Goal: Transaction & Acquisition: Purchase product/service

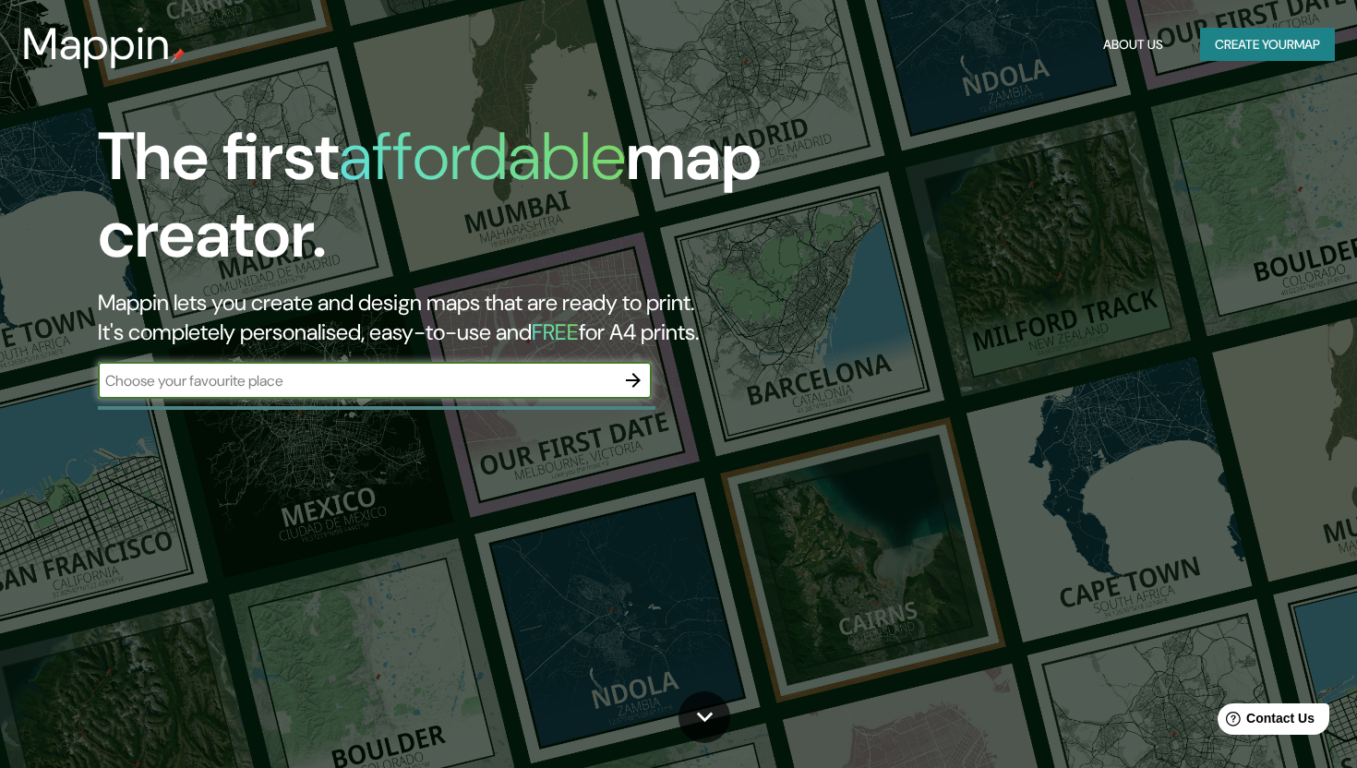
click at [1218, 45] on button "Create your map" at bounding box center [1267, 45] width 135 height 34
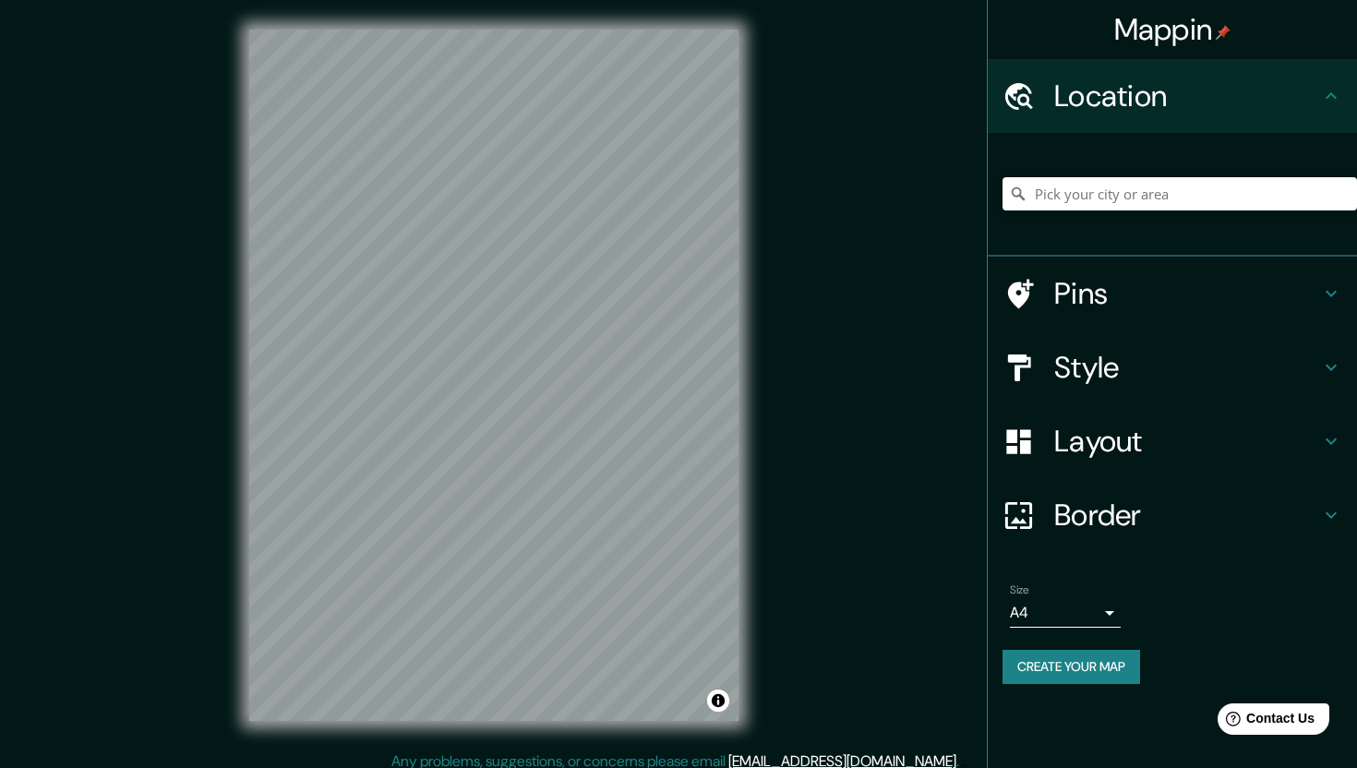
click at [1047, 175] on div at bounding box center [1180, 194] width 355 height 92
click at [1108, 200] on input "Pick your city or area" at bounding box center [1180, 193] width 355 height 33
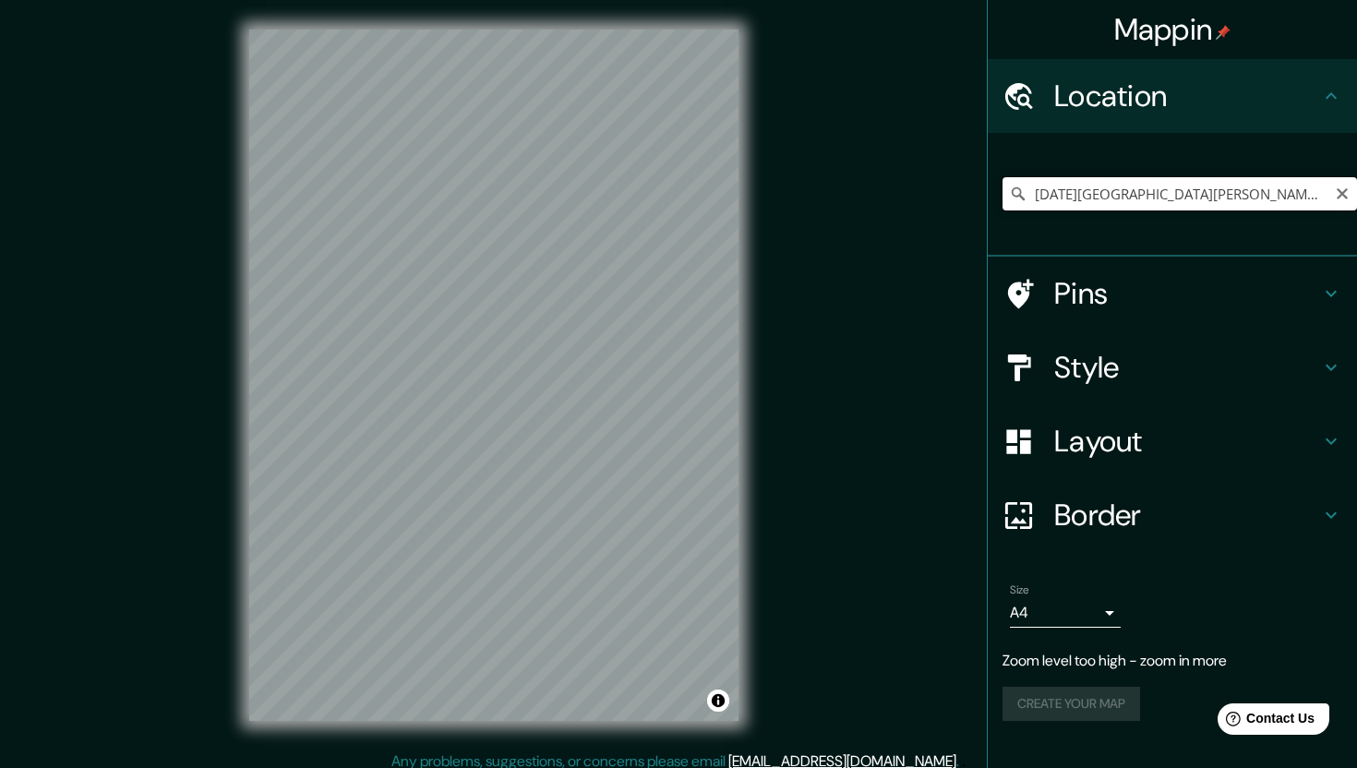
click at [1079, 187] on input "[DATE][GEOGRAPHIC_DATA][PERSON_NAME], [GEOGRAPHIC_DATA], [GEOGRAPHIC_DATA]" at bounding box center [1180, 193] width 355 height 33
click at [1176, 196] on input "[DATE][GEOGRAPHIC_DATA][PERSON_NAME], [GEOGRAPHIC_DATA], [GEOGRAPHIC_DATA]" at bounding box center [1180, 193] width 355 height 33
type input "Boulevard Atotonilco, 37545 León, Guanajuato, México"
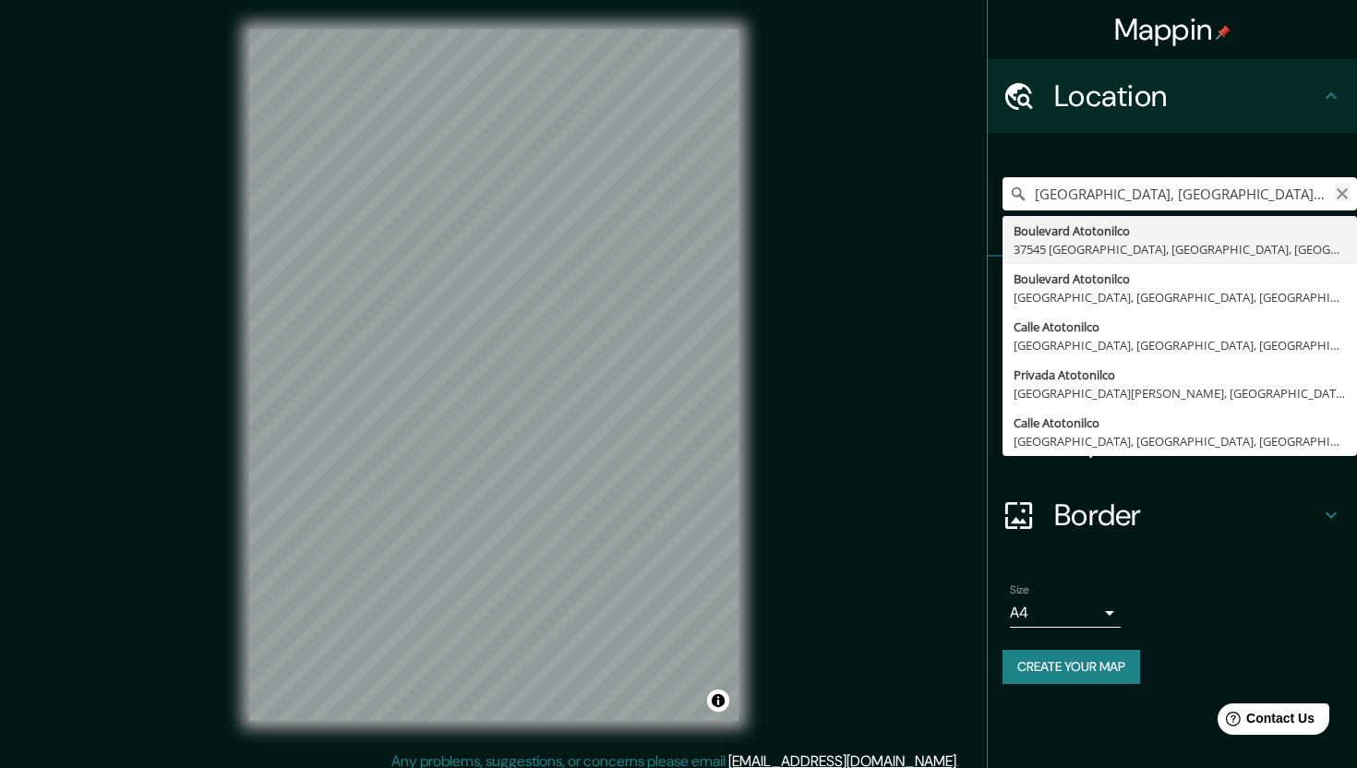
click at [1338, 190] on icon "Clear" at bounding box center [1342, 193] width 11 height 11
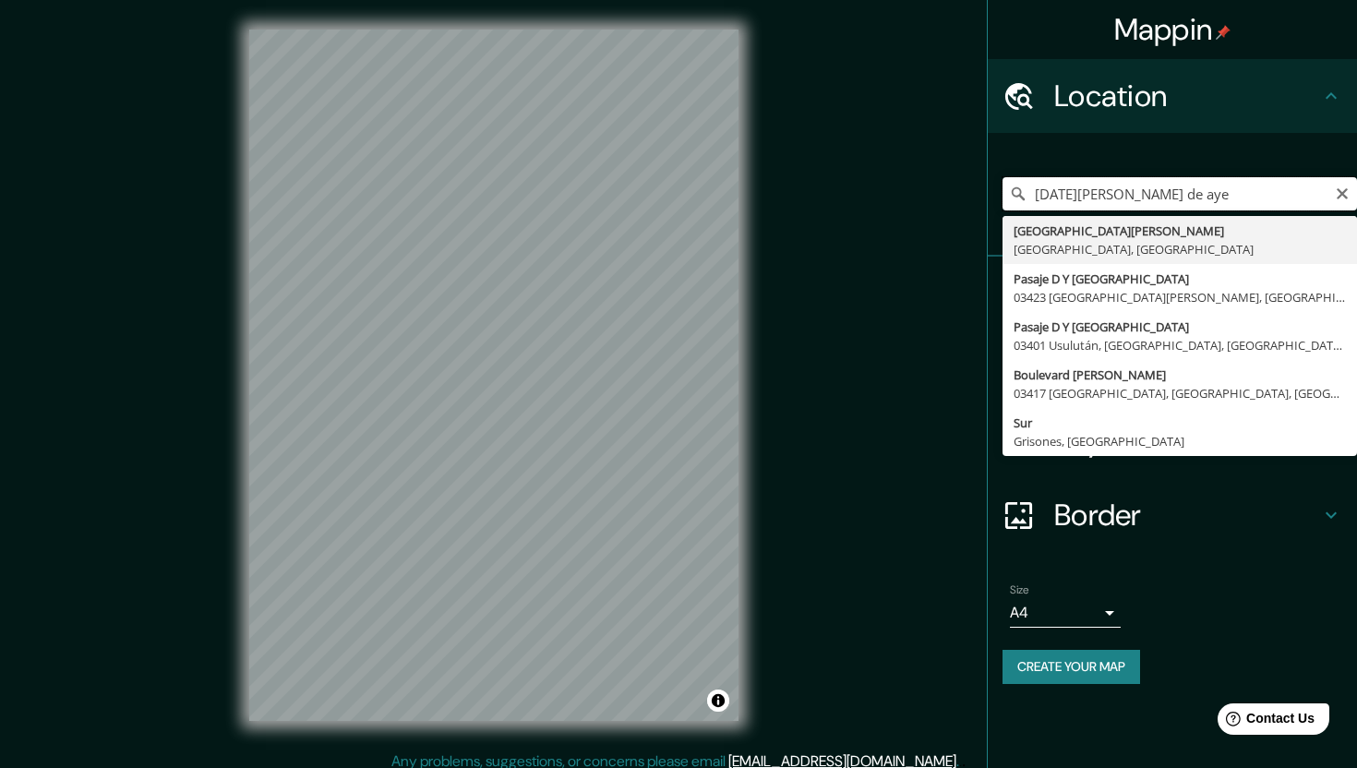
type input "san miguel de aye"
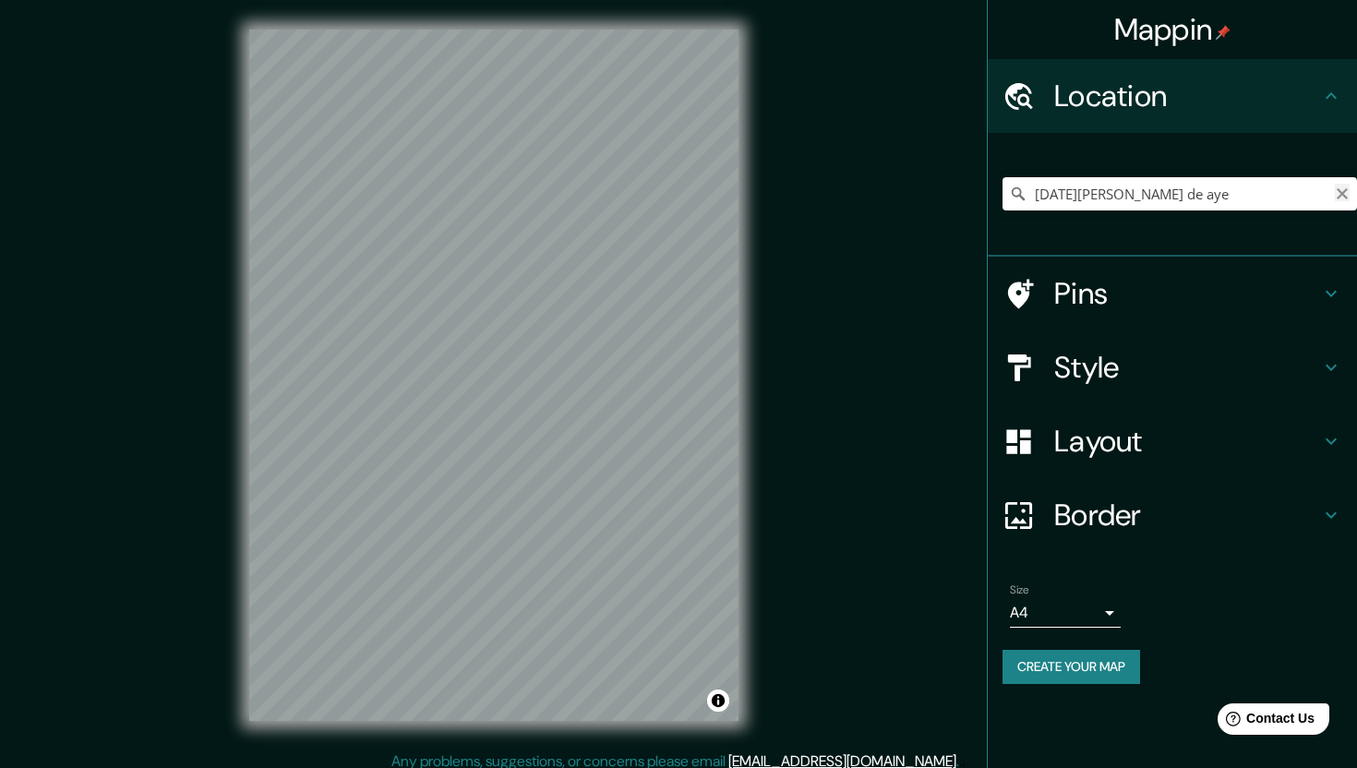
click at [1340, 196] on icon "Clear" at bounding box center [1342, 193] width 11 height 11
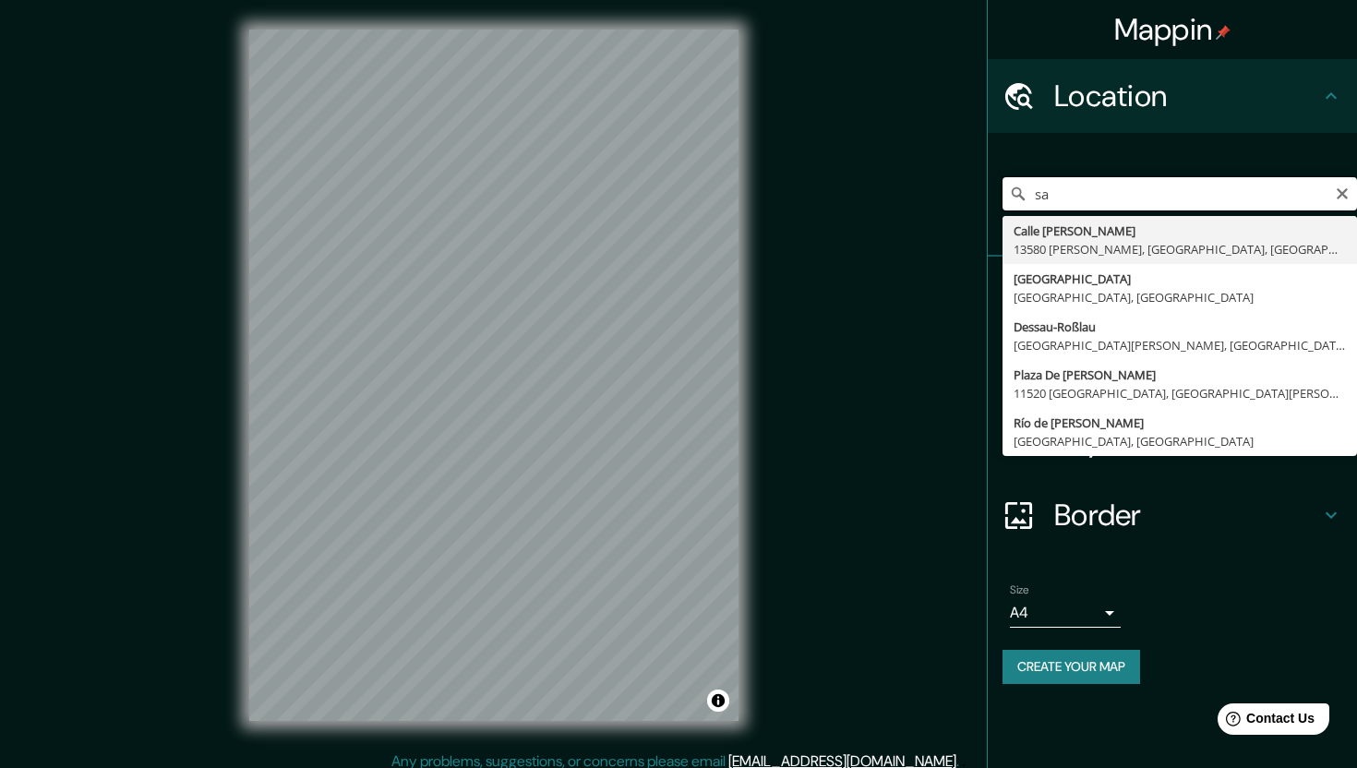
type input "s"
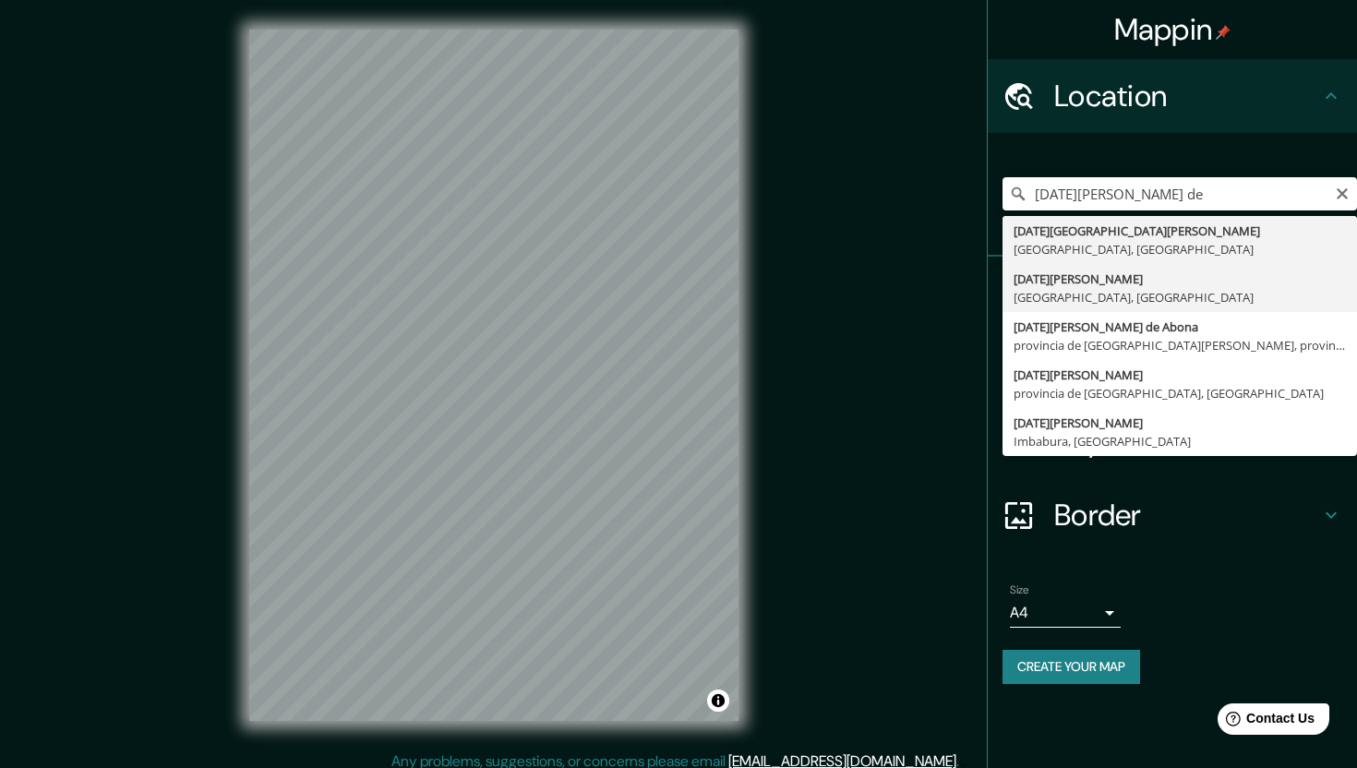
type input "[DATE][GEOGRAPHIC_DATA][PERSON_NAME], [GEOGRAPHIC_DATA], [GEOGRAPHIC_DATA]"
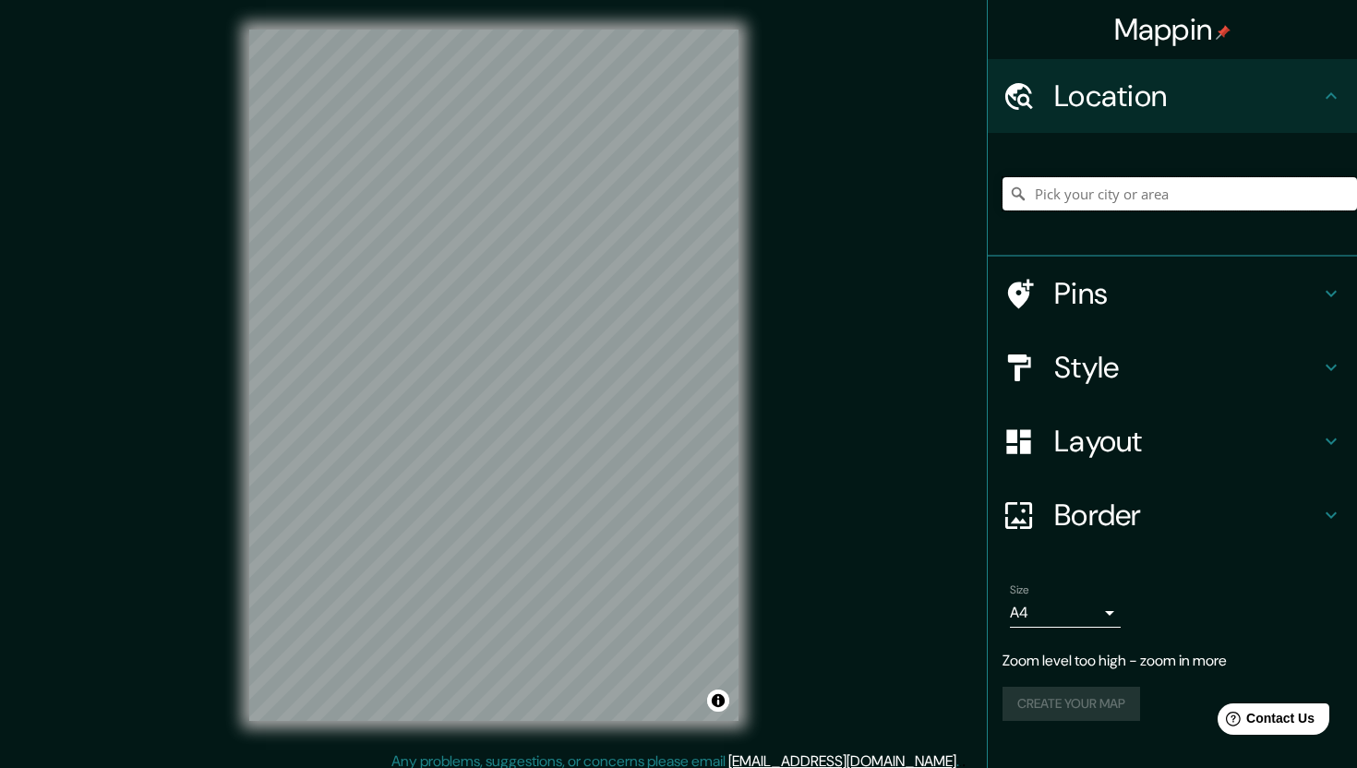
click at [1137, 192] on input "Pick your city or area" at bounding box center [1180, 193] width 355 height 33
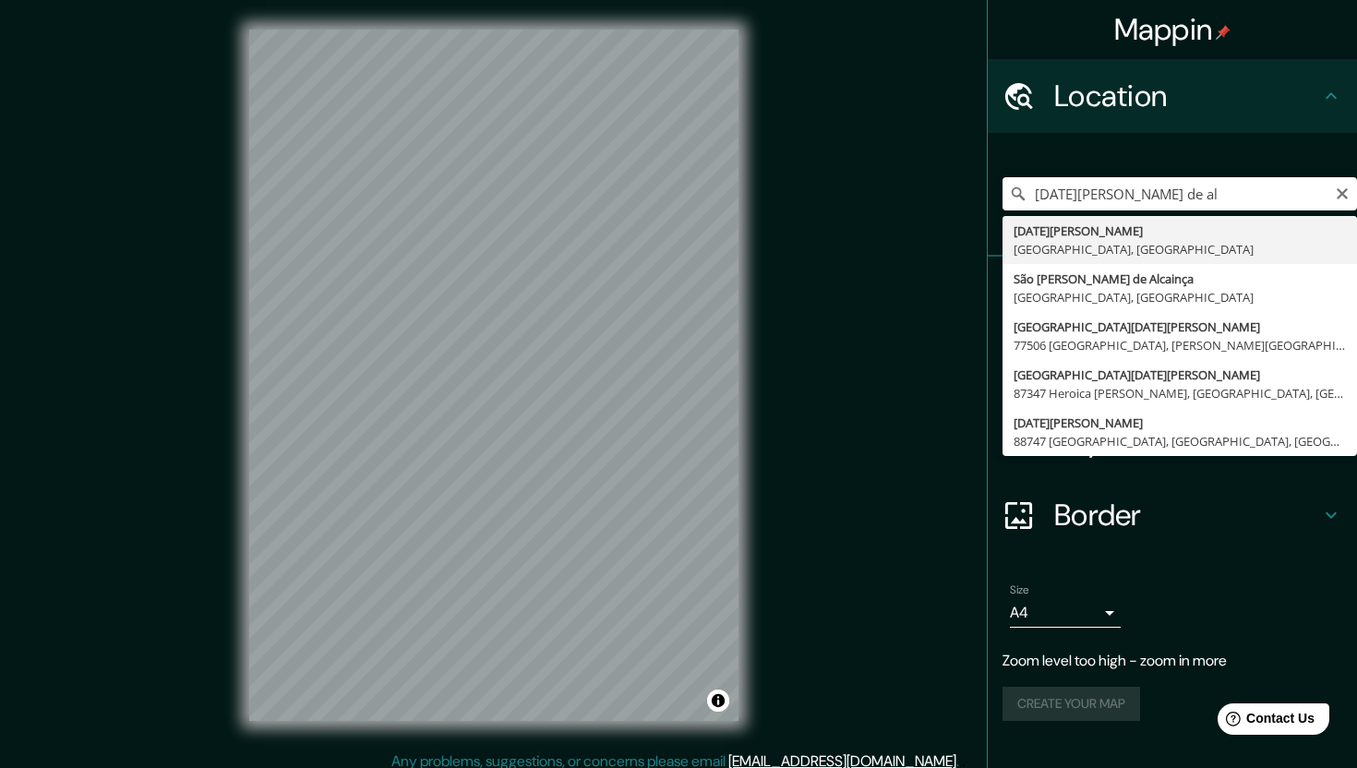
type input "[DATE][GEOGRAPHIC_DATA][PERSON_NAME], [GEOGRAPHIC_DATA], [GEOGRAPHIC_DATA]"
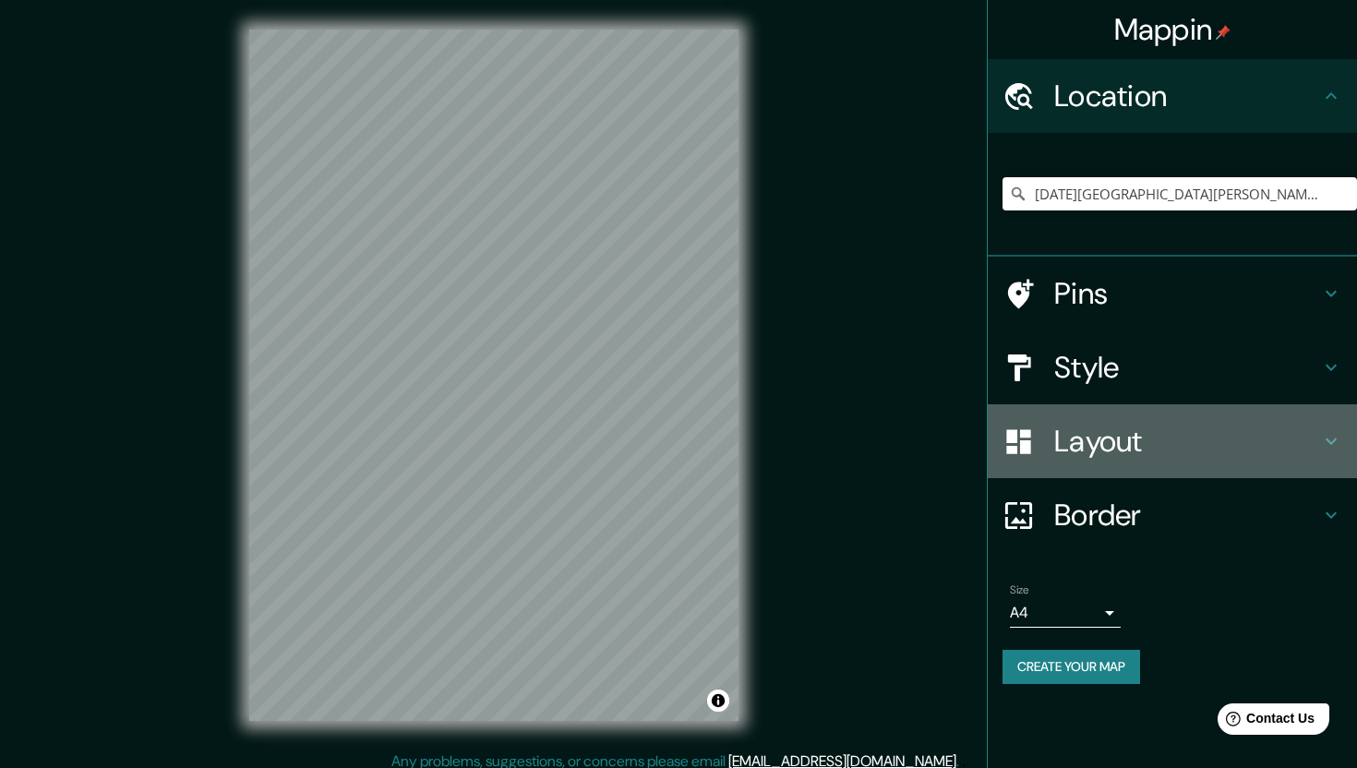
click at [1128, 440] on h4 "Layout" at bounding box center [1188, 441] width 266 height 37
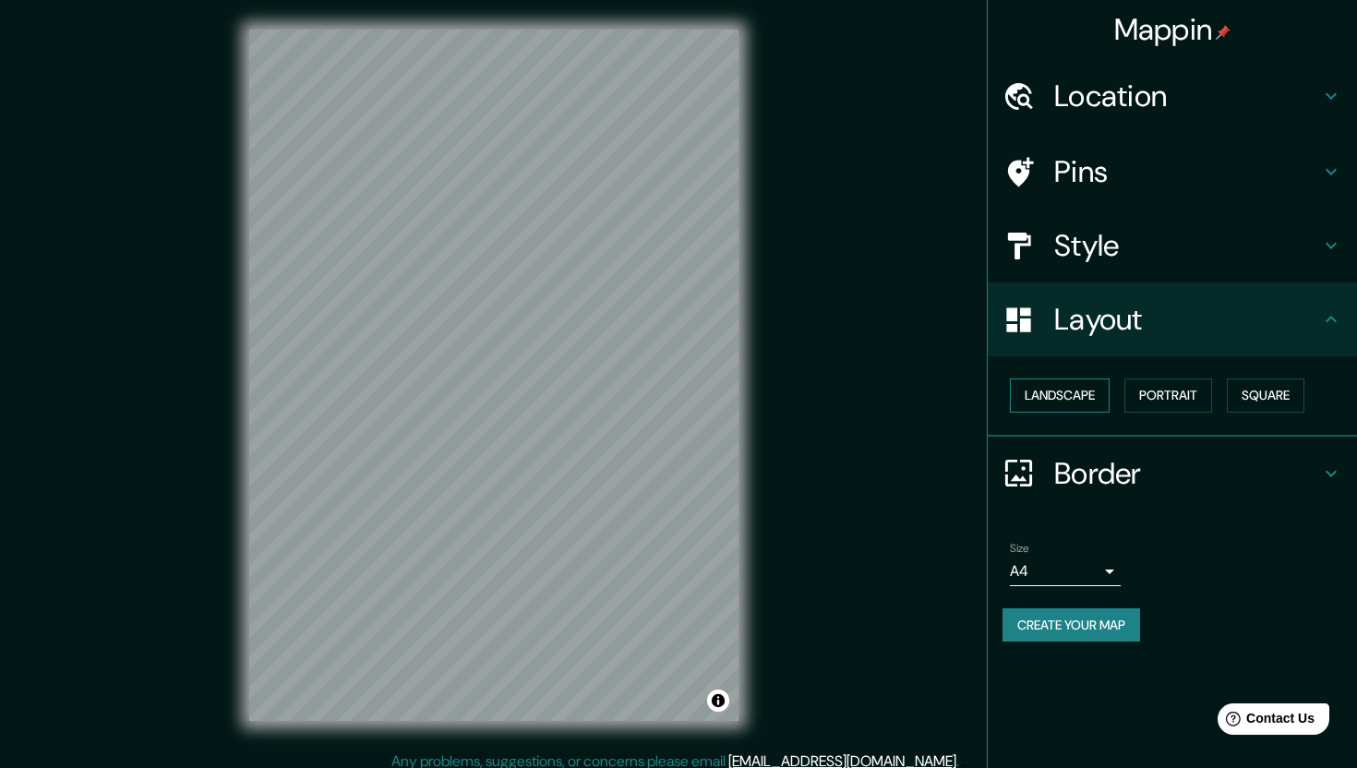
click at [1079, 391] on button "Landscape" at bounding box center [1060, 396] width 100 height 34
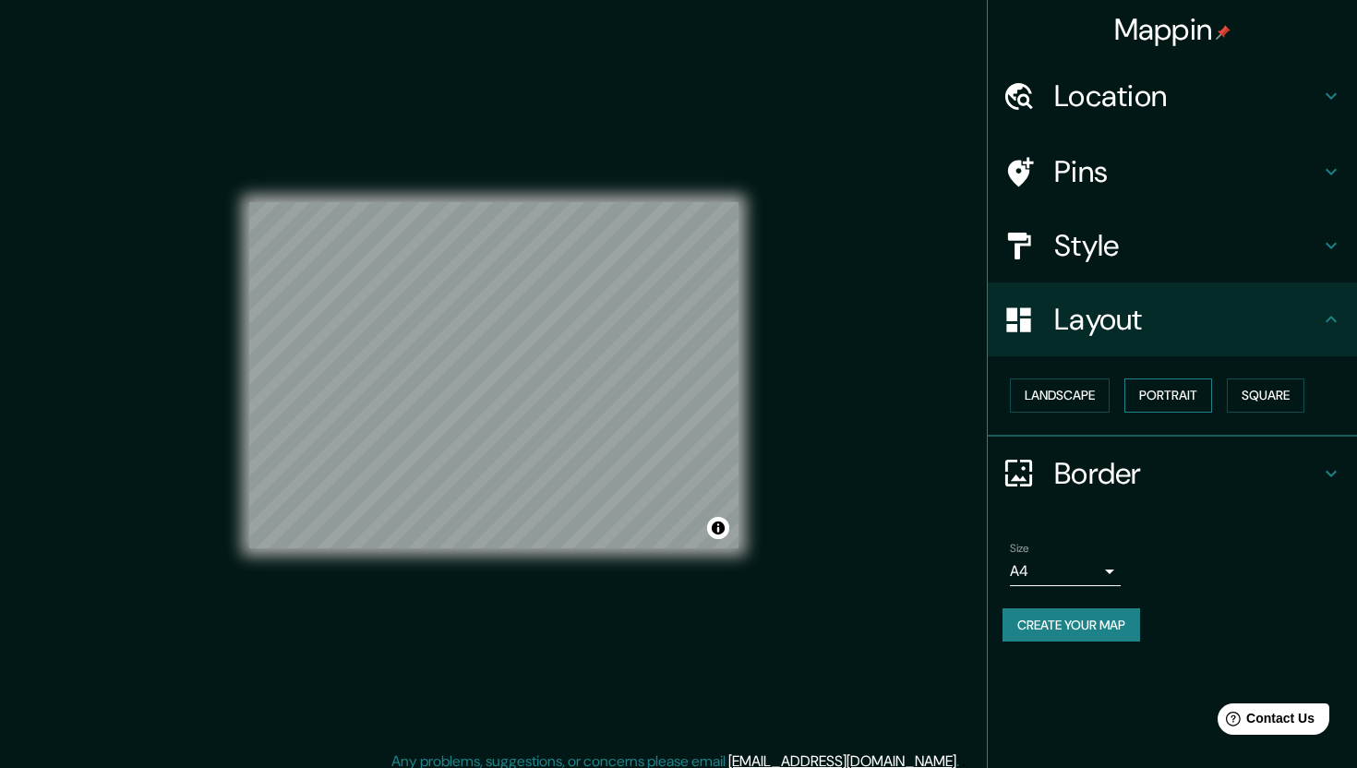
click at [1149, 391] on button "Portrait" at bounding box center [1169, 396] width 88 height 34
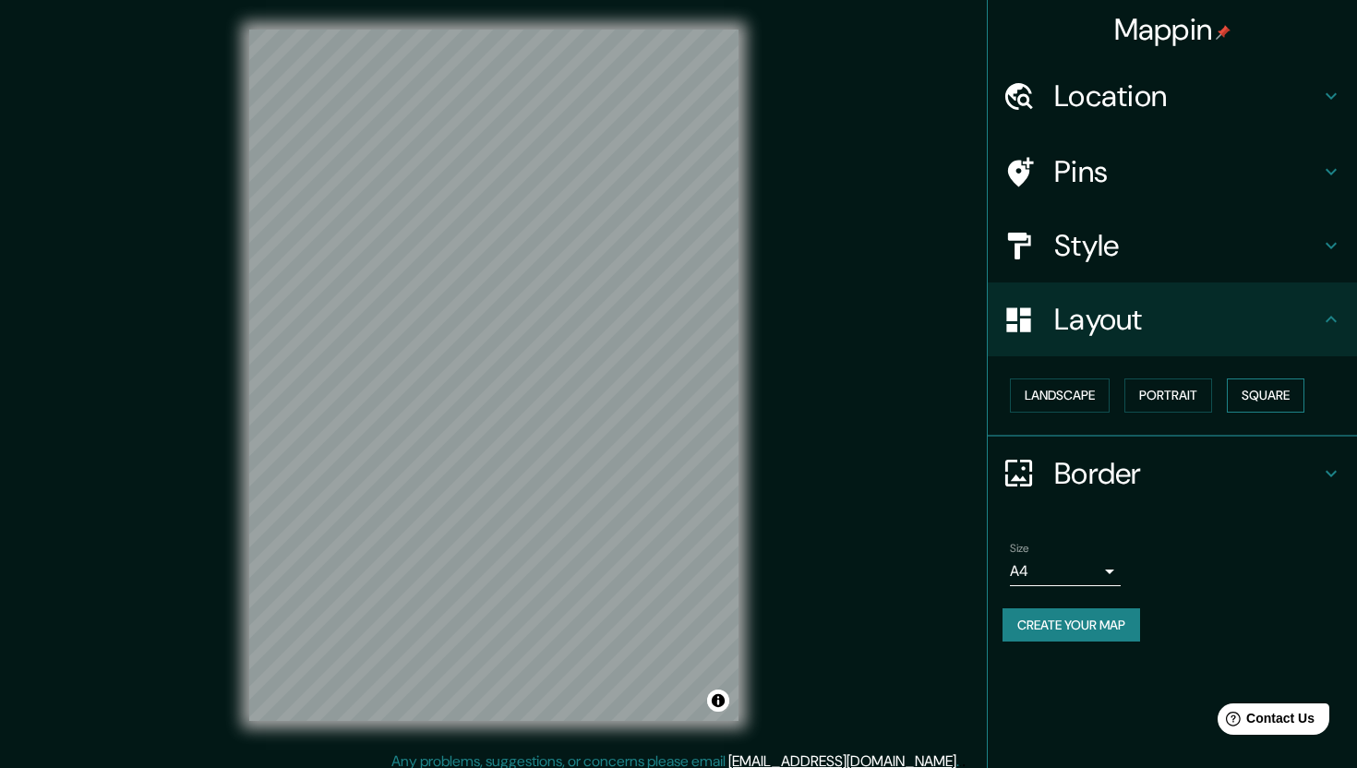
click at [1261, 396] on button "Square" at bounding box center [1266, 396] width 78 height 34
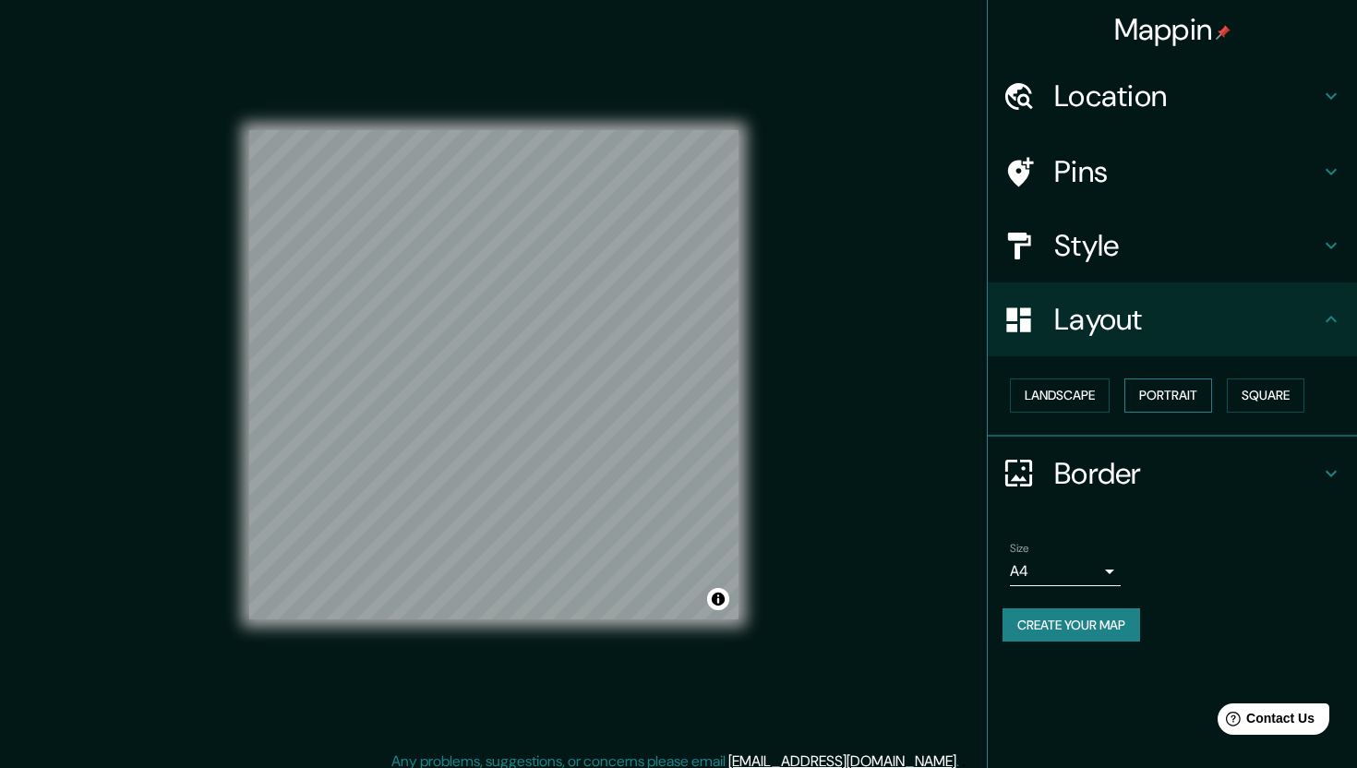
click at [1185, 401] on button "Portrait" at bounding box center [1169, 396] width 88 height 34
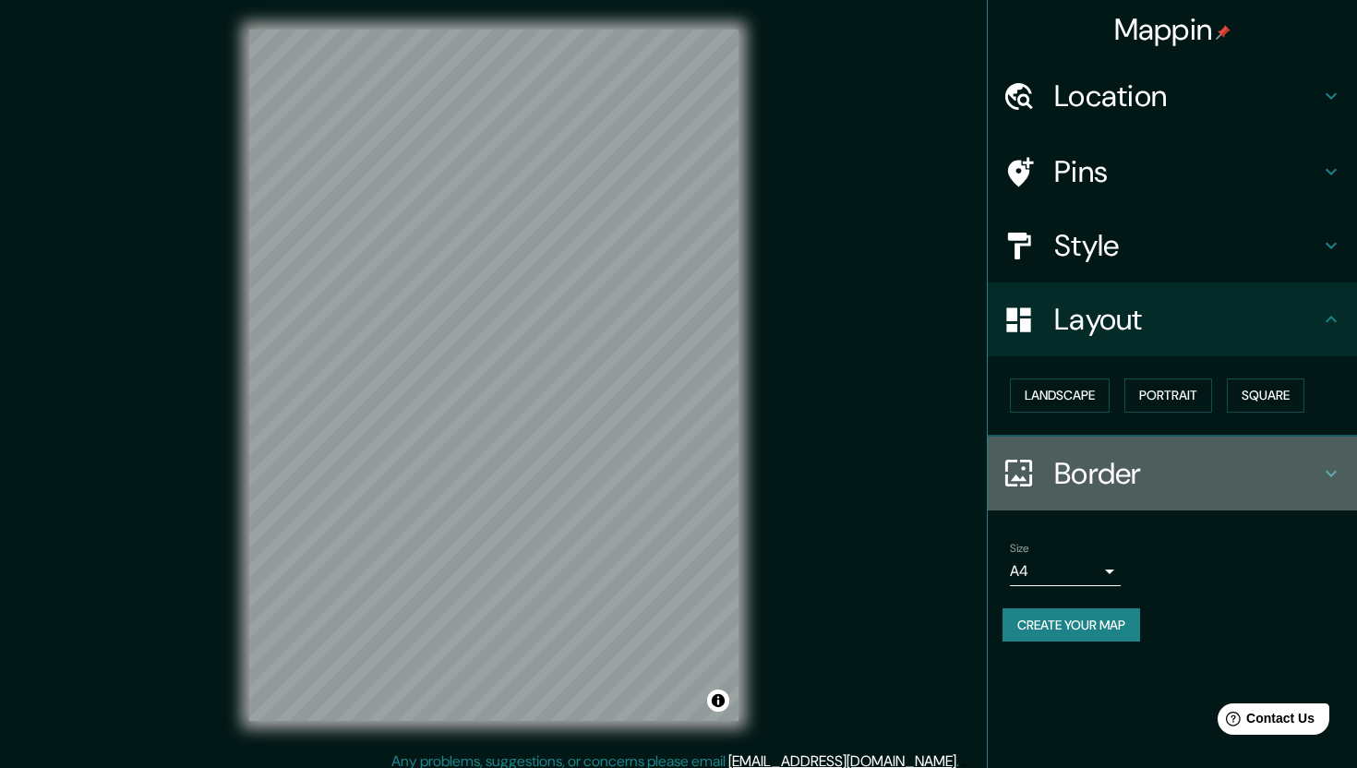
click at [1096, 470] on h4 "Border" at bounding box center [1188, 473] width 266 height 37
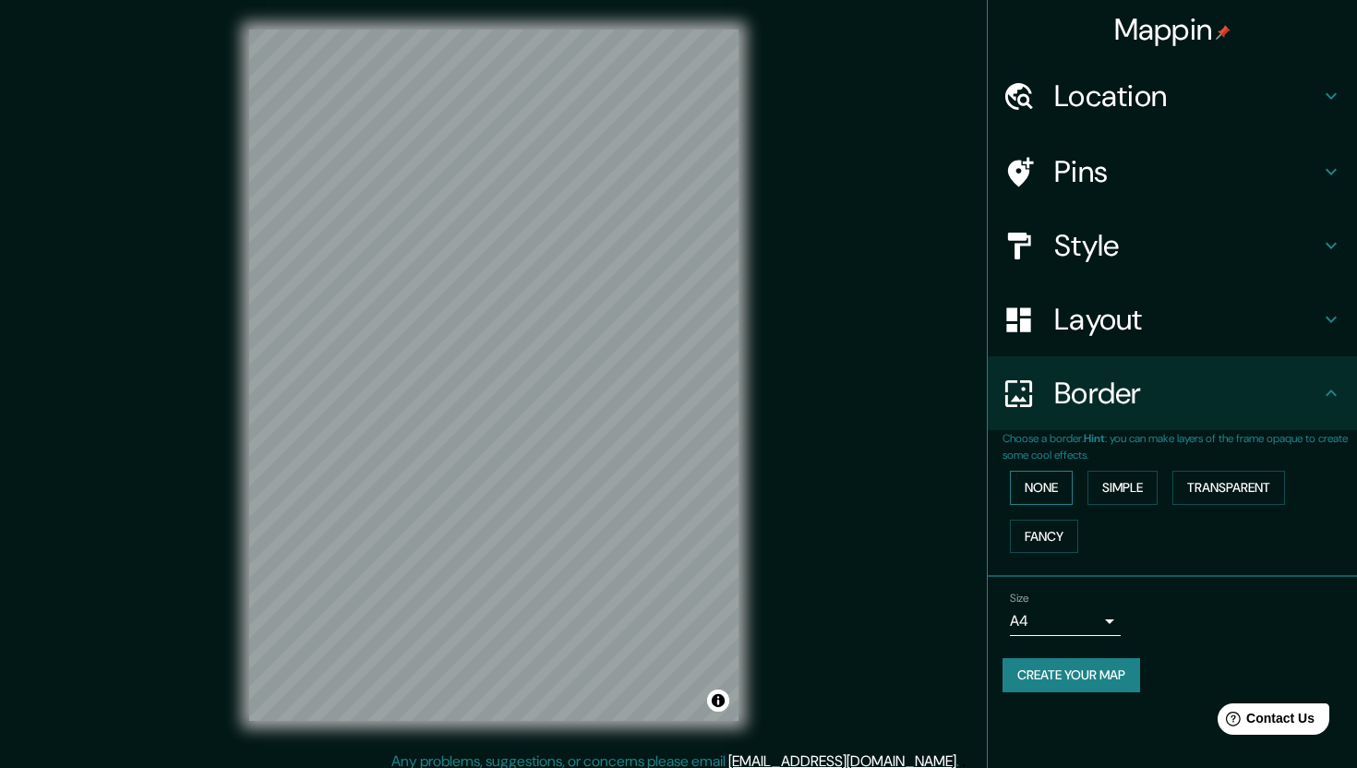
click at [1059, 493] on button "None" at bounding box center [1041, 488] width 63 height 34
click at [1052, 493] on button "None" at bounding box center [1041, 488] width 63 height 34
click at [1125, 490] on button "Simple" at bounding box center [1123, 488] width 70 height 34
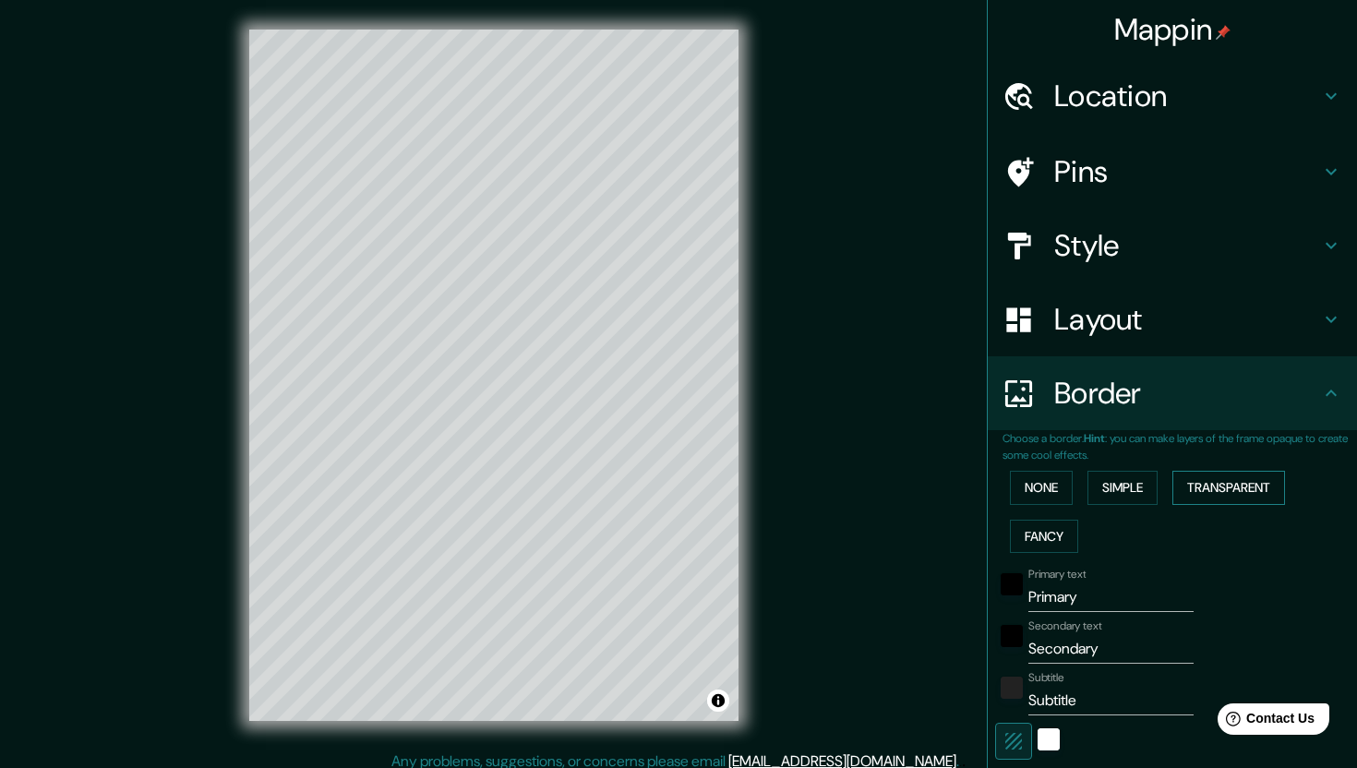
click at [1210, 487] on button "Transparent" at bounding box center [1229, 488] width 113 height 34
click at [1055, 533] on button "Fancy" at bounding box center [1044, 537] width 68 height 34
click at [1045, 500] on button "None" at bounding box center [1041, 488] width 63 height 34
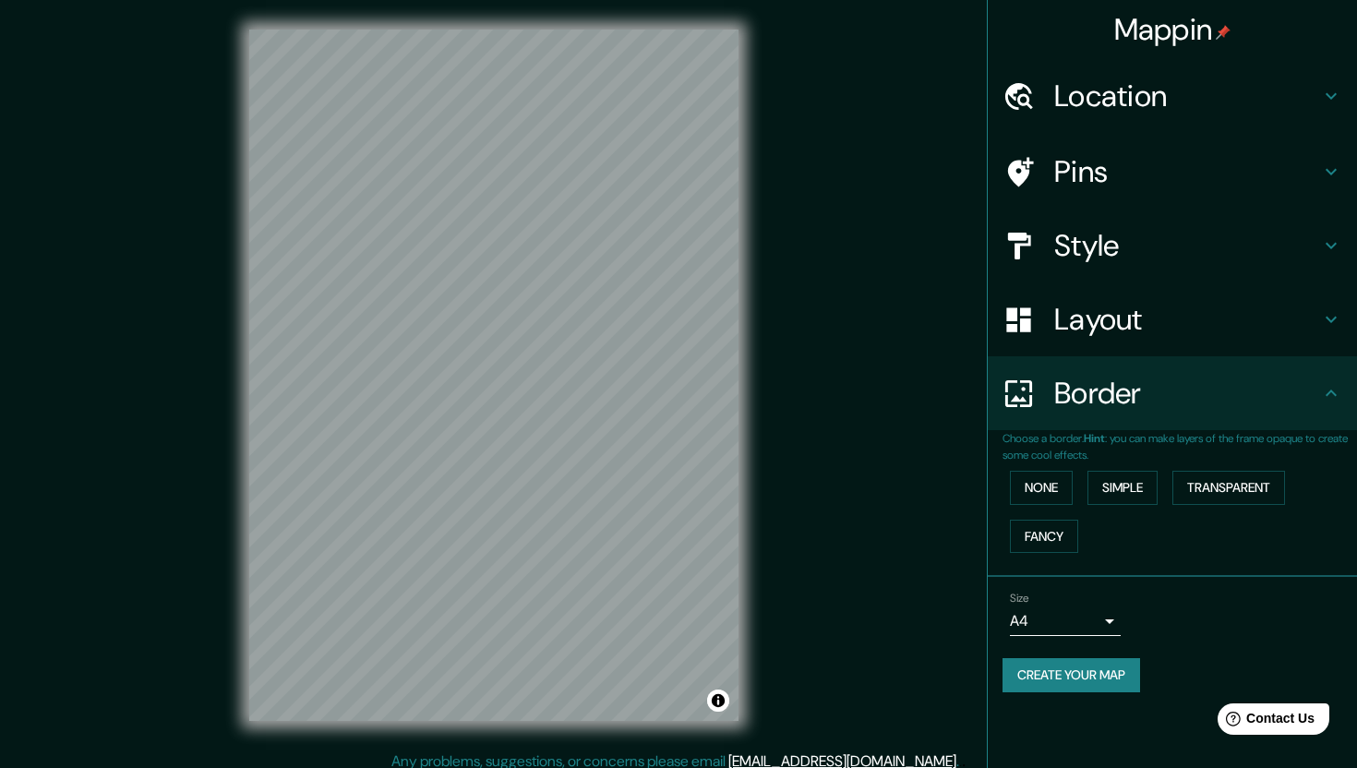
click at [1302, 393] on h4 "Border" at bounding box center [1188, 393] width 266 height 37
click at [1316, 396] on h4 "Border" at bounding box center [1188, 393] width 266 height 37
click at [1093, 626] on body "Mappin Location [DATE][GEOGRAPHIC_DATA][PERSON_NAME], [GEOGRAPHIC_DATA], [GEOGR…" at bounding box center [678, 384] width 1357 height 768
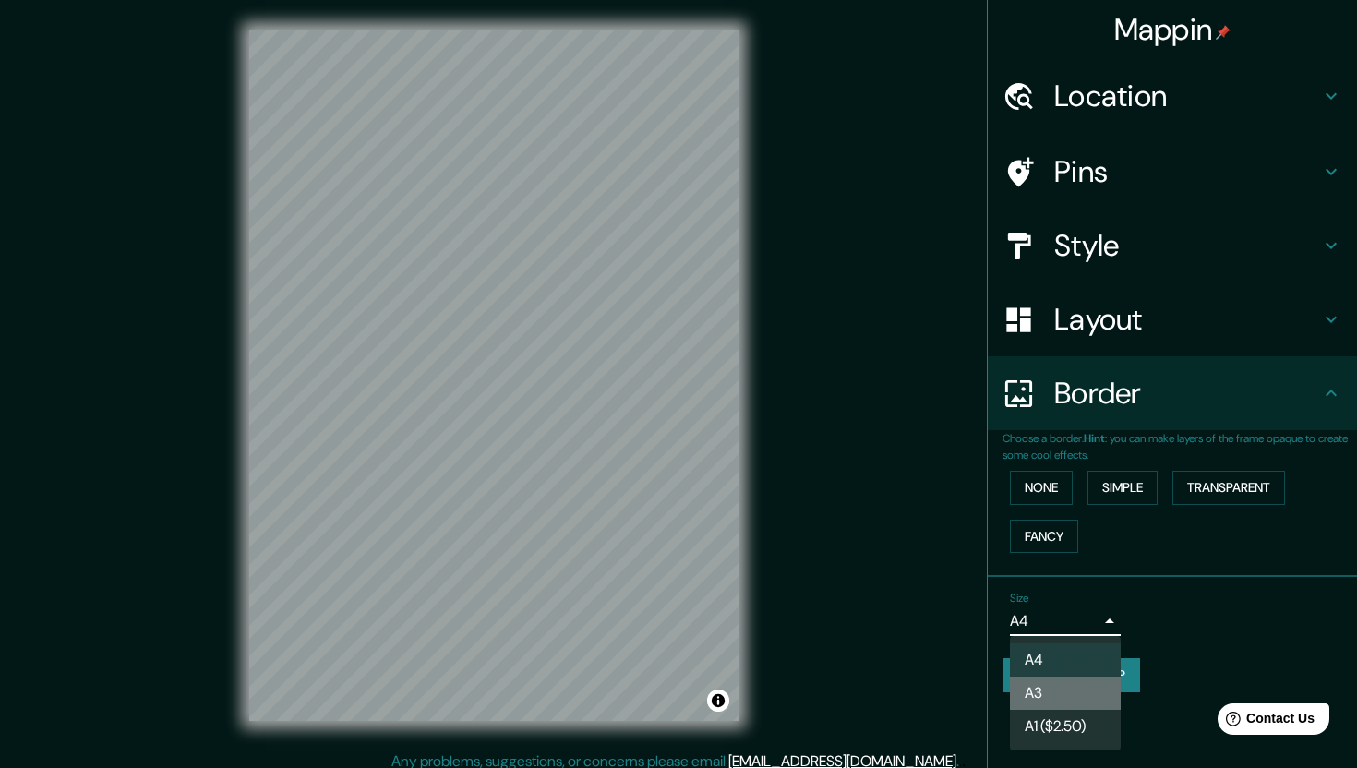
click at [1078, 689] on li "A3" at bounding box center [1065, 693] width 111 height 33
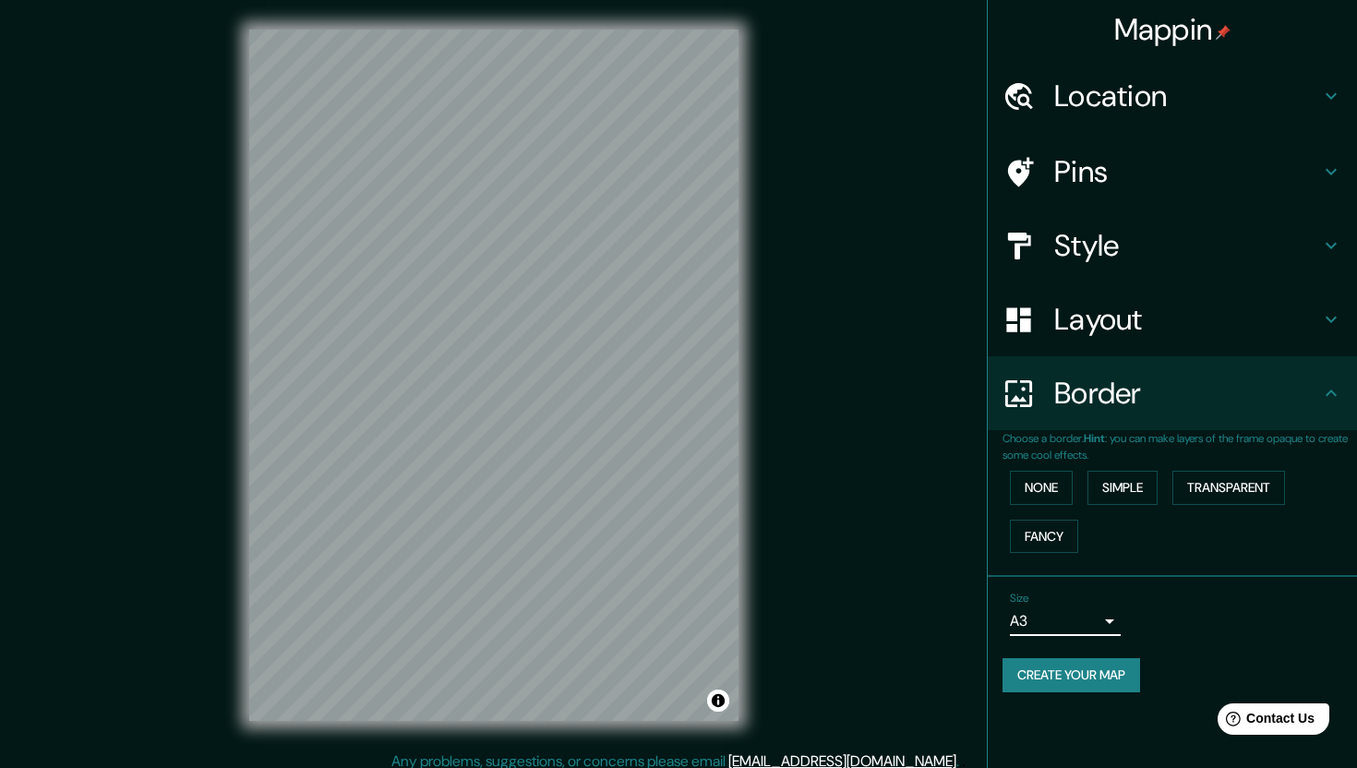
click at [1084, 626] on body "Mappin Location [DATE][GEOGRAPHIC_DATA][PERSON_NAME], [GEOGRAPHIC_DATA], [GEOGR…" at bounding box center [678, 384] width 1357 height 768
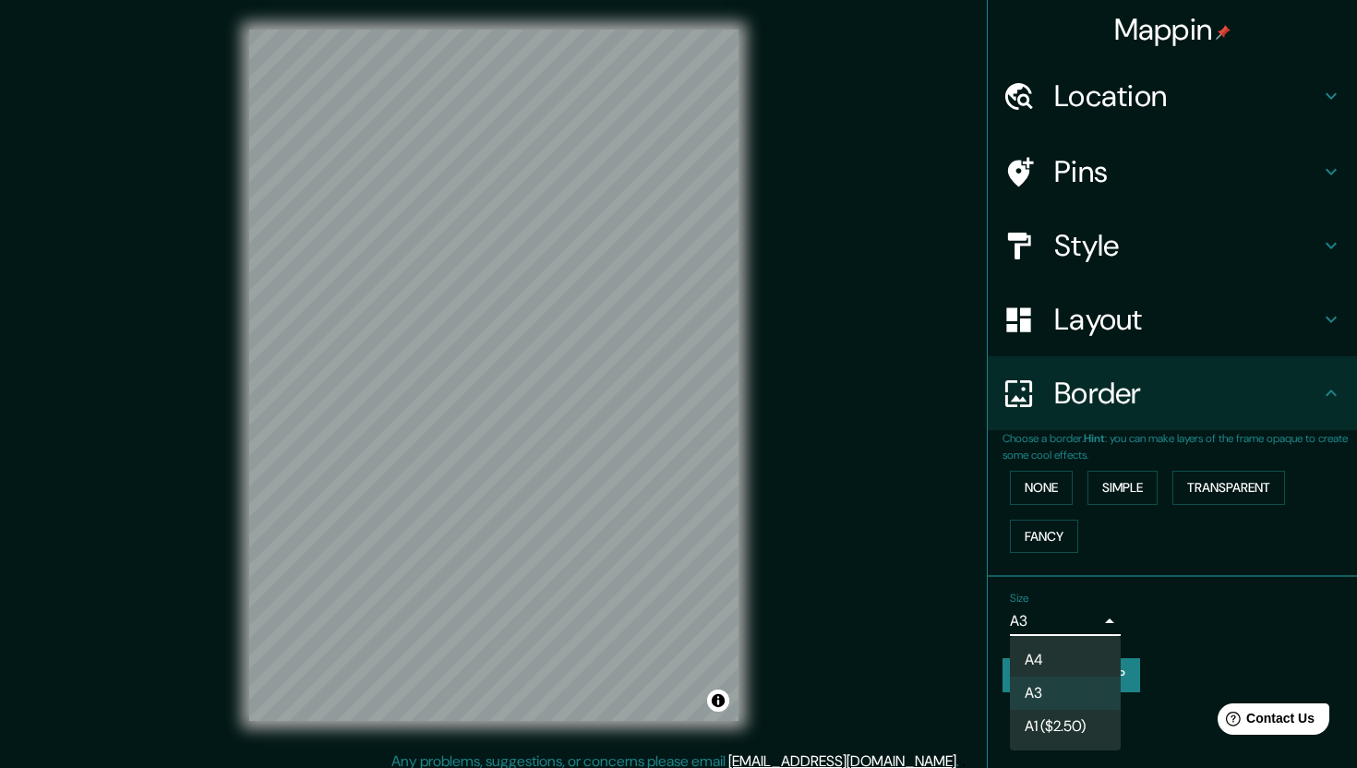
click at [1070, 656] on li "A4" at bounding box center [1065, 660] width 111 height 33
click at [1077, 627] on body "Mappin Location [DATE][GEOGRAPHIC_DATA][PERSON_NAME], [GEOGRAPHIC_DATA], [GEOGR…" at bounding box center [678, 384] width 1357 height 768
click at [1062, 690] on li "A3" at bounding box center [1065, 693] width 111 height 33
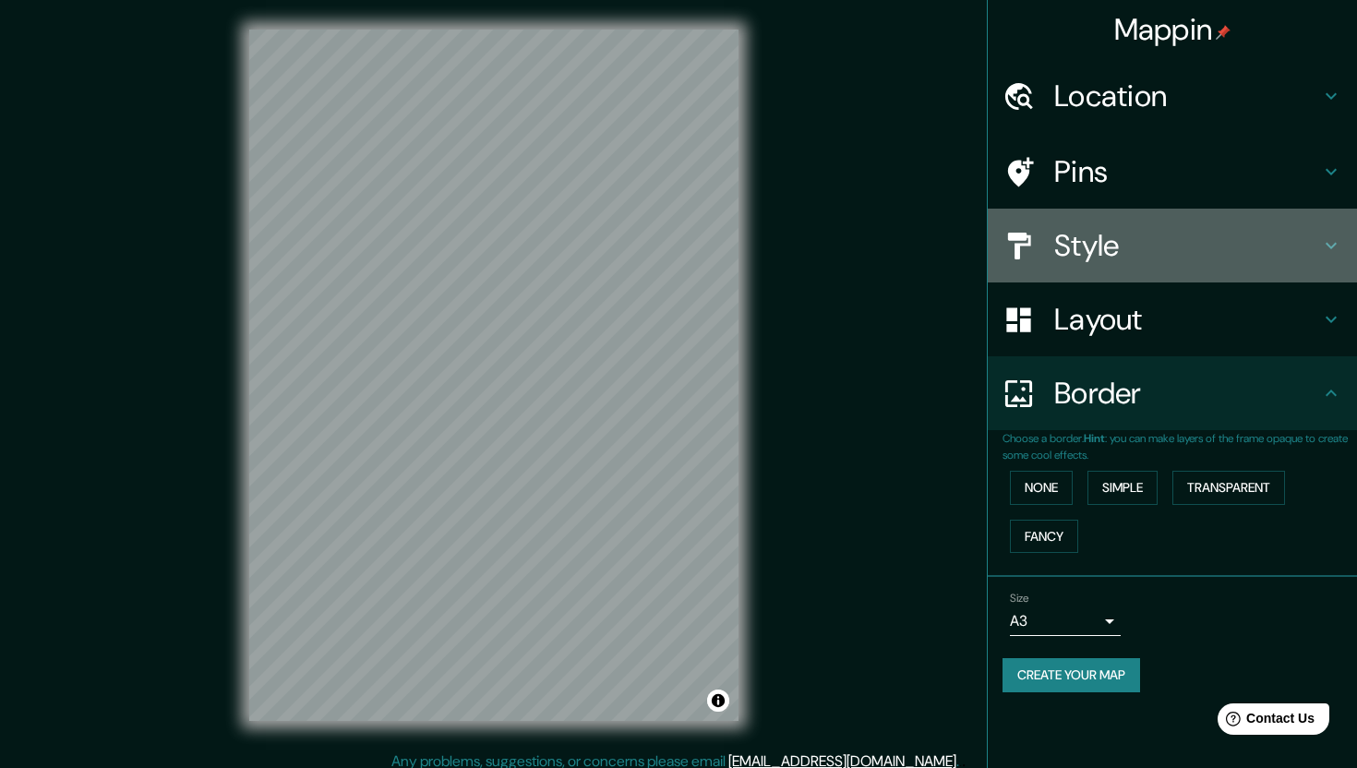
click at [1088, 250] on h4 "Style" at bounding box center [1188, 245] width 266 height 37
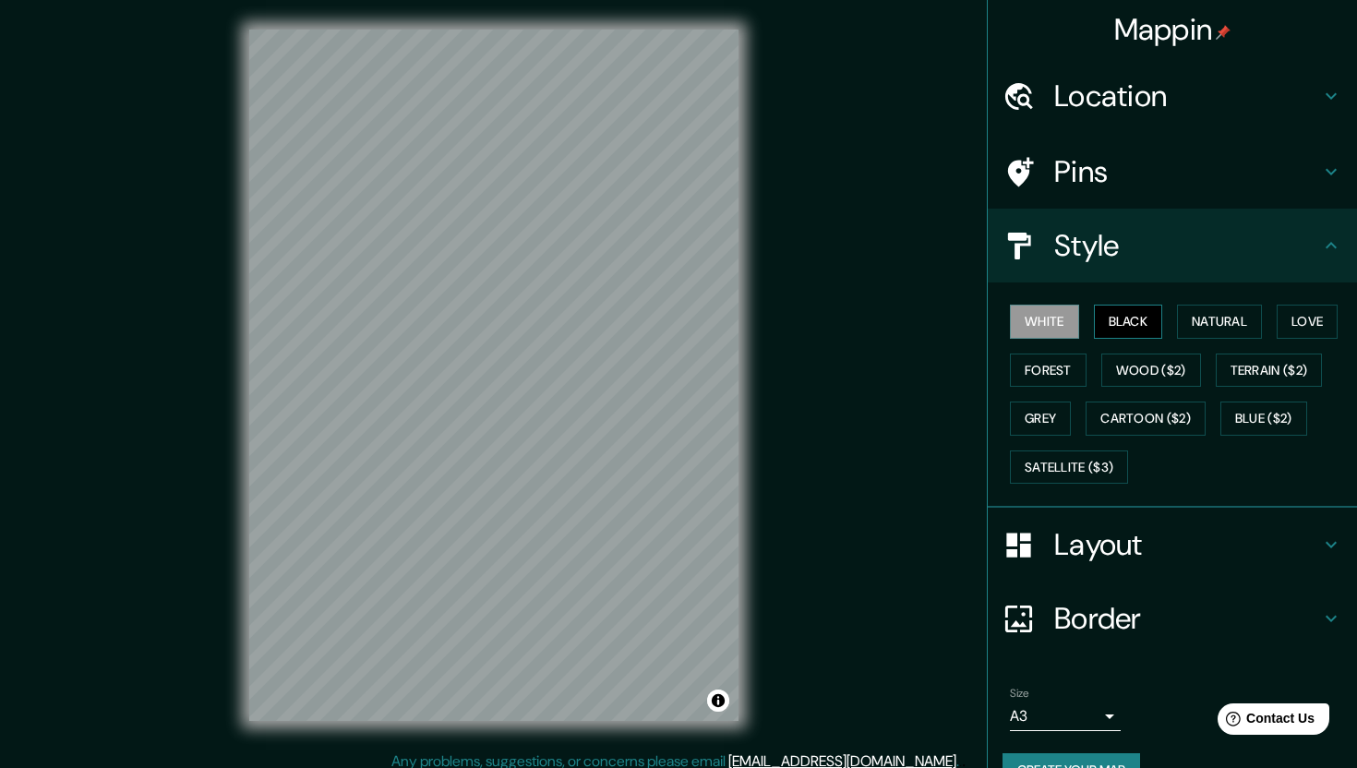
click at [1118, 320] on button "Black" at bounding box center [1128, 322] width 69 height 34
click at [1211, 308] on button "Natural" at bounding box center [1219, 322] width 85 height 34
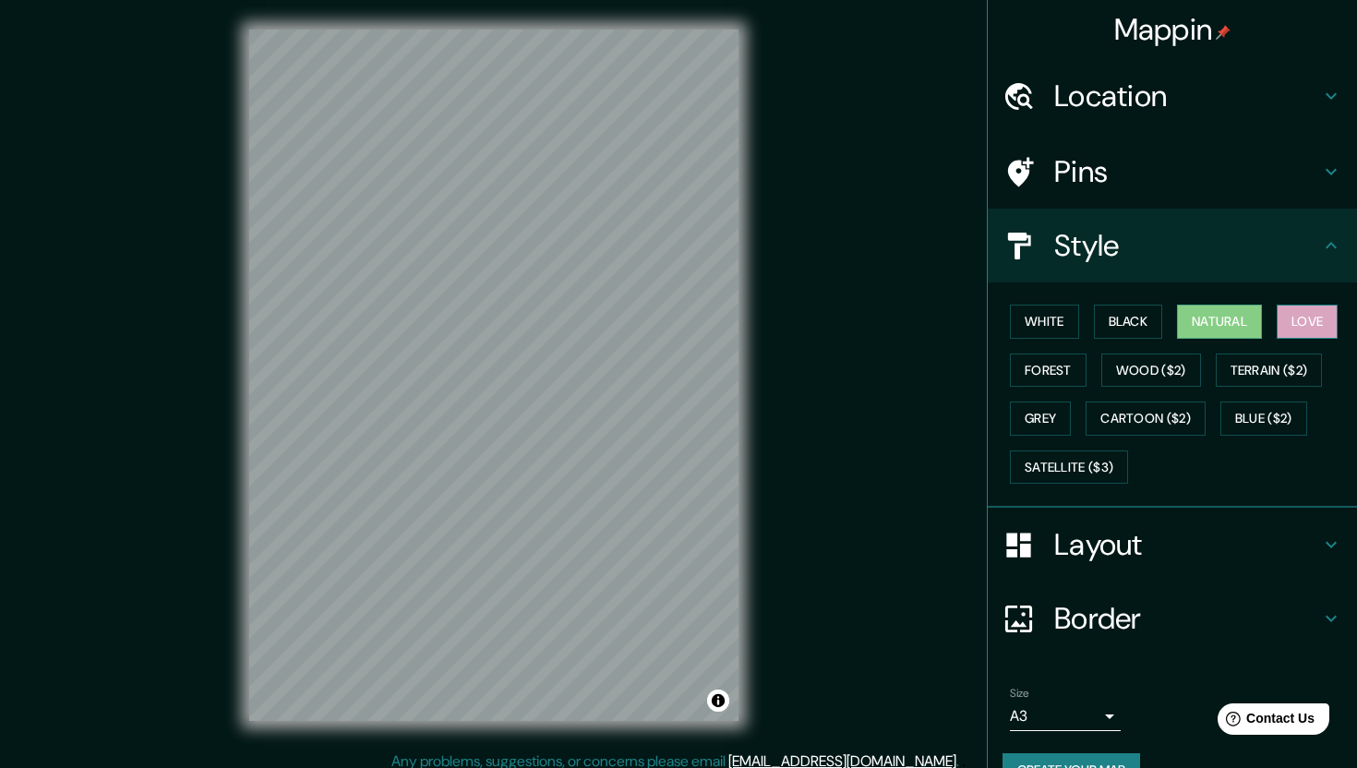
click at [1312, 314] on button "Love" at bounding box center [1307, 322] width 61 height 34
click at [1070, 376] on button "Forest" at bounding box center [1048, 371] width 77 height 34
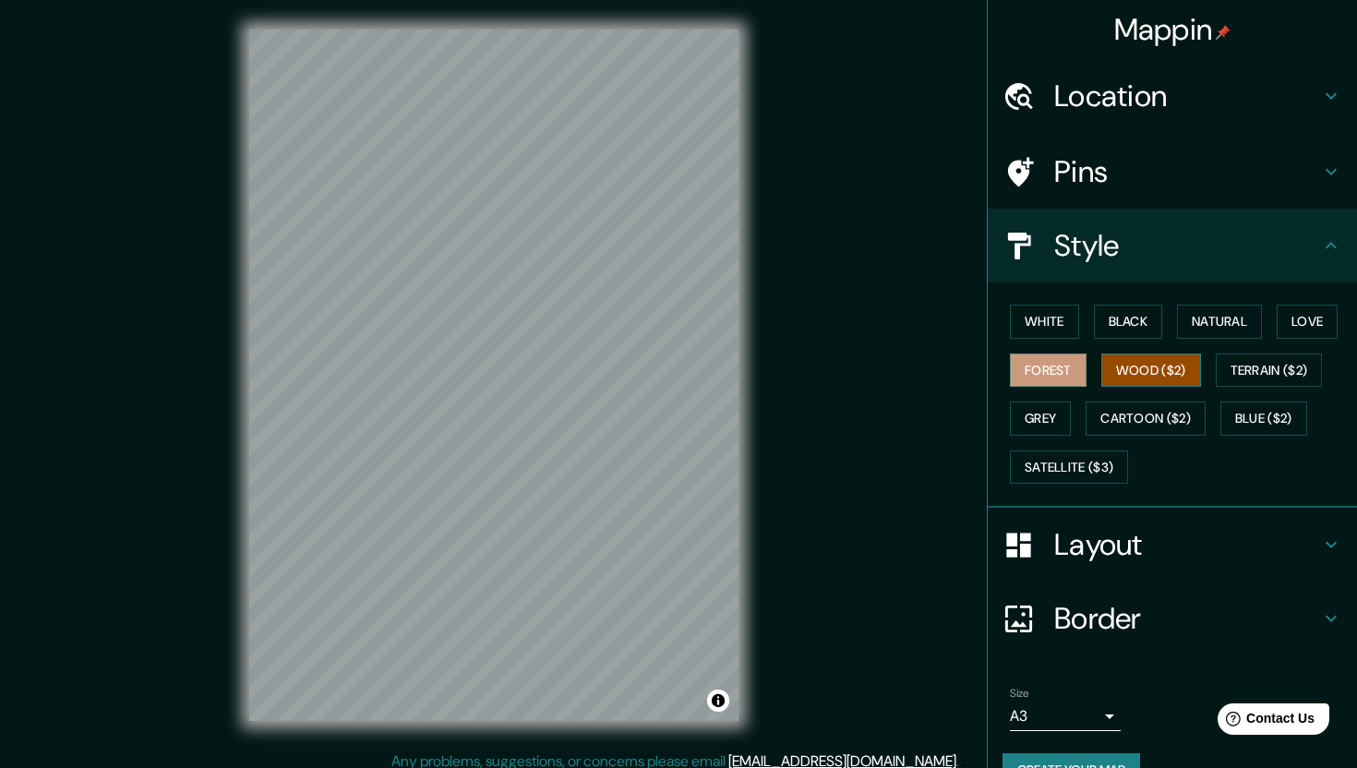
click at [1124, 374] on button "Wood ($2)" at bounding box center [1152, 371] width 100 height 34
click at [1247, 364] on button "Terrain ($2)" at bounding box center [1269, 371] width 107 height 34
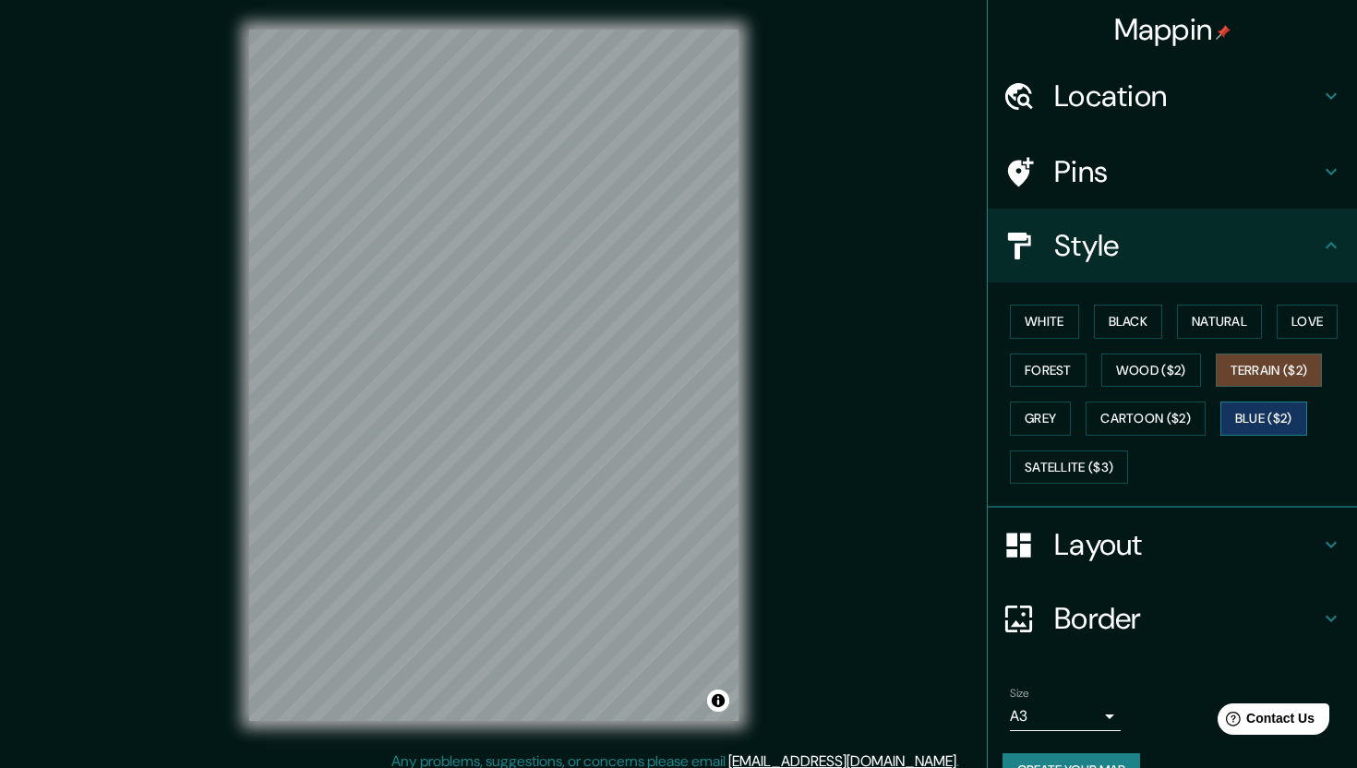
click at [1246, 420] on button "Blue ($2)" at bounding box center [1264, 419] width 87 height 34
click at [1165, 418] on button "Cartoon ($2)" at bounding box center [1146, 419] width 120 height 34
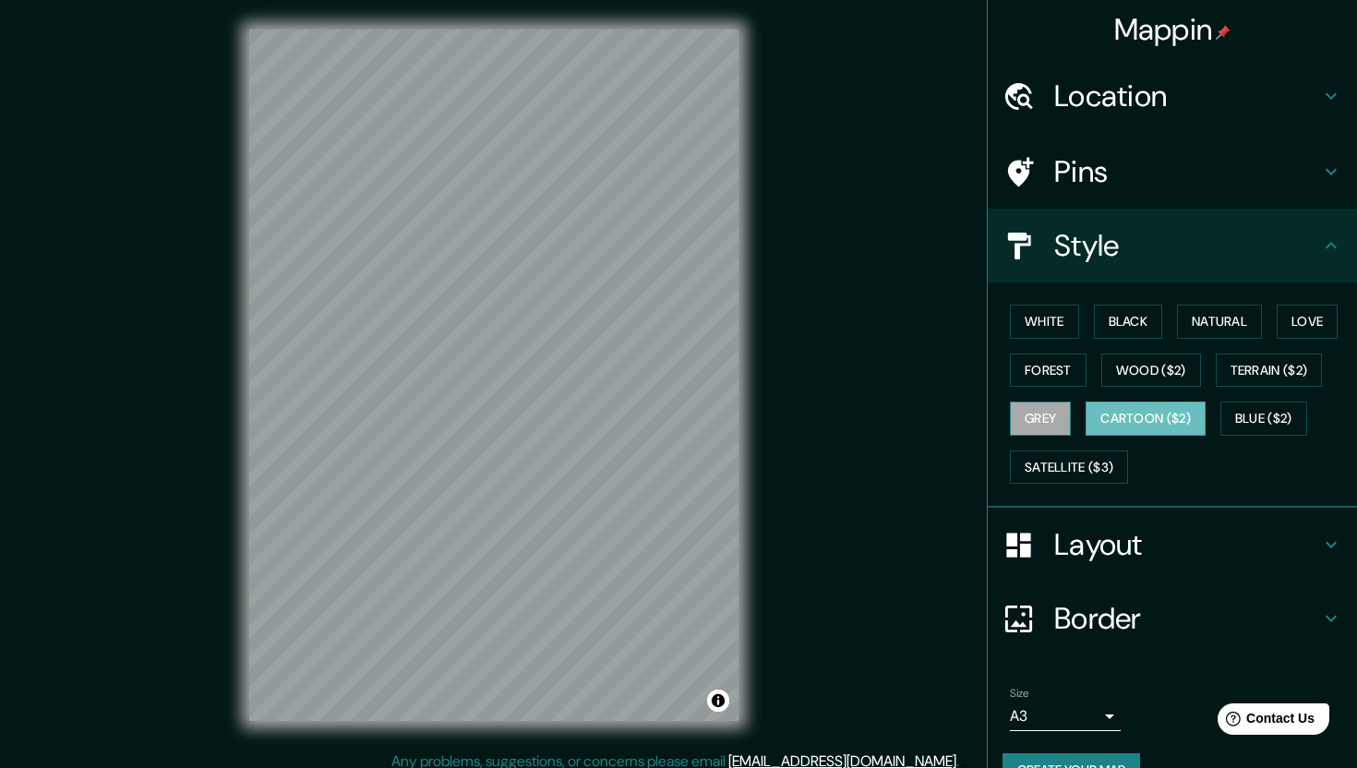
click at [1043, 417] on button "Grey" at bounding box center [1040, 419] width 61 height 34
click at [1042, 463] on button "Satellite ($3)" at bounding box center [1069, 468] width 118 height 34
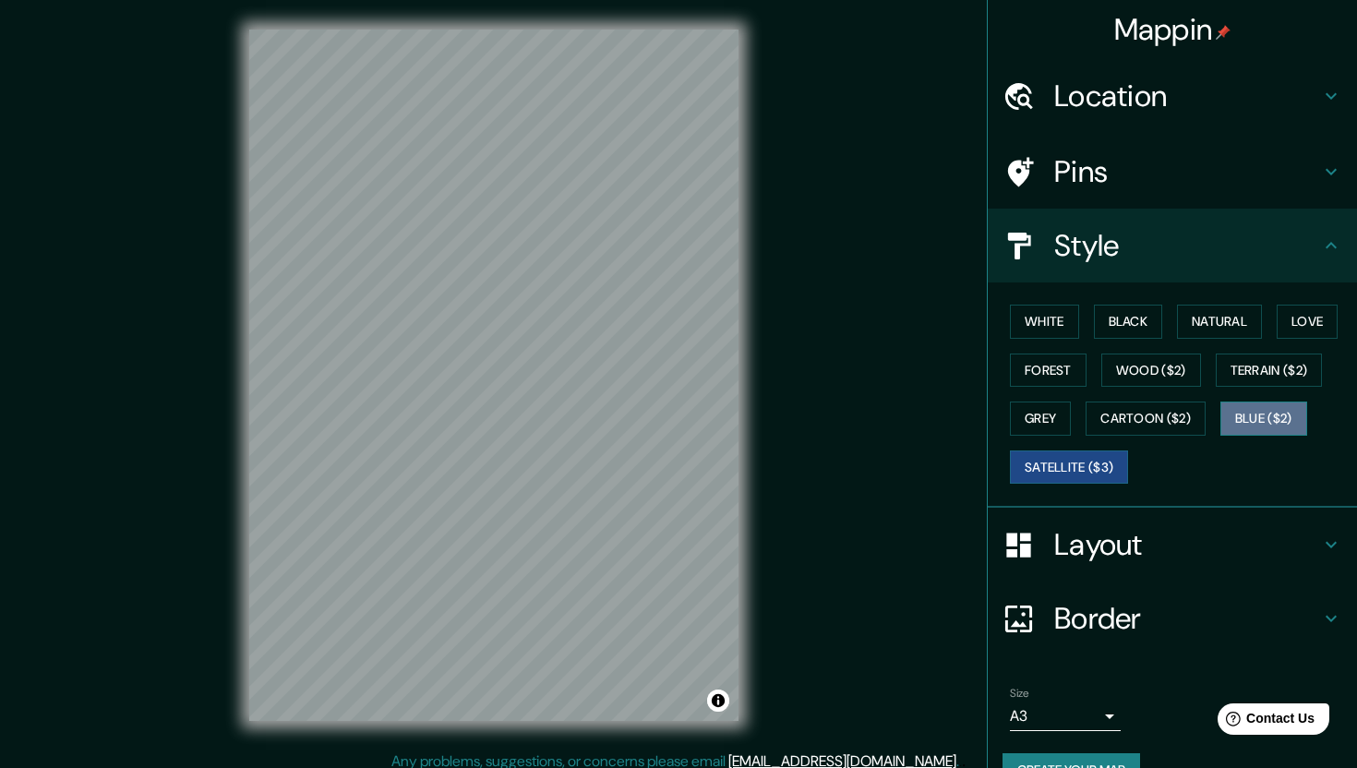
click at [1240, 410] on button "Blue ($2)" at bounding box center [1264, 419] width 87 height 34
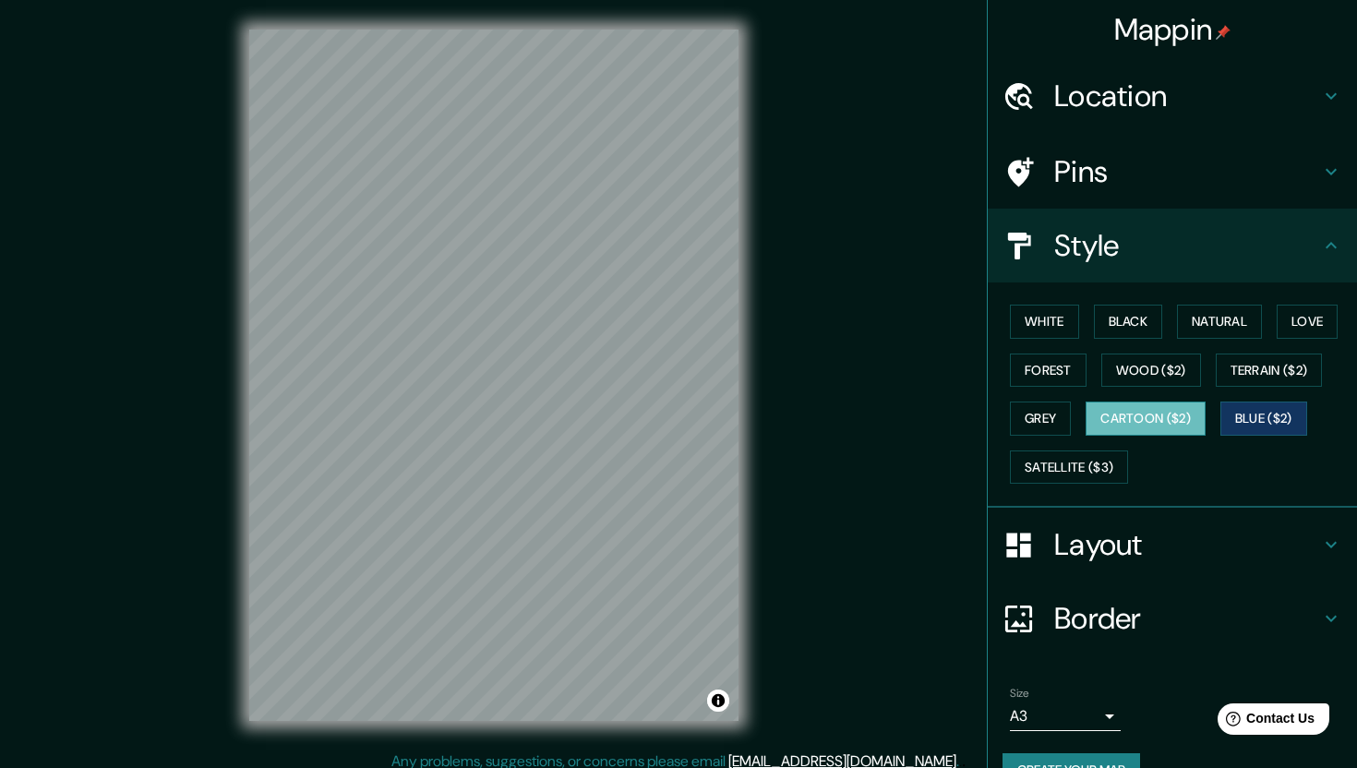
click at [1194, 413] on button "Cartoon ($2)" at bounding box center [1146, 419] width 120 height 34
click at [1021, 415] on button "Grey" at bounding box center [1040, 419] width 61 height 34
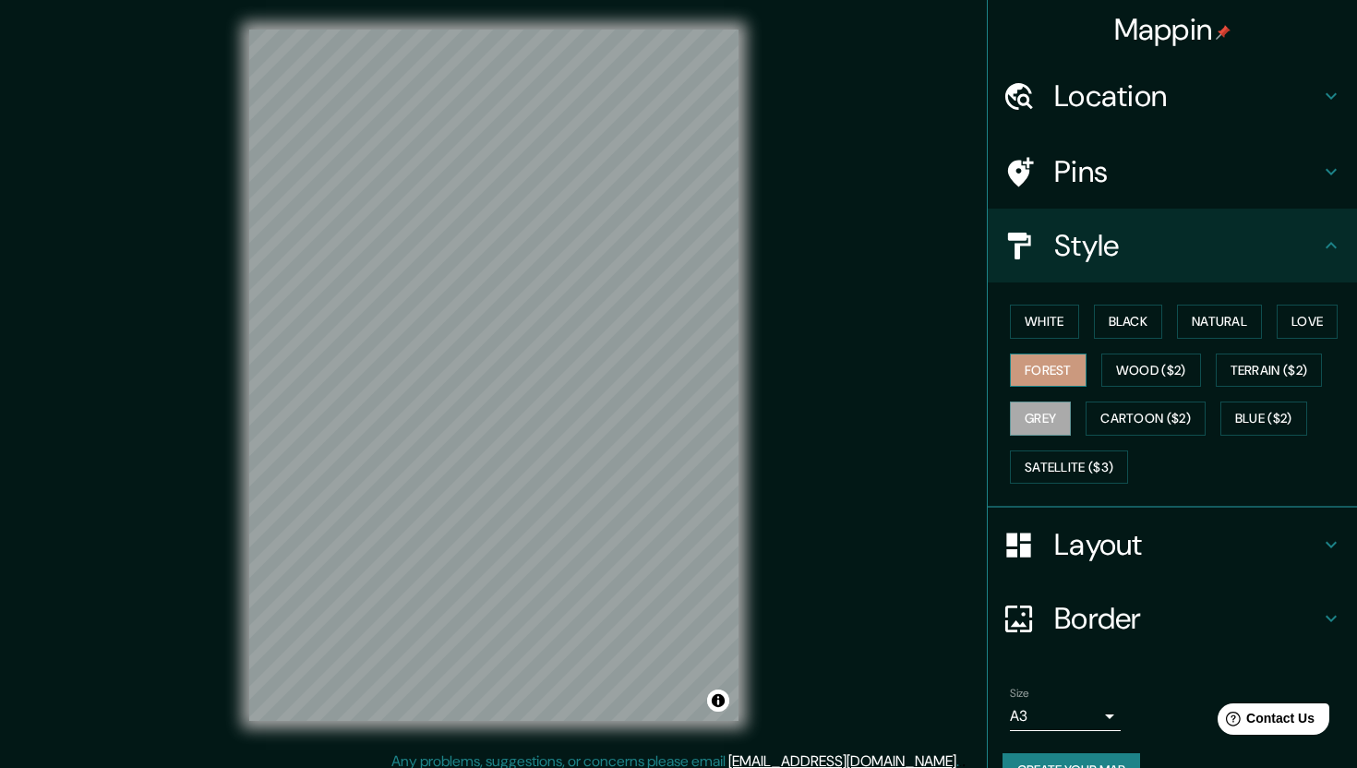
click at [1034, 369] on button "Forest" at bounding box center [1048, 371] width 77 height 34
click at [1111, 363] on button "Wood ($2)" at bounding box center [1152, 371] width 100 height 34
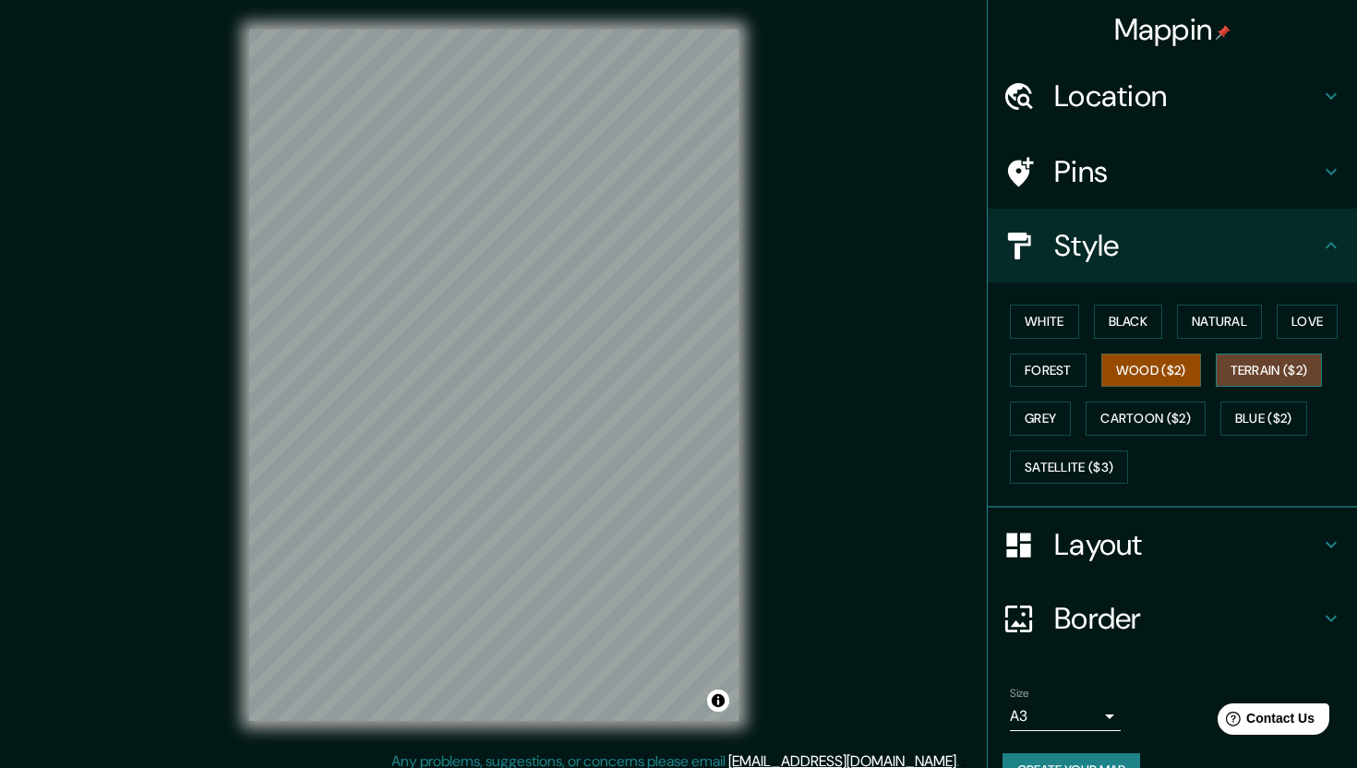
click at [1233, 373] on button "Terrain ($2)" at bounding box center [1269, 371] width 107 height 34
click at [1306, 327] on button "Love" at bounding box center [1307, 322] width 61 height 34
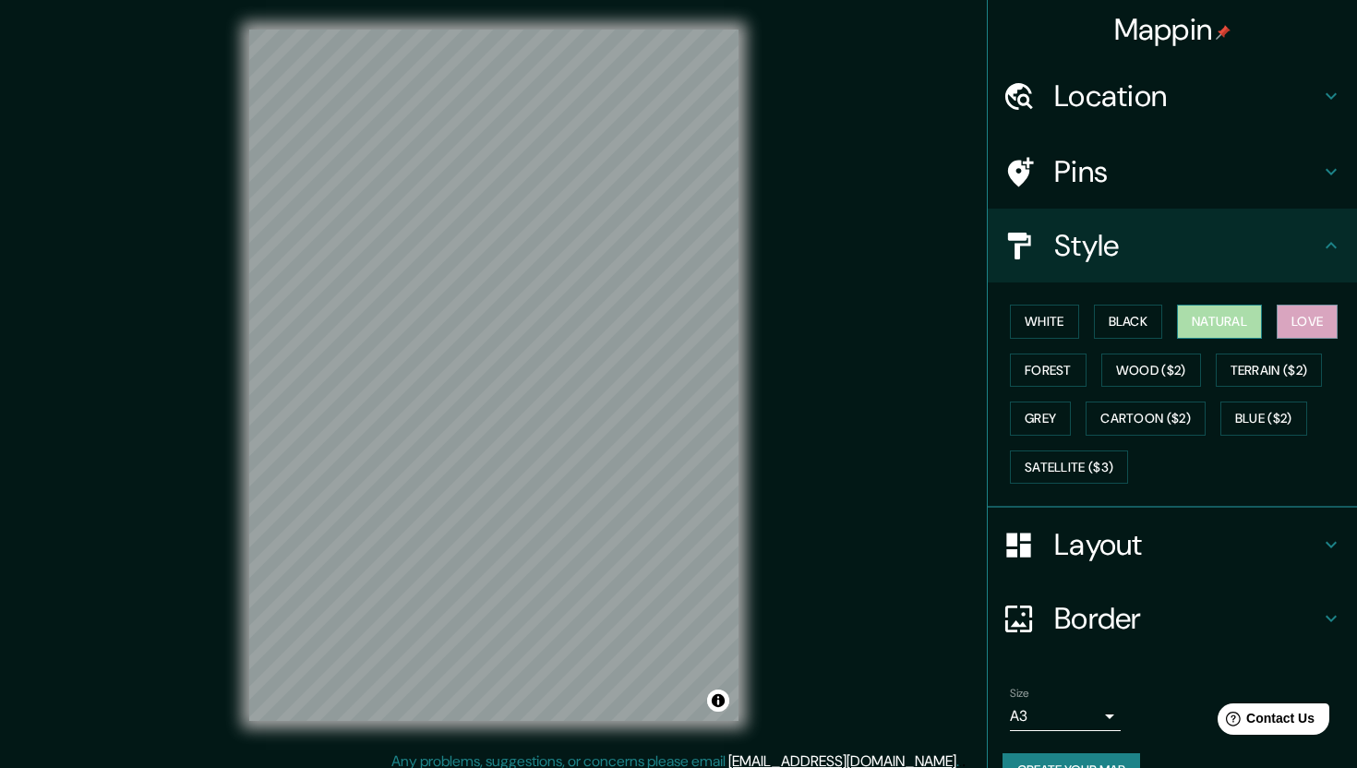
click at [1216, 321] on button "Natural" at bounding box center [1219, 322] width 85 height 34
click at [1125, 319] on button "Black" at bounding box center [1128, 322] width 69 height 34
click at [1042, 325] on button "White" at bounding box center [1044, 322] width 69 height 34
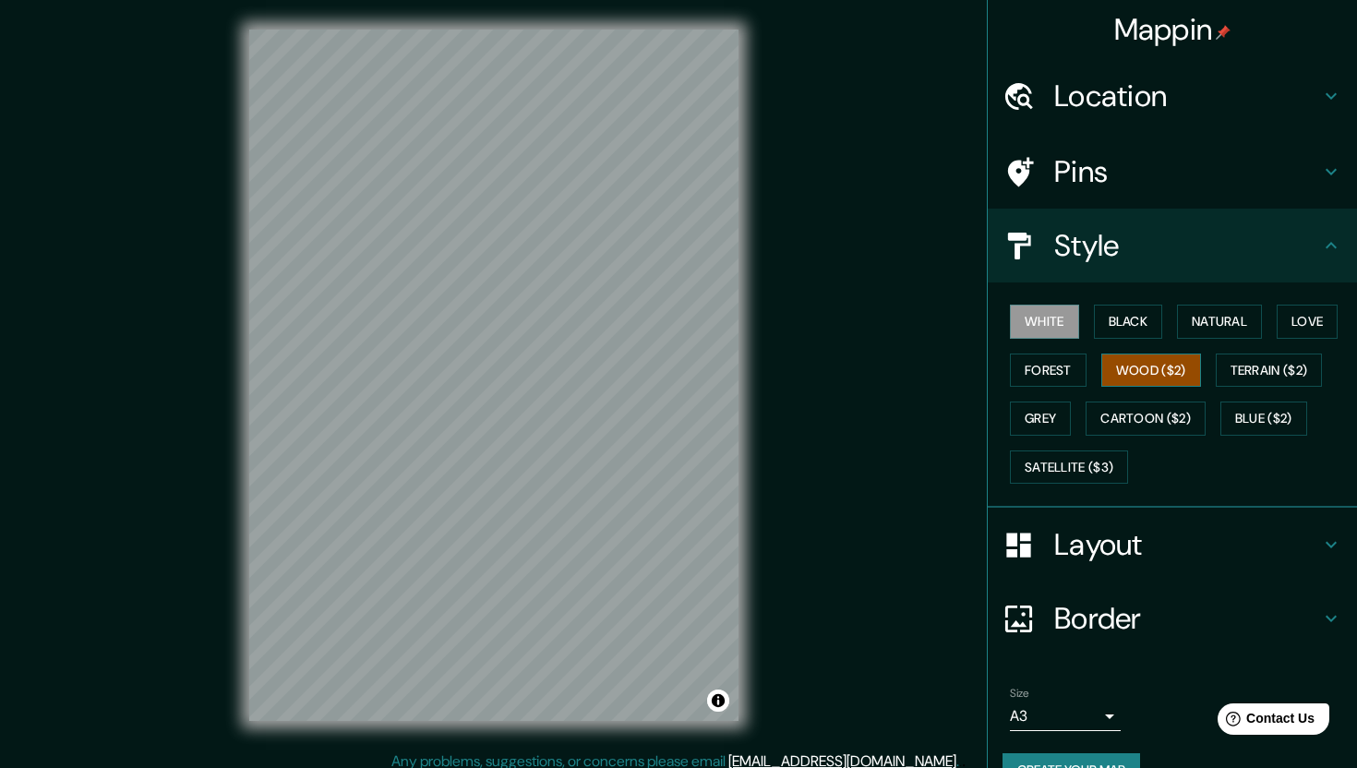
click at [1146, 380] on button "Wood ($2)" at bounding box center [1152, 371] width 100 height 34
click at [1143, 409] on button "Cartoon ($2)" at bounding box center [1146, 419] width 120 height 34
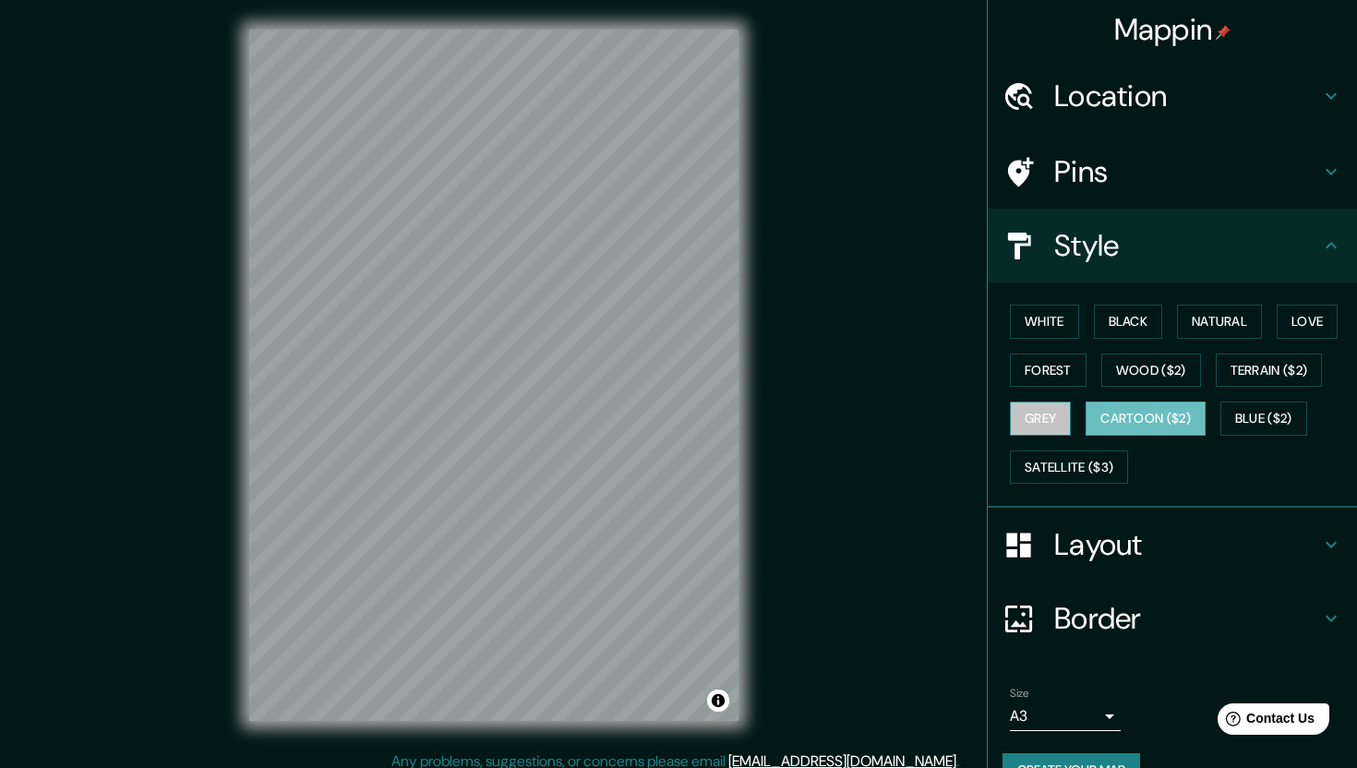
click at [1057, 413] on button "Grey" at bounding box center [1040, 419] width 61 height 34
click at [1261, 418] on button "Blue ($2)" at bounding box center [1264, 419] width 87 height 34
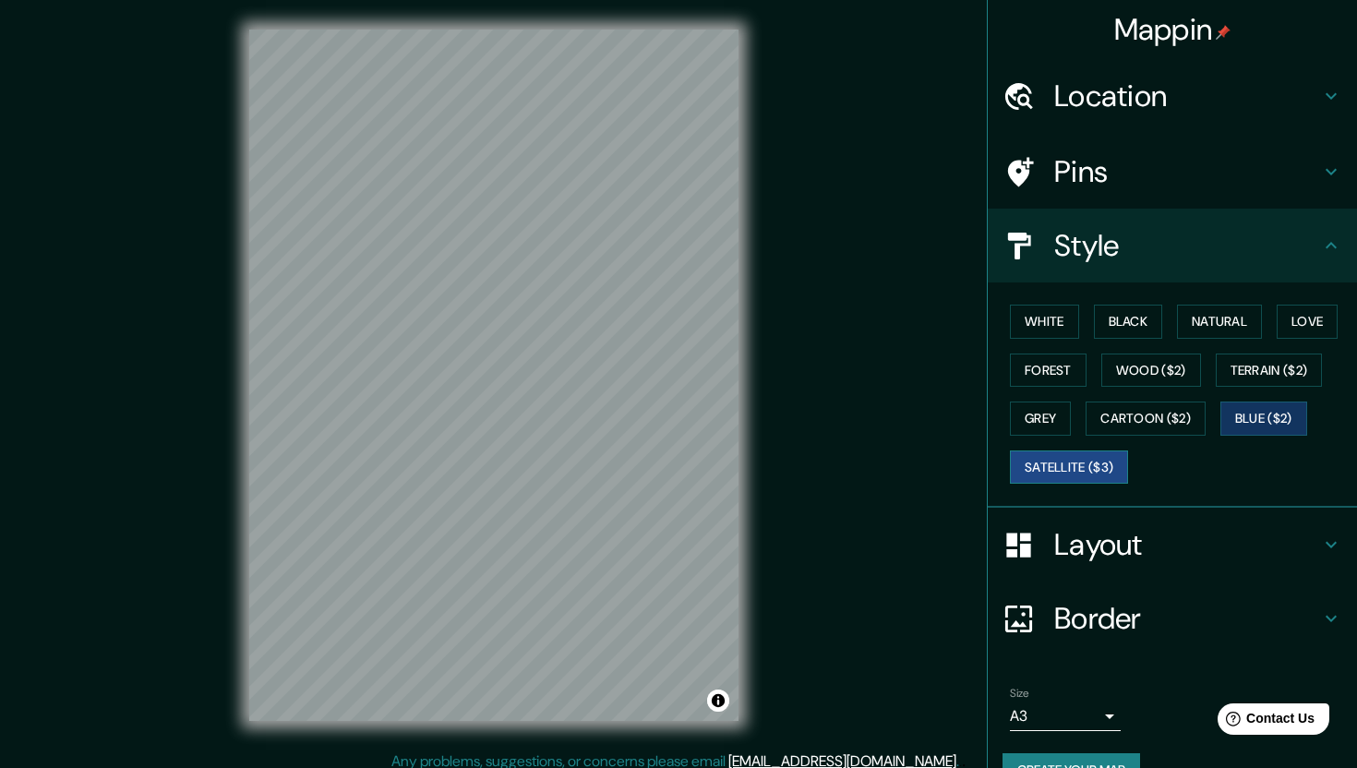
click at [1104, 451] on button "Satellite ($3)" at bounding box center [1069, 468] width 118 height 34
click at [1130, 420] on button "Cartoon ($2)" at bounding box center [1146, 419] width 120 height 34
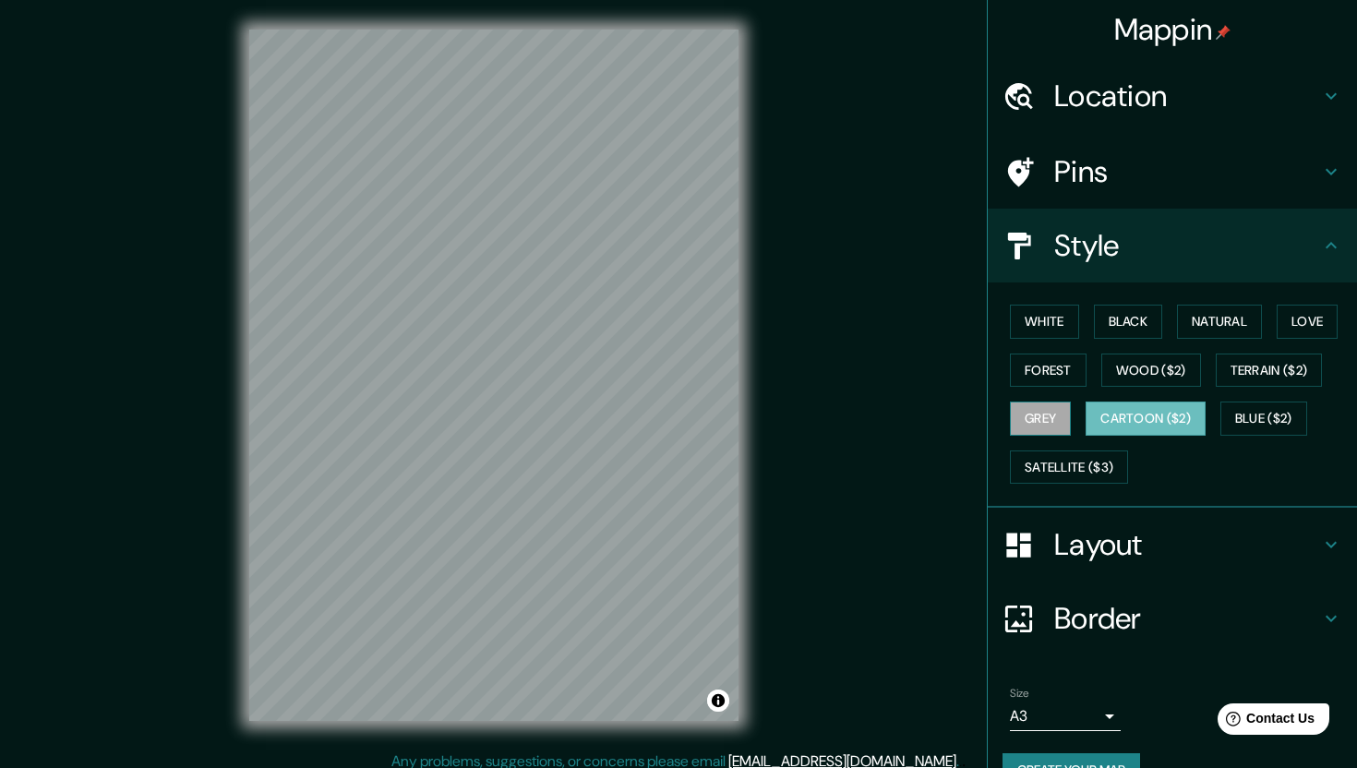
click at [1035, 419] on button "Grey" at bounding box center [1040, 419] width 61 height 34
click at [1246, 367] on button "Terrain ($2)" at bounding box center [1269, 371] width 107 height 34
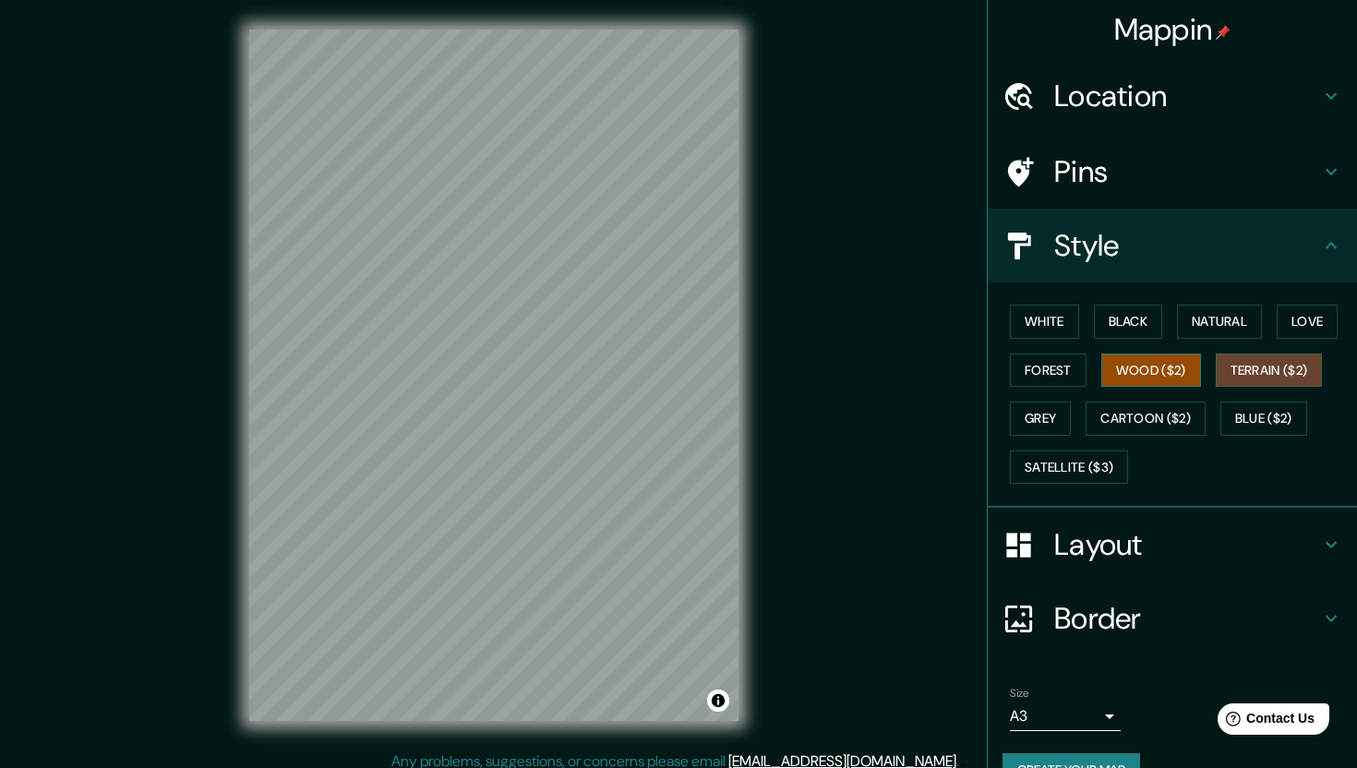
click at [1162, 367] on button "Wood ($2)" at bounding box center [1152, 371] width 100 height 34
click at [1248, 428] on button "Blue ($2)" at bounding box center [1264, 419] width 87 height 34
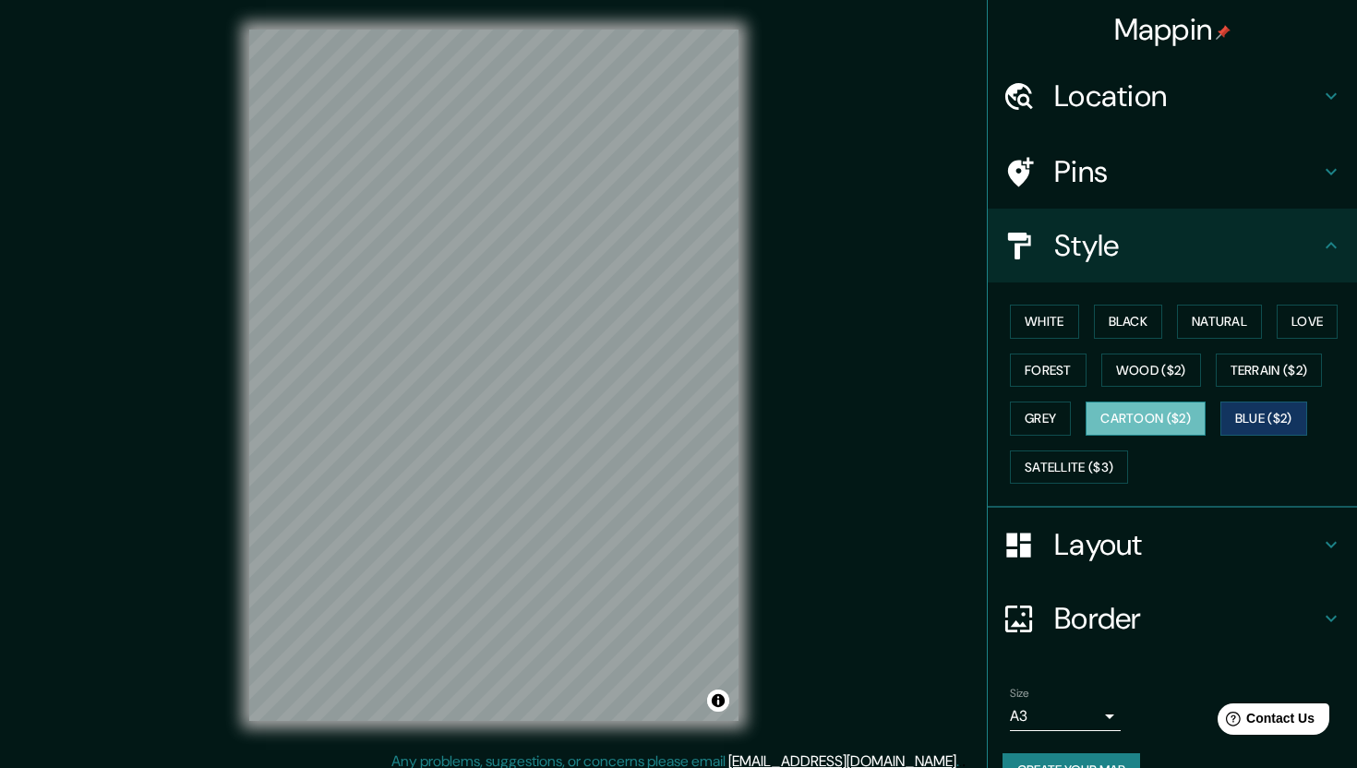
click at [1183, 425] on button "Cartoon ($2)" at bounding box center [1146, 419] width 120 height 34
click at [1031, 411] on button "Grey" at bounding box center [1040, 419] width 61 height 34
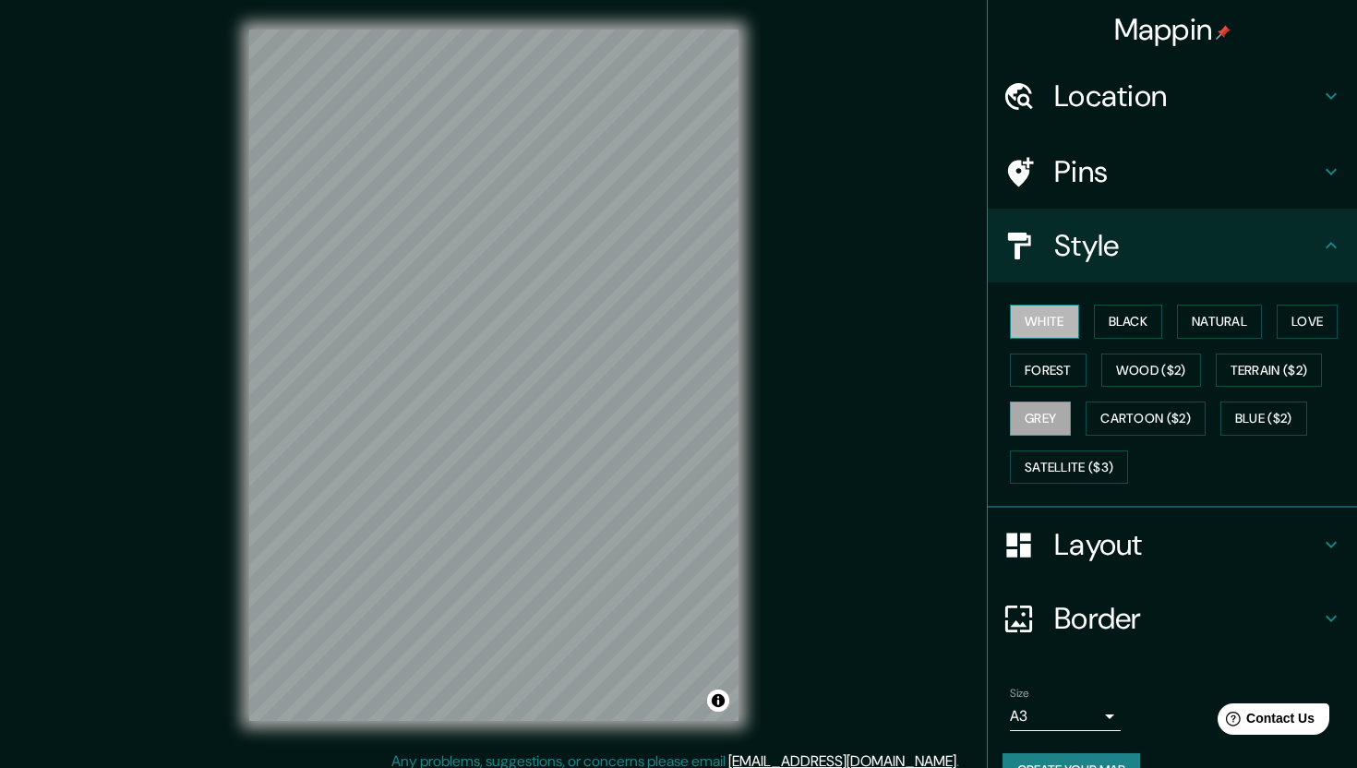
click at [1062, 322] on button "White" at bounding box center [1044, 322] width 69 height 34
click at [1156, 316] on button "Black" at bounding box center [1128, 322] width 69 height 34
click at [1230, 319] on button "Natural" at bounding box center [1219, 322] width 85 height 34
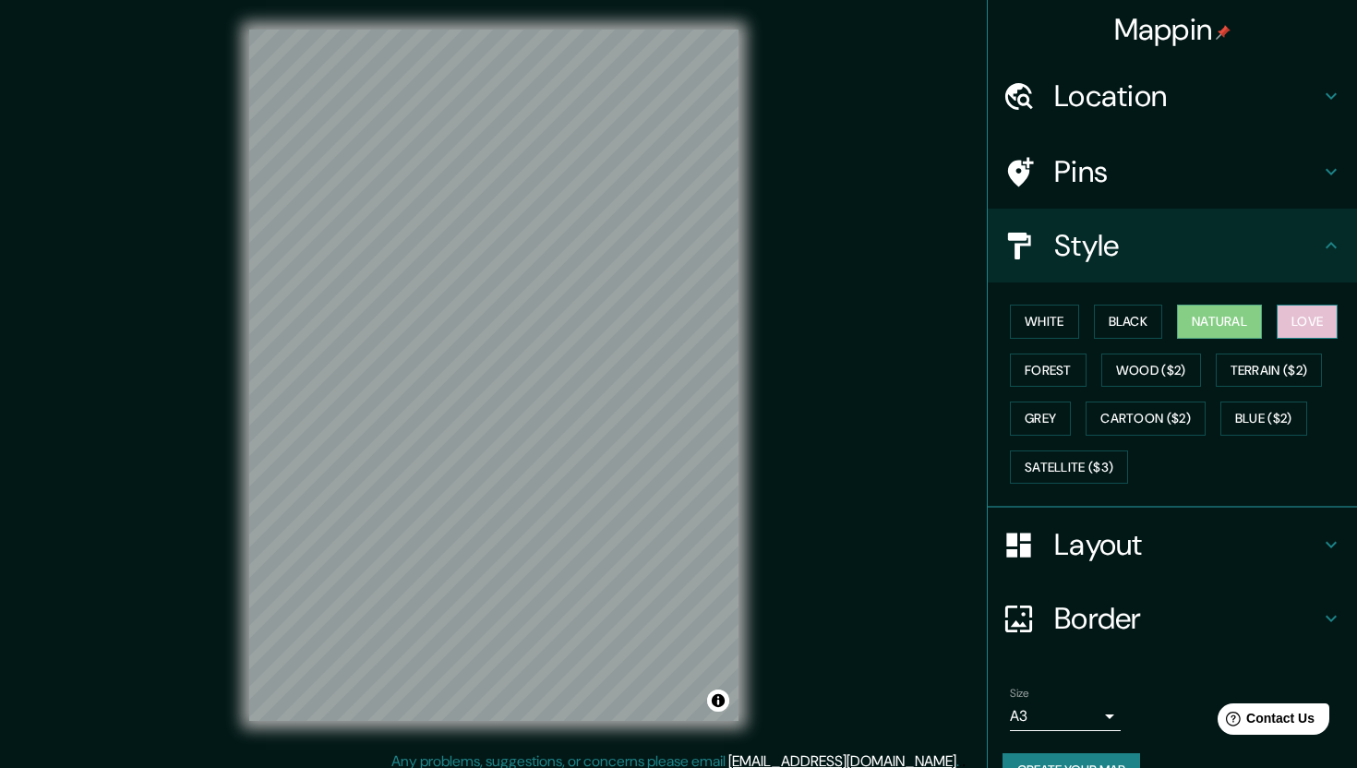
click at [1316, 318] on button "Love" at bounding box center [1307, 322] width 61 height 34
click at [1055, 376] on button "Forest" at bounding box center [1048, 371] width 77 height 34
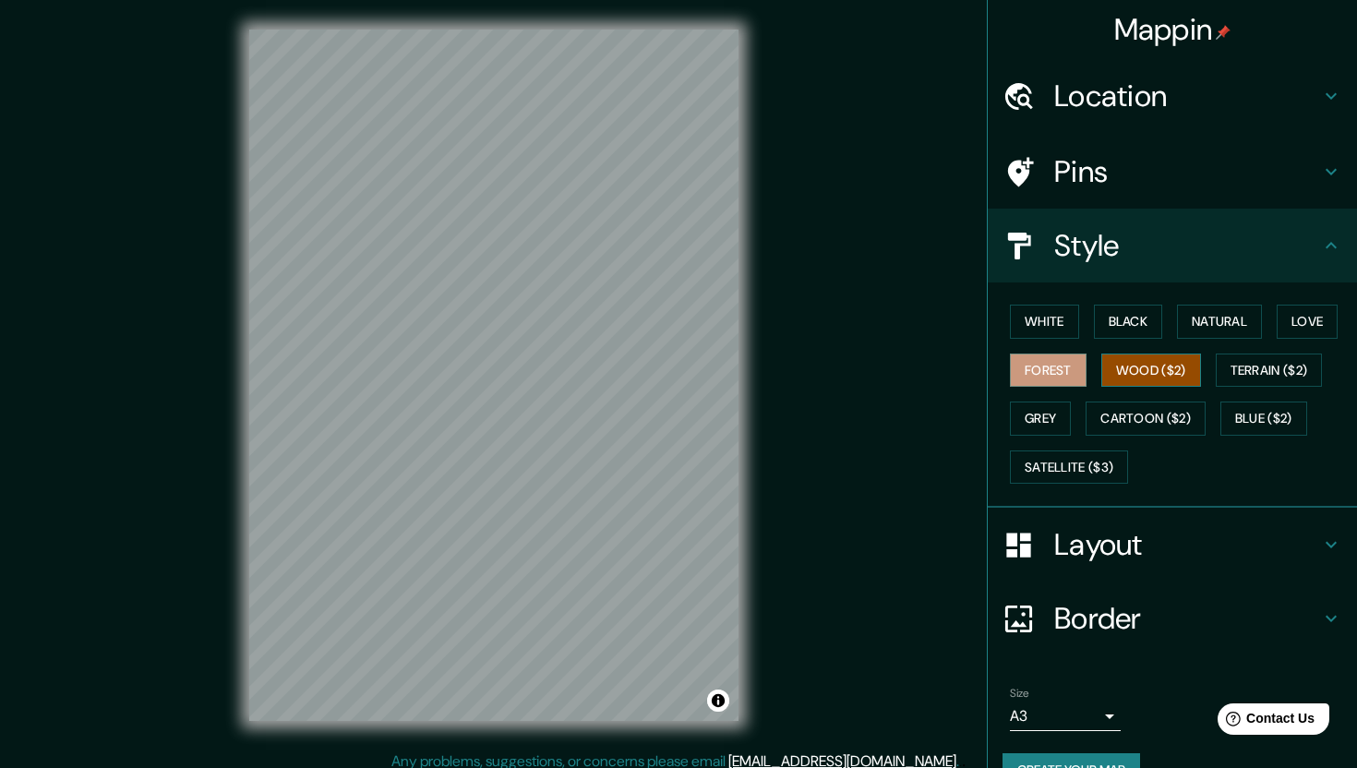
click at [1110, 376] on button "Wood ($2)" at bounding box center [1152, 371] width 100 height 34
click at [1247, 377] on button "Terrain ($2)" at bounding box center [1269, 371] width 107 height 34
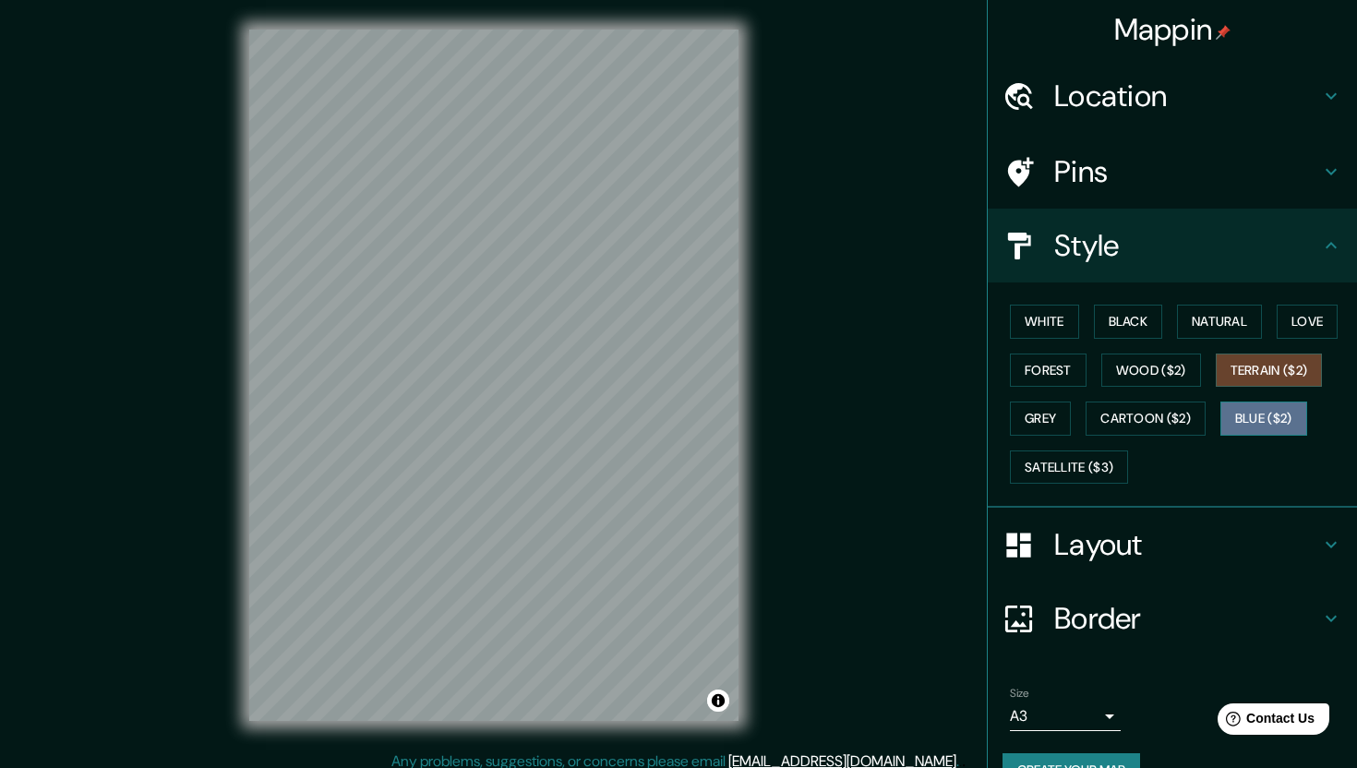
click at [1253, 410] on button "Blue ($2)" at bounding box center [1264, 419] width 87 height 34
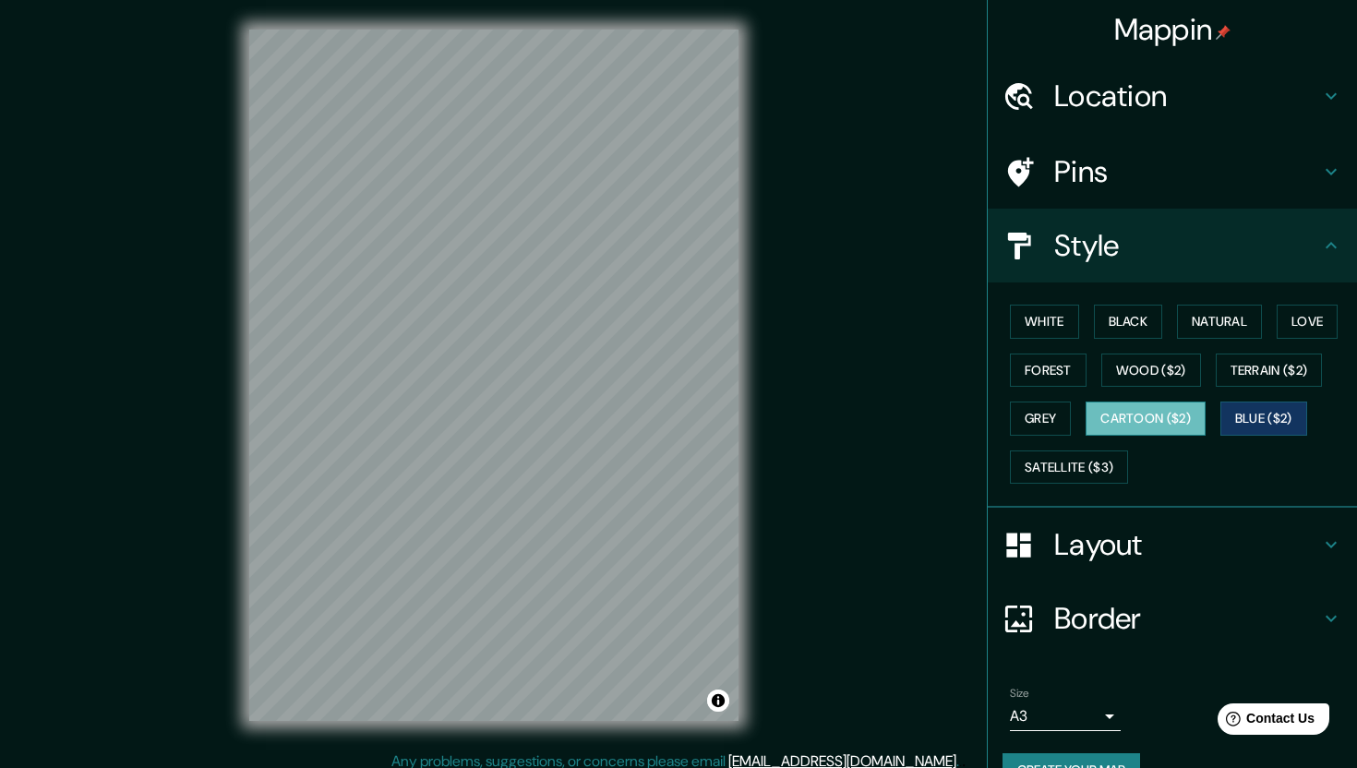
click at [1169, 414] on button "Cartoon ($2)" at bounding box center [1146, 419] width 120 height 34
click at [1040, 413] on button "Grey" at bounding box center [1040, 419] width 61 height 34
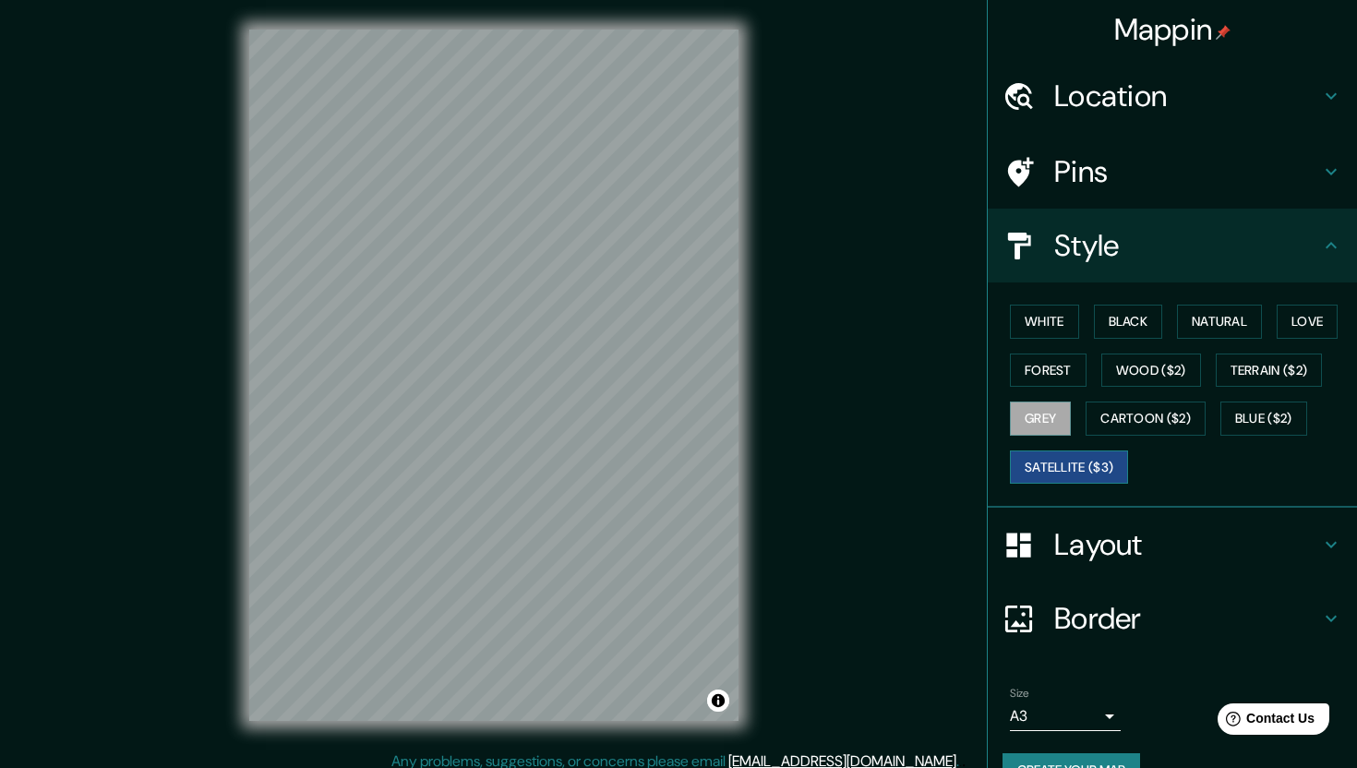
click at [1040, 479] on button "Satellite ($3)" at bounding box center [1069, 468] width 118 height 34
click at [1248, 422] on button "Blue ($2)" at bounding box center [1264, 419] width 87 height 34
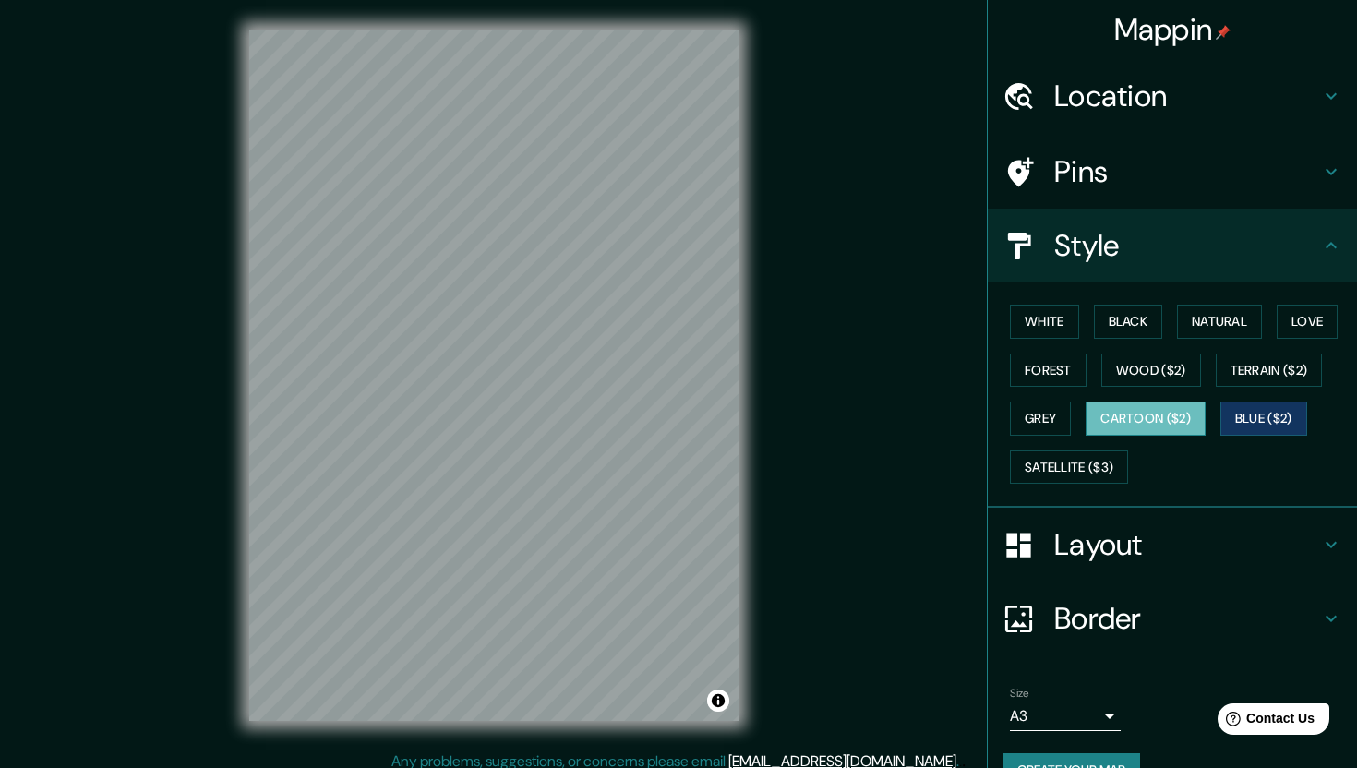
click at [1190, 413] on button "Cartoon ($2)" at bounding box center [1146, 419] width 120 height 34
click at [1035, 416] on button "Grey" at bounding box center [1040, 419] width 61 height 34
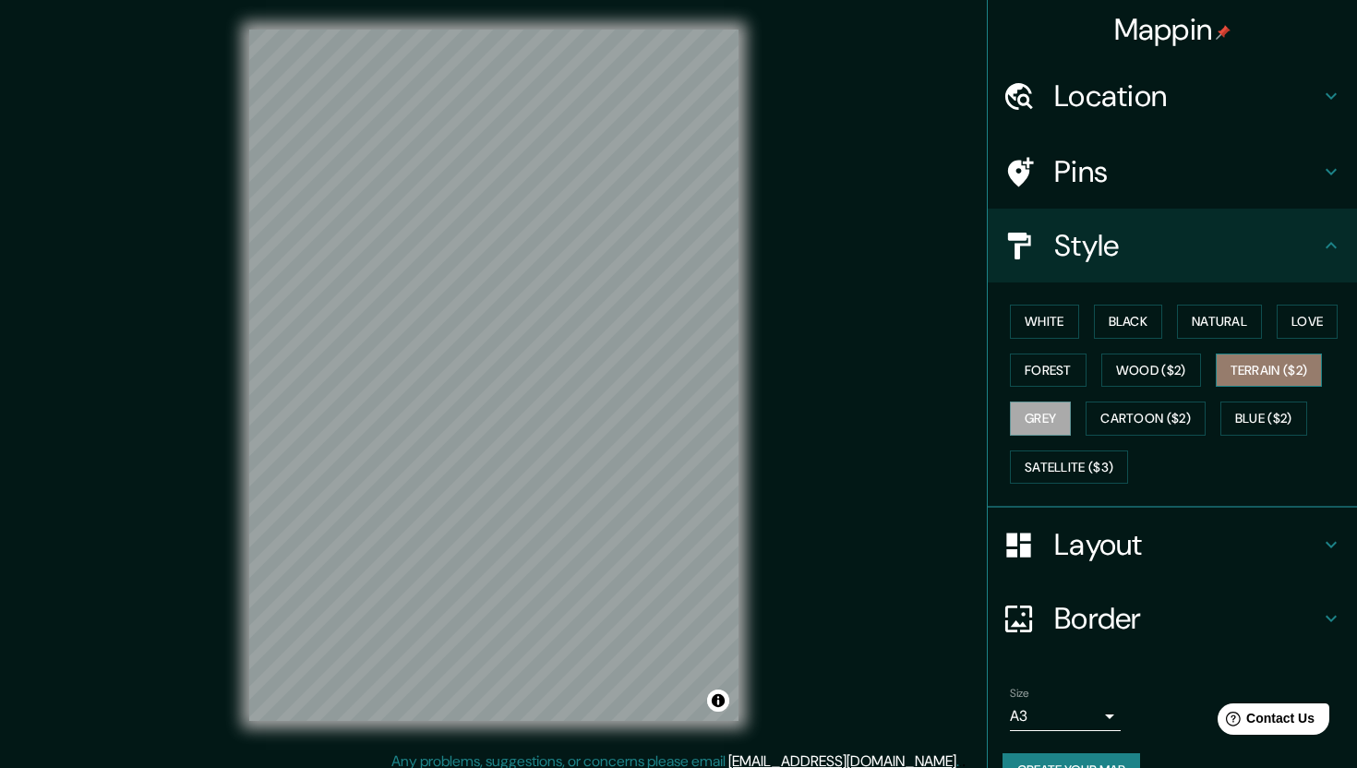
click at [1248, 368] on button "Terrain ($2)" at bounding box center [1269, 371] width 107 height 34
click at [1190, 368] on button "Wood ($2)" at bounding box center [1152, 371] width 100 height 34
click at [1257, 368] on button "Terrain ($2)" at bounding box center [1269, 371] width 107 height 34
click at [1175, 369] on button "Wood ($2)" at bounding box center [1152, 371] width 100 height 34
click at [1284, 371] on button "Terrain ($2)" at bounding box center [1269, 371] width 107 height 34
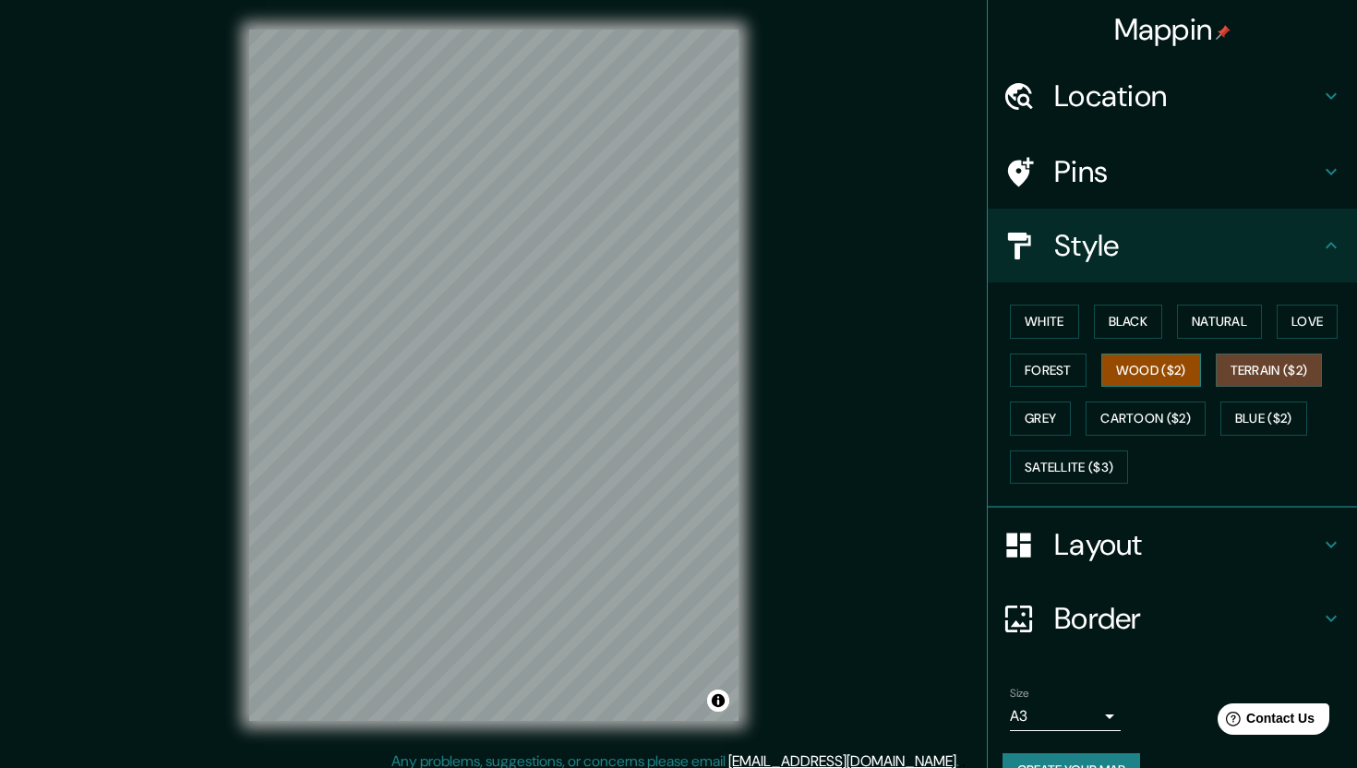
click at [1175, 373] on button "Wood ($2)" at bounding box center [1152, 371] width 100 height 34
click at [1051, 372] on button "Forest" at bounding box center [1048, 371] width 77 height 34
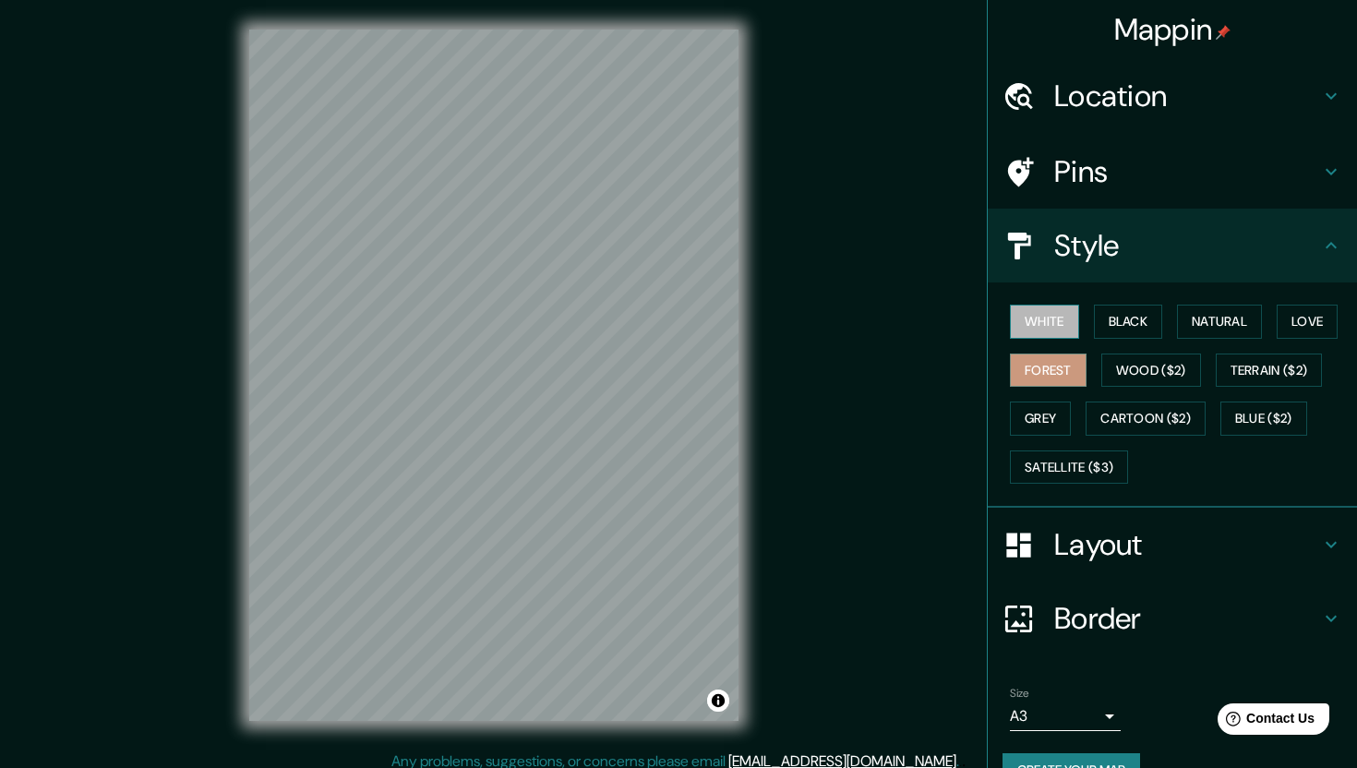
click at [1048, 322] on button "White" at bounding box center [1044, 322] width 69 height 34
click at [1148, 318] on button "Black" at bounding box center [1128, 322] width 69 height 34
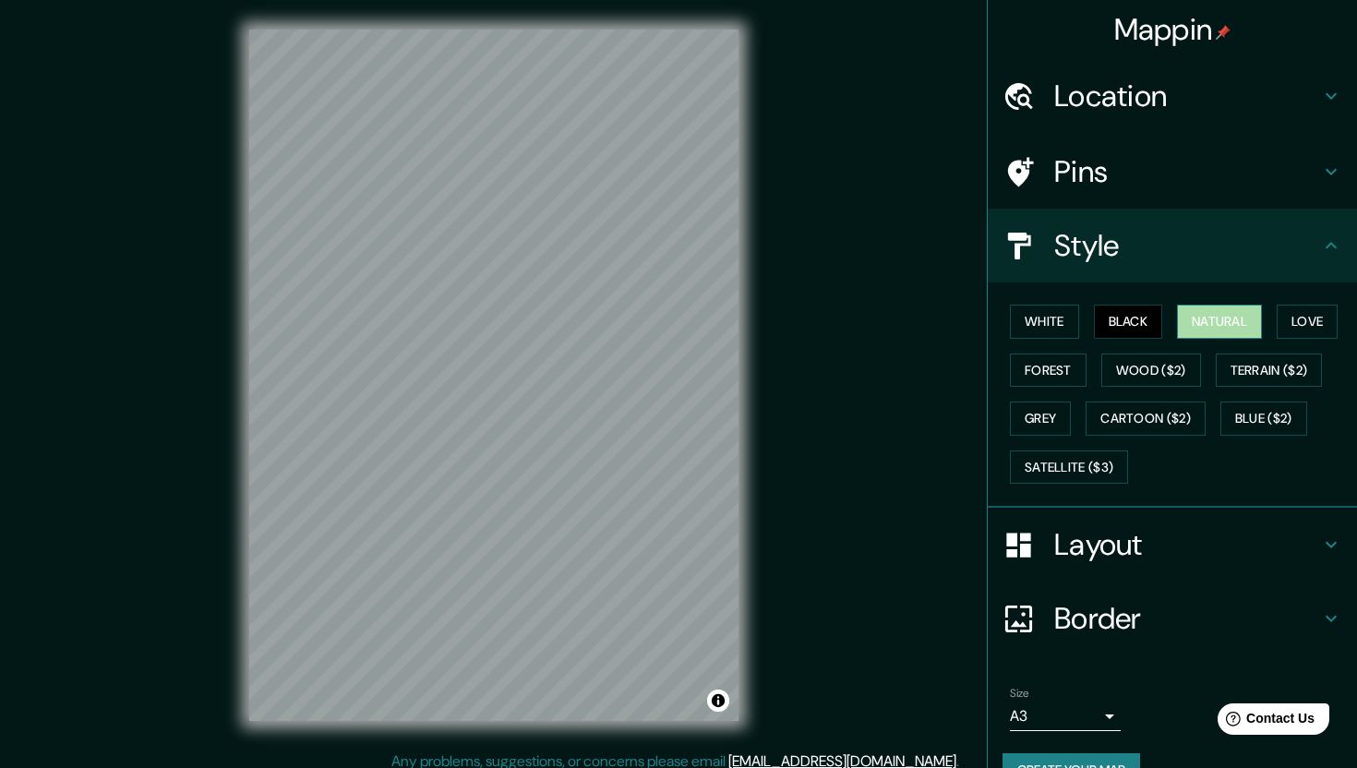
click at [1235, 319] on button "Natural" at bounding box center [1219, 322] width 85 height 34
click at [1050, 319] on button "White" at bounding box center [1044, 322] width 69 height 34
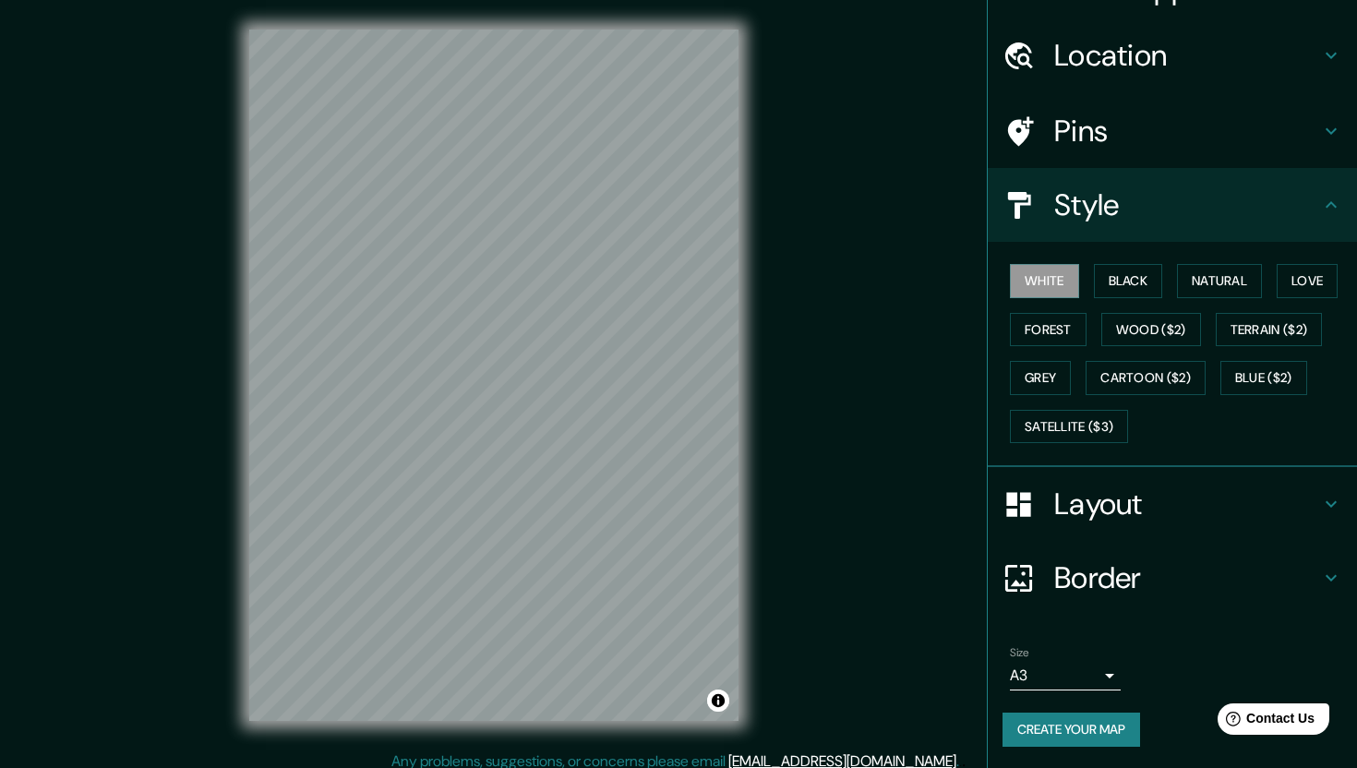
click at [1088, 735] on button "Create your map" at bounding box center [1072, 730] width 138 height 34
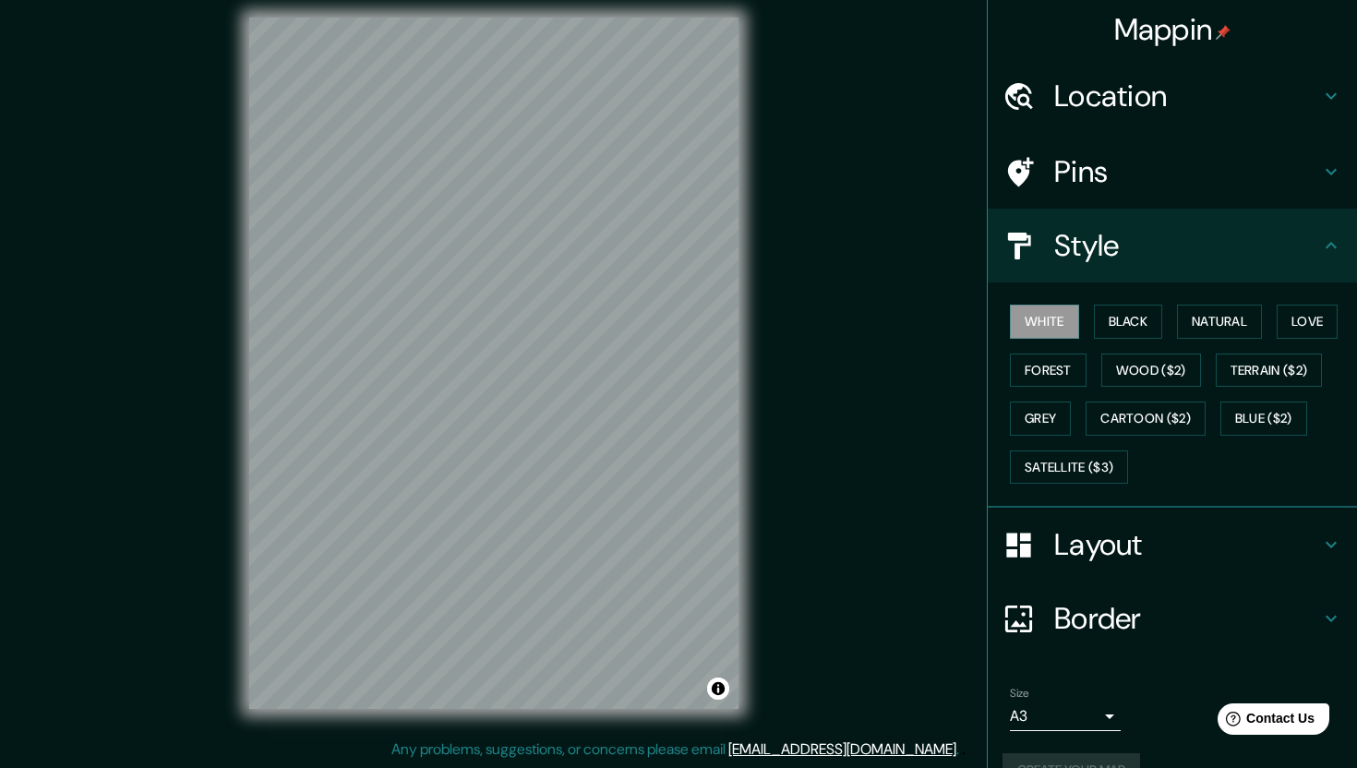
scroll to position [0, 0]
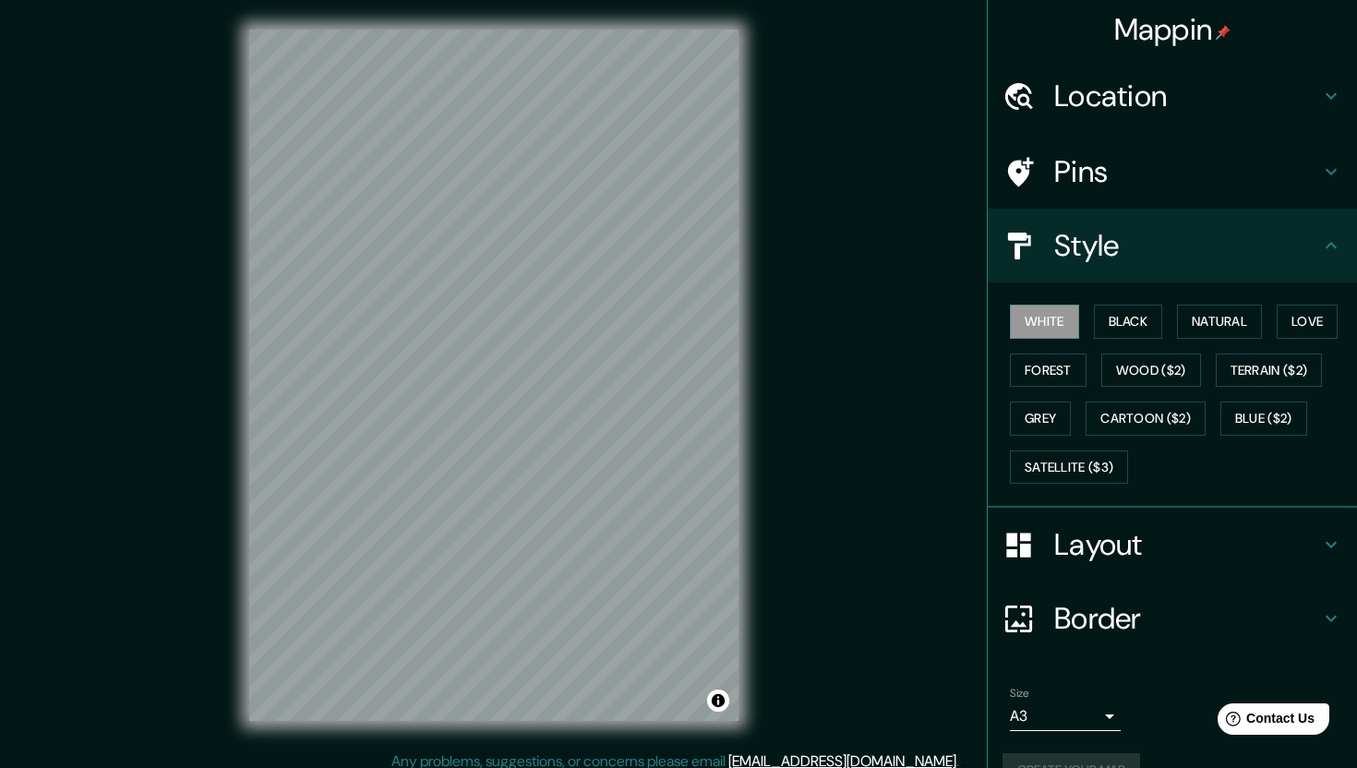
click at [1123, 178] on h4 "Pins" at bounding box center [1188, 171] width 266 height 37
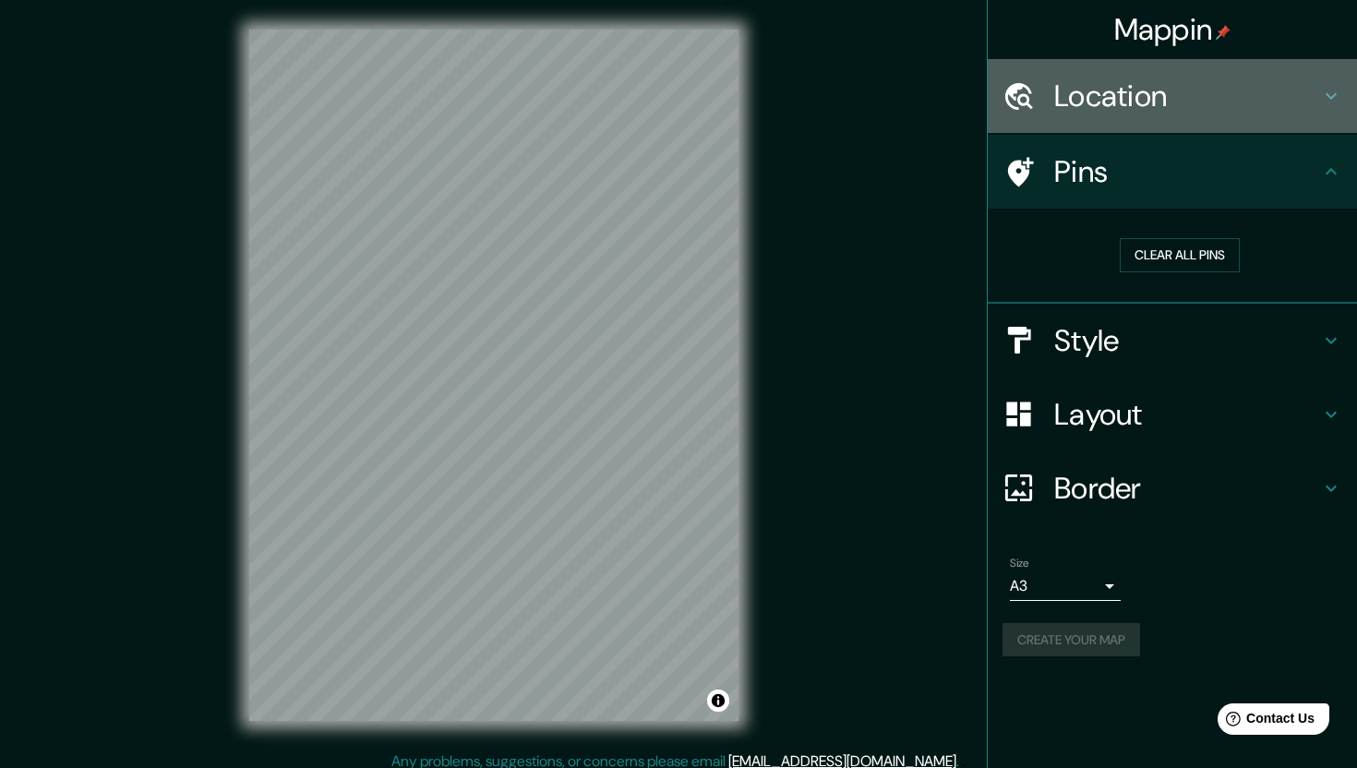
click at [1127, 109] on h4 "Location" at bounding box center [1188, 96] width 266 height 37
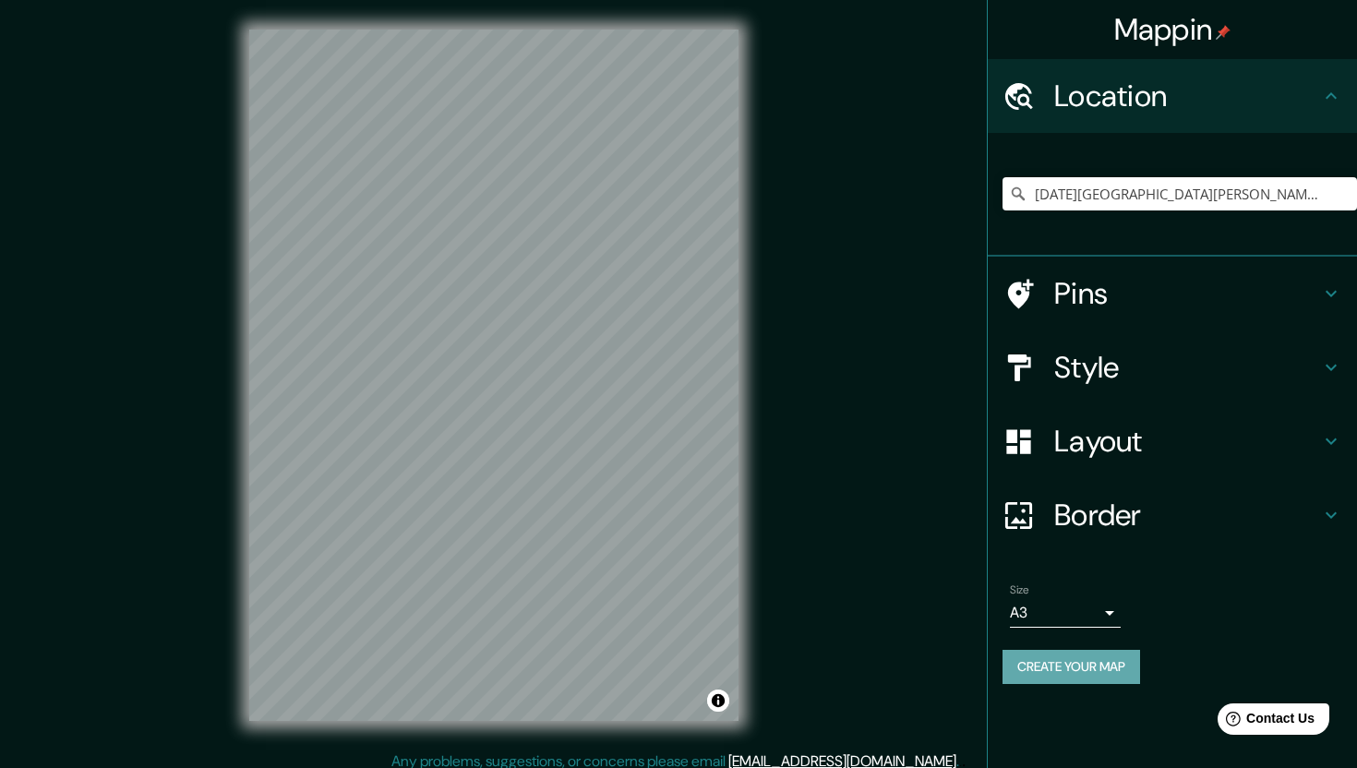
click at [1077, 672] on button "Create your map" at bounding box center [1072, 667] width 138 height 34
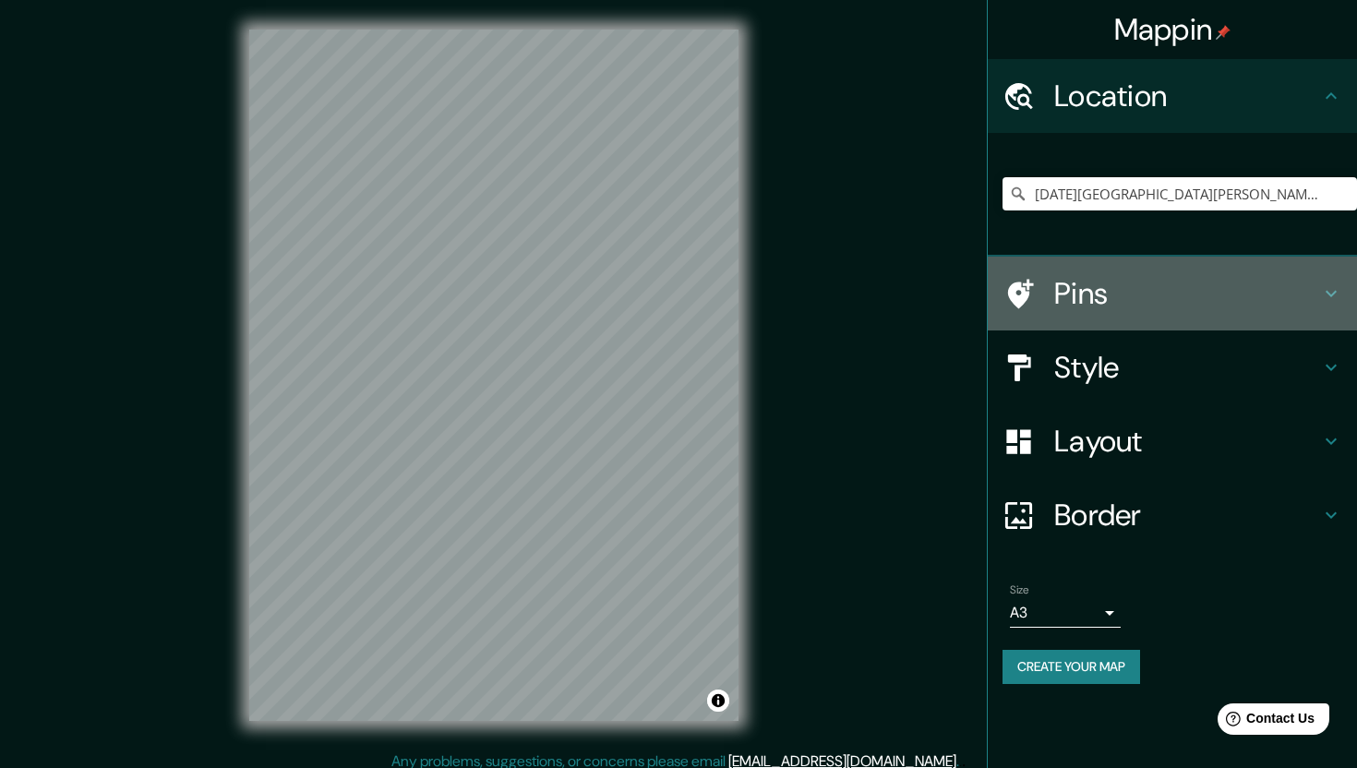
click at [1117, 295] on h4 "Pins" at bounding box center [1188, 293] width 266 height 37
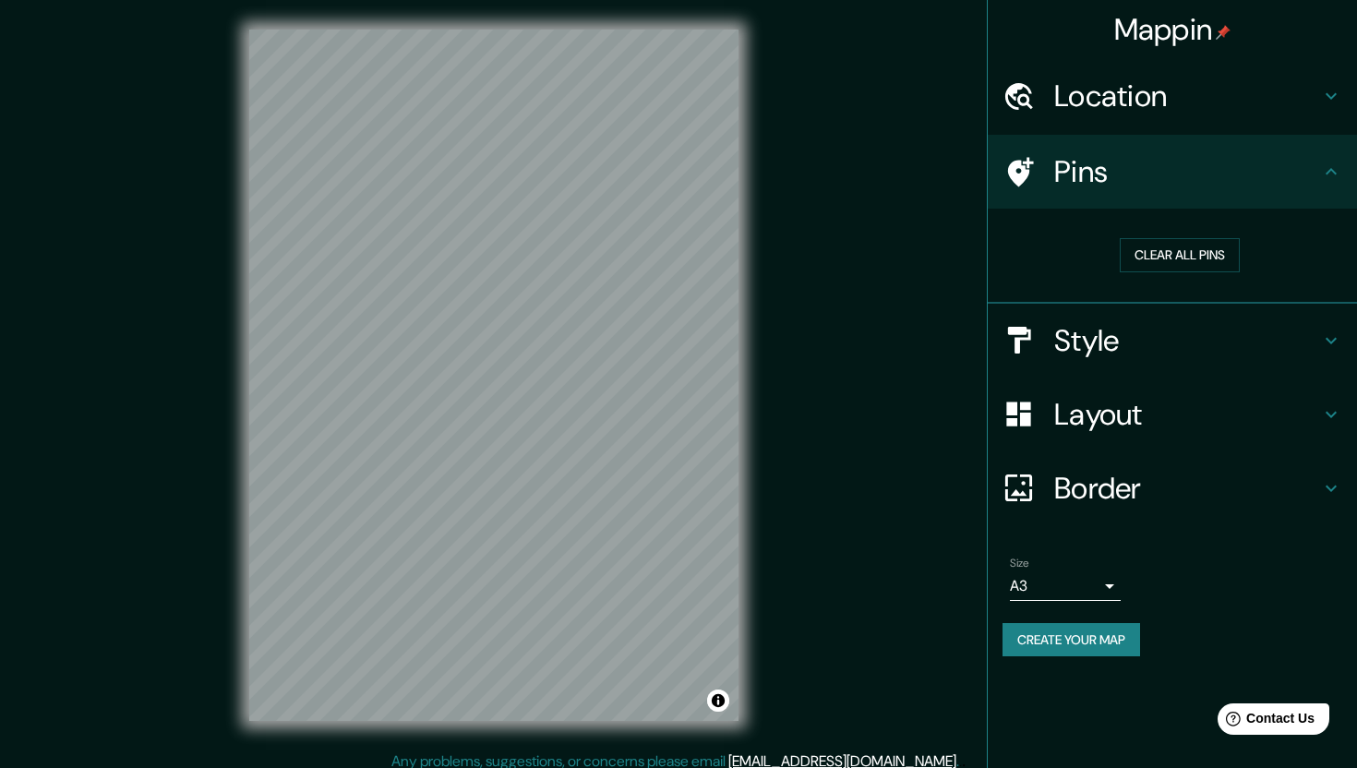
click at [1098, 105] on h4 "Location" at bounding box center [1188, 96] width 266 height 37
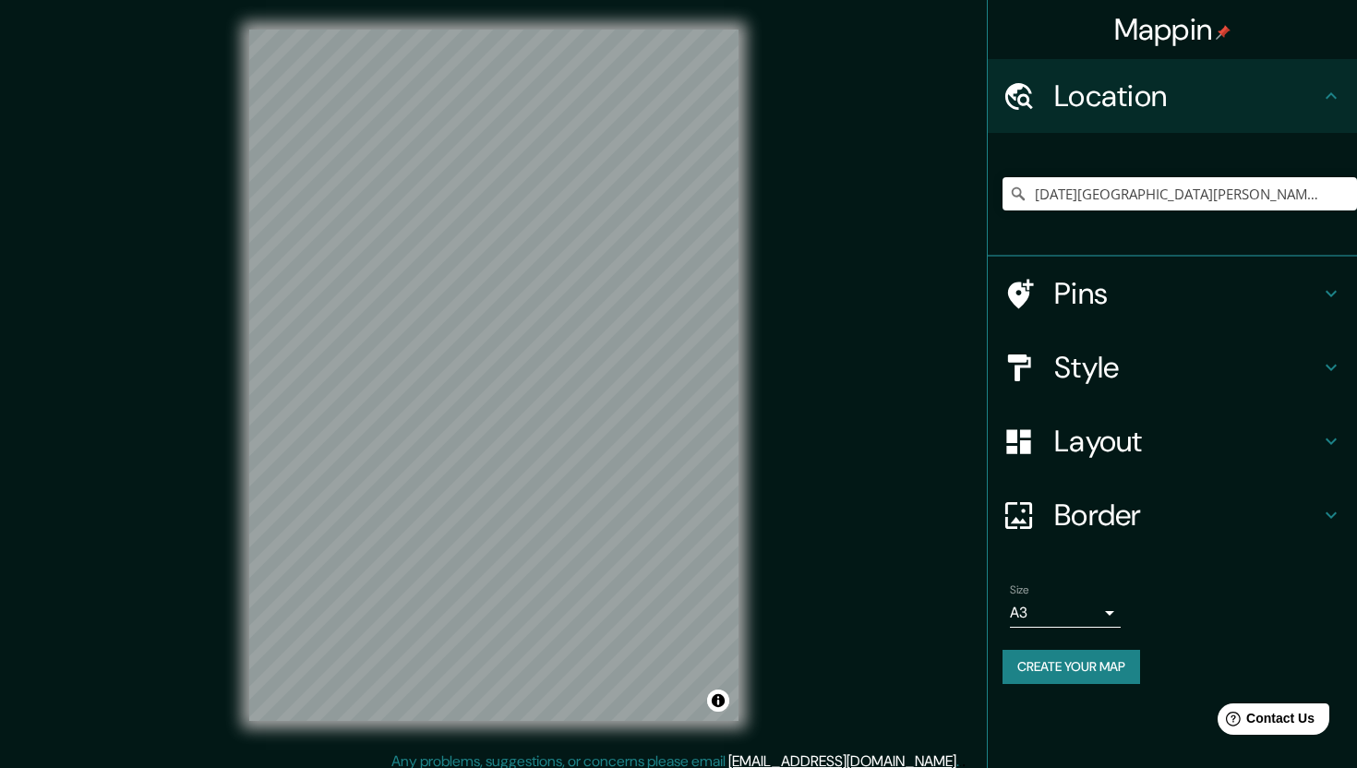
click at [1105, 298] on h4 "Pins" at bounding box center [1188, 293] width 266 height 37
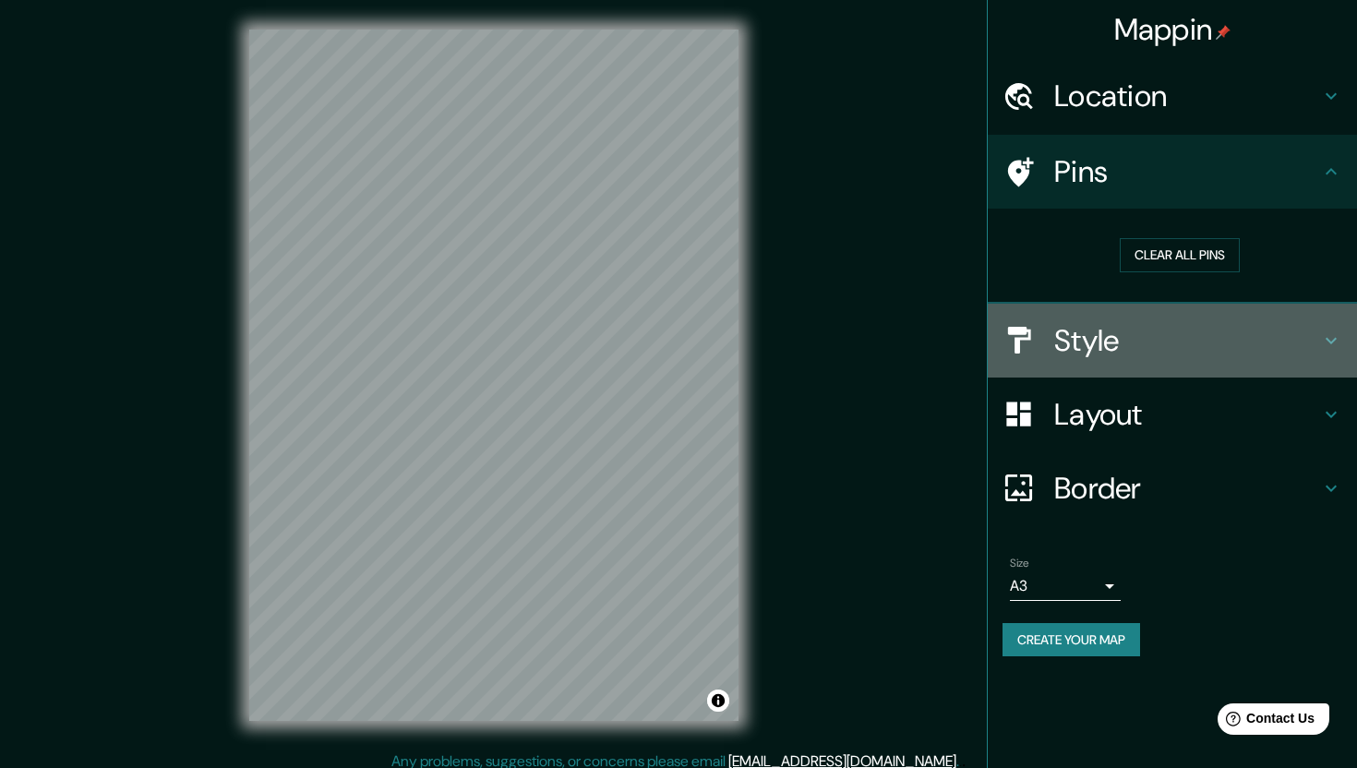
click at [1102, 342] on h4 "Style" at bounding box center [1188, 340] width 266 height 37
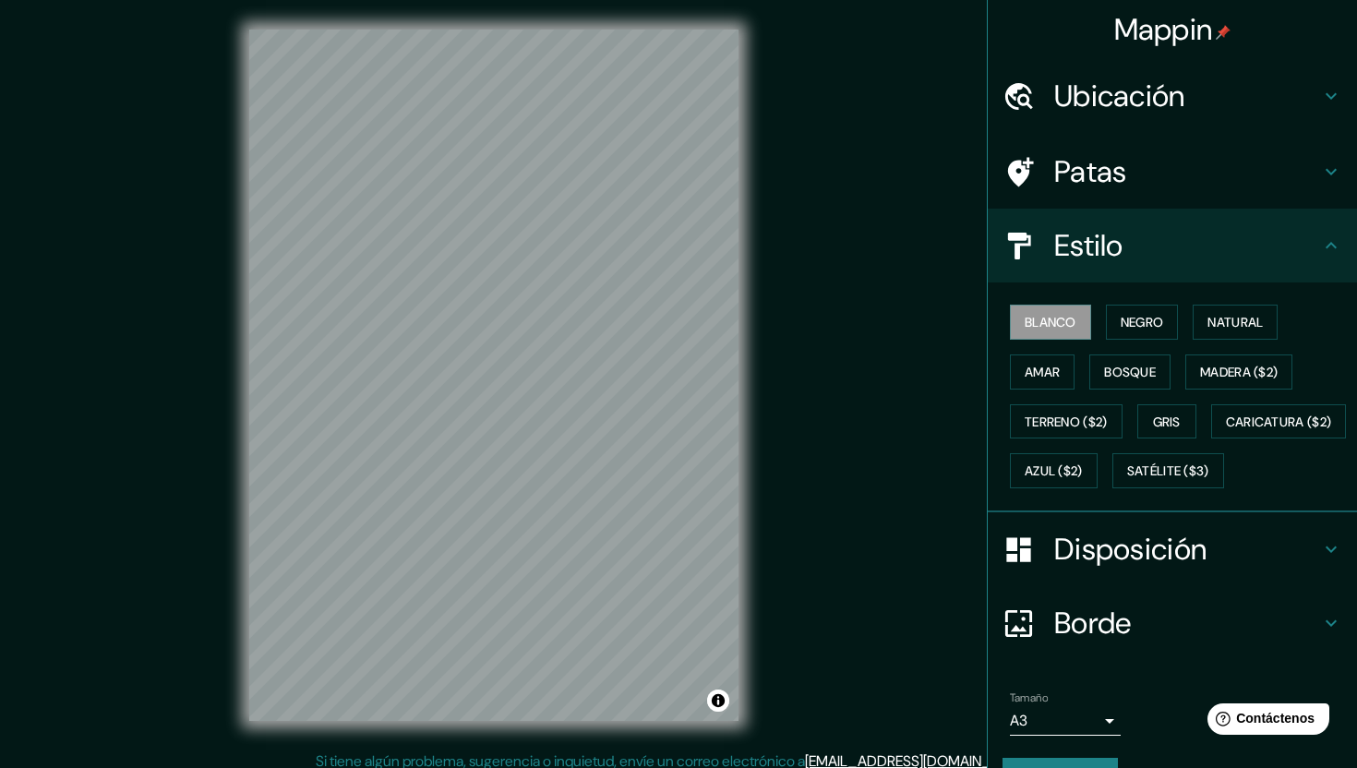
click at [967, 283] on div "Mappin Ubicación [DATE][GEOGRAPHIC_DATA][PERSON_NAME], [GEOGRAPHIC_DATA], [GEOG…" at bounding box center [678, 390] width 1357 height 780
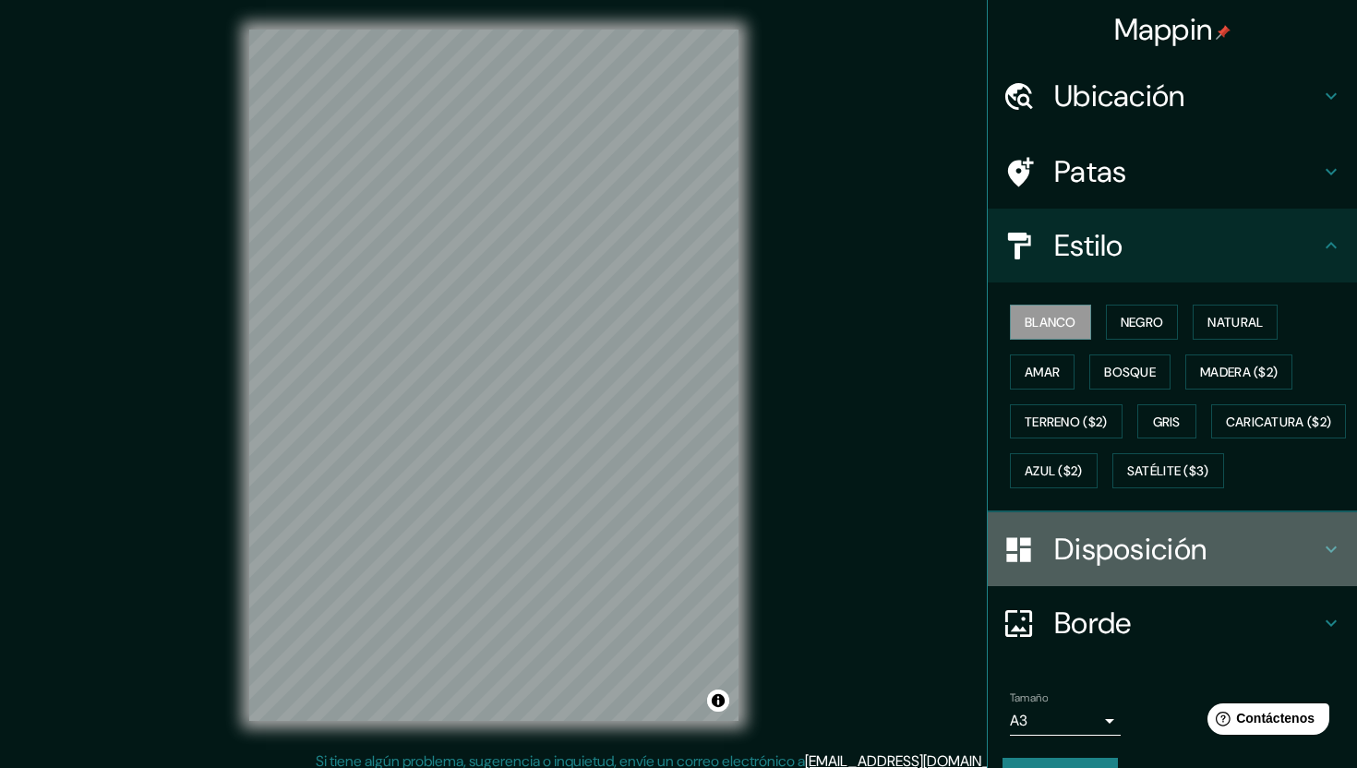
click at [1103, 569] on font "Disposición" at bounding box center [1131, 549] width 152 height 39
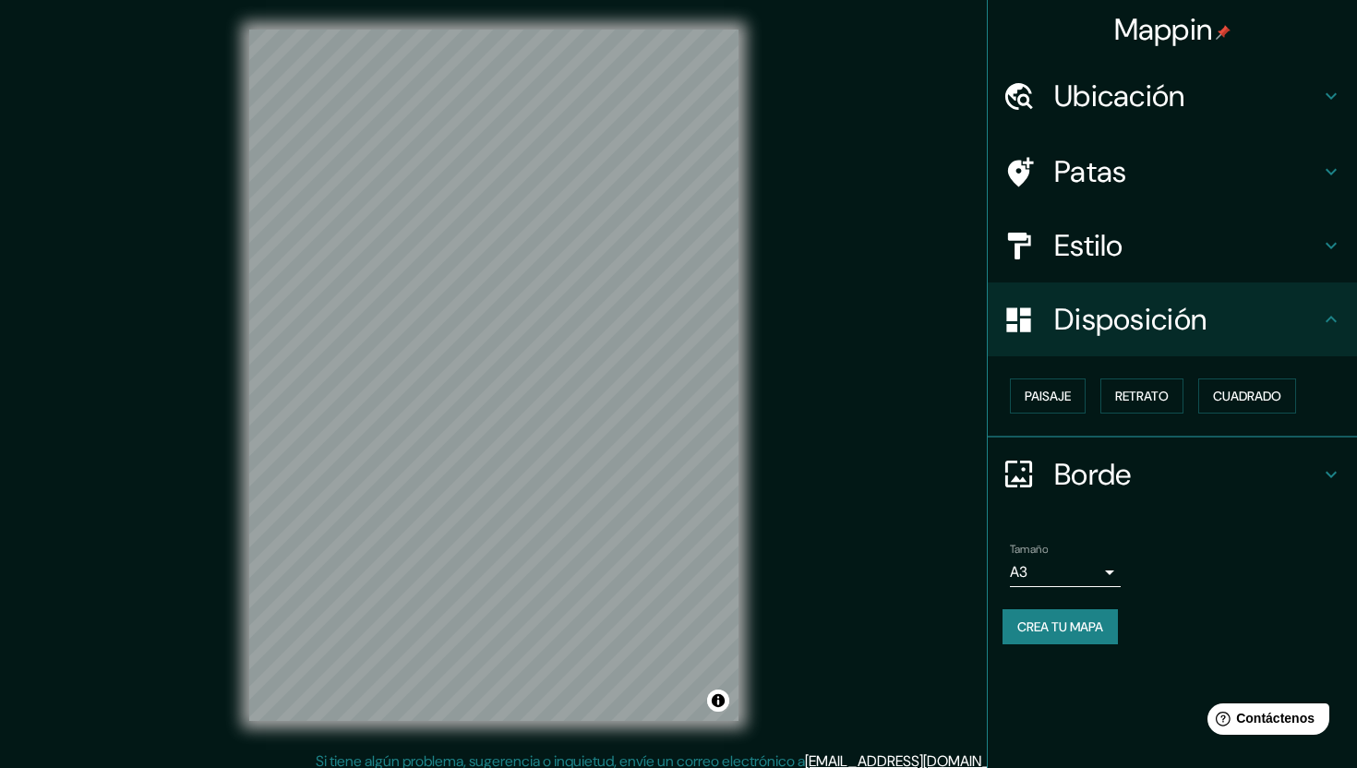
scroll to position [12, 0]
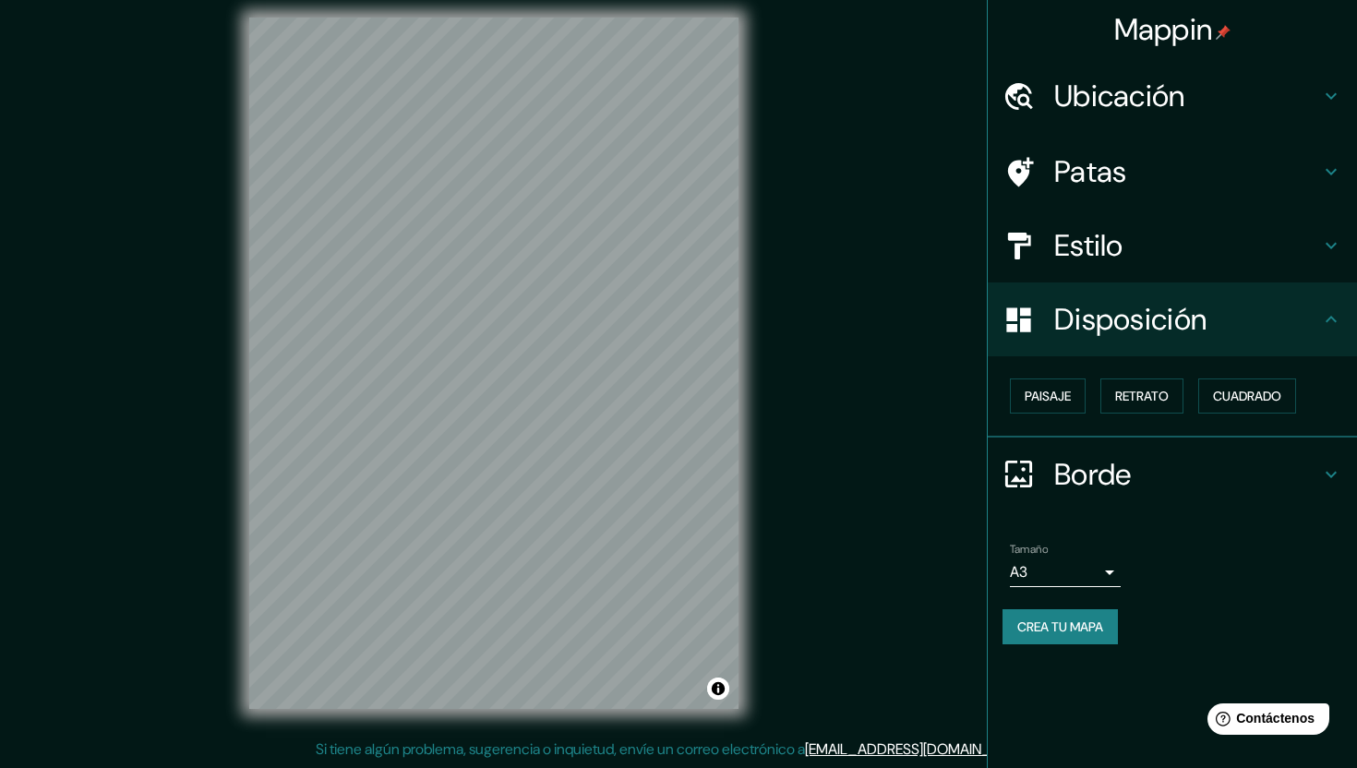
click at [1170, 325] on font "Disposición" at bounding box center [1131, 319] width 152 height 39
click at [1321, 327] on icon at bounding box center [1331, 319] width 22 height 22
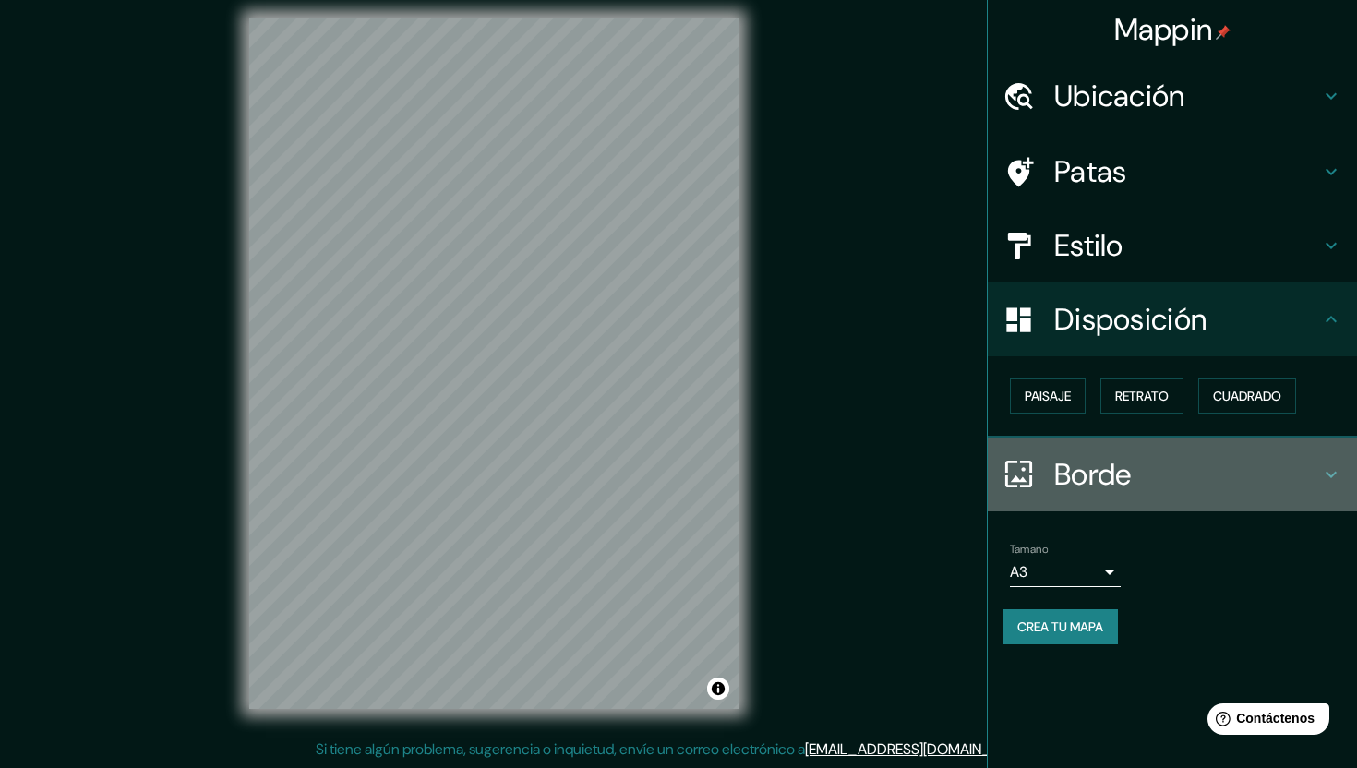
click at [1223, 495] on div "Borde" at bounding box center [1172, 475] width 369 height 74
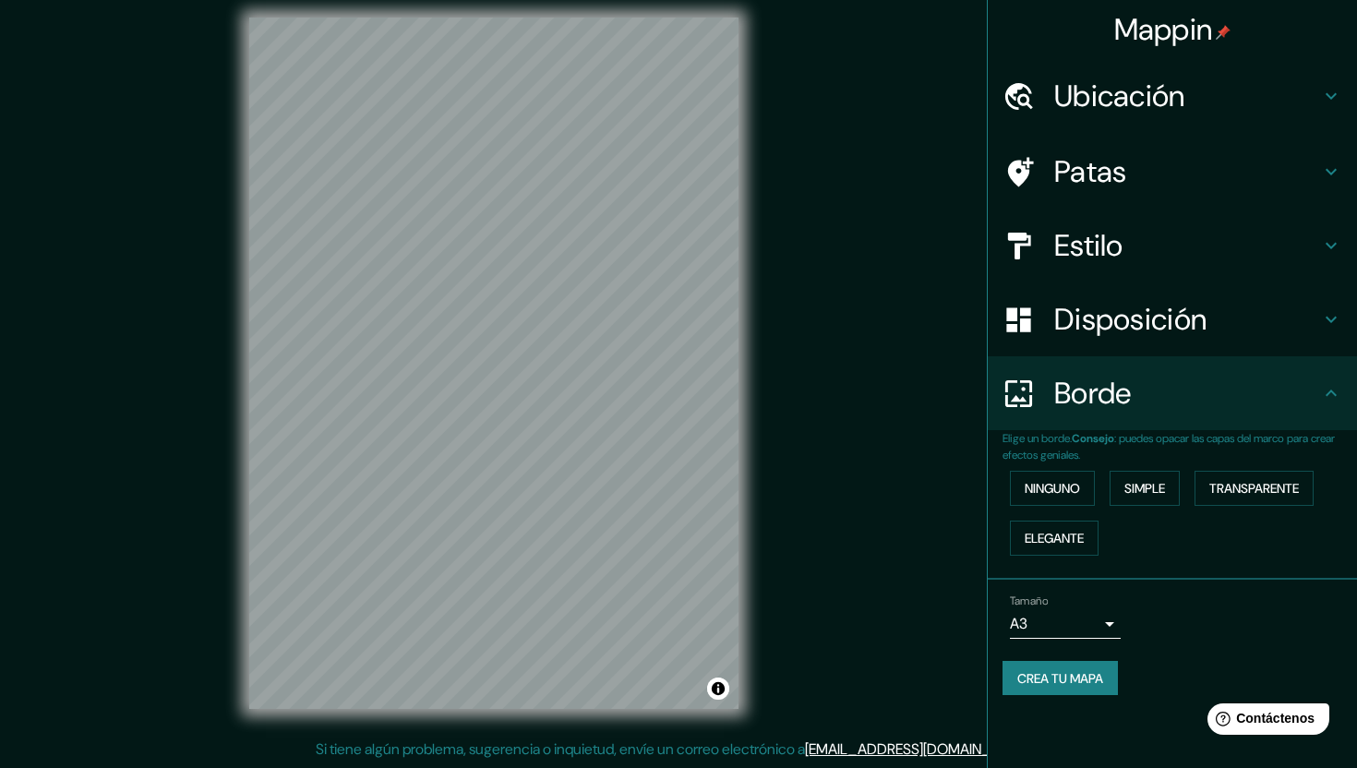
click at [1074, 158] on font "Patas" at bounding box center [1091, 171] width 73 height 39
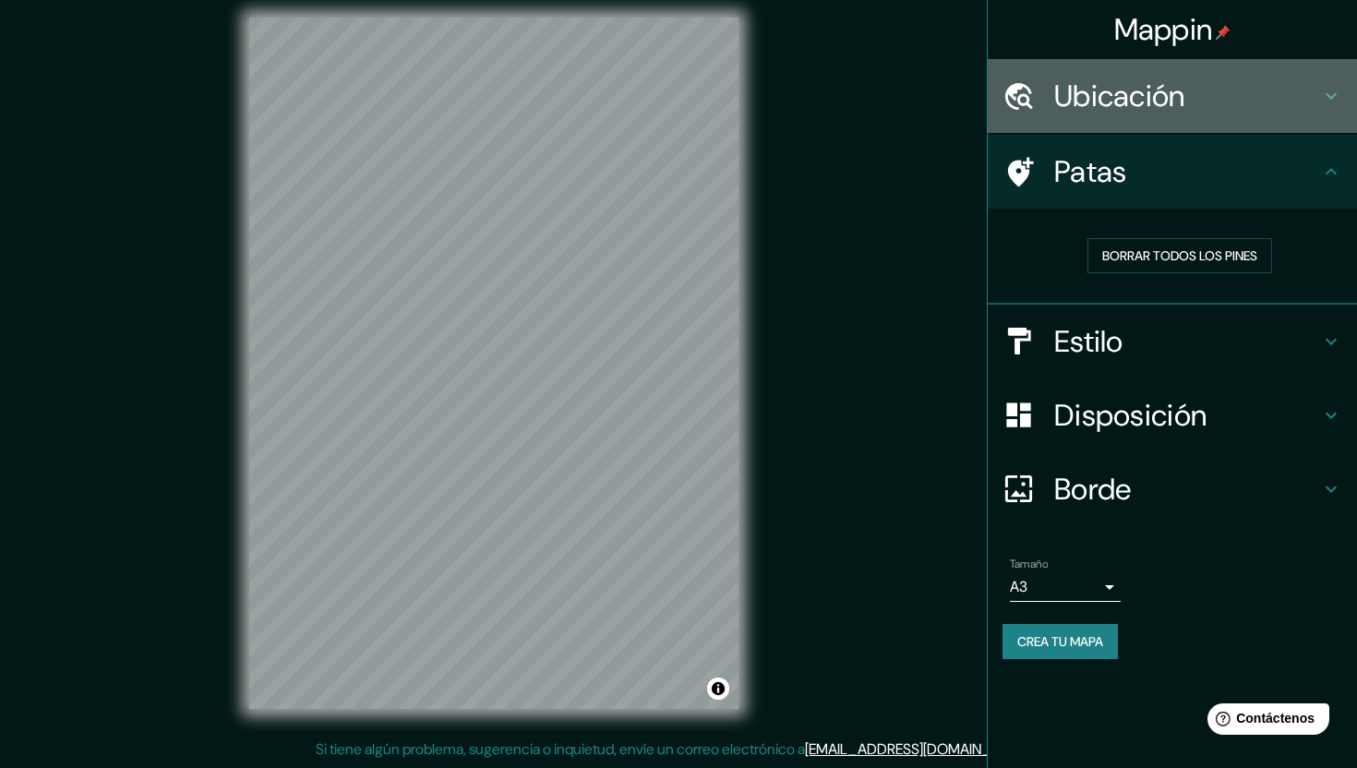
click at [1089, 107] on font "Ubicación" at bounding box center [1120, 96] width 131 height 39
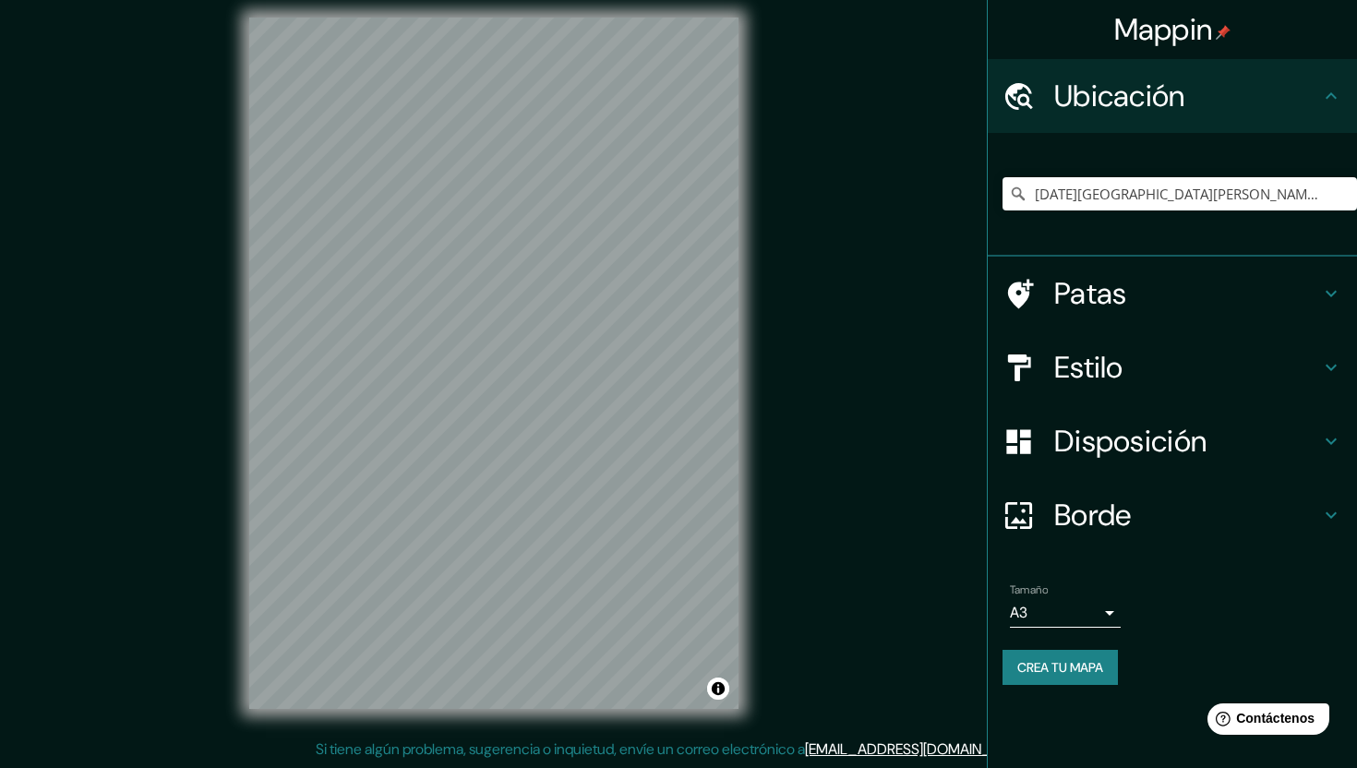
click at [1106, 396] on div "Estilo" at bounding box center [1172, 368] width 369 height 74
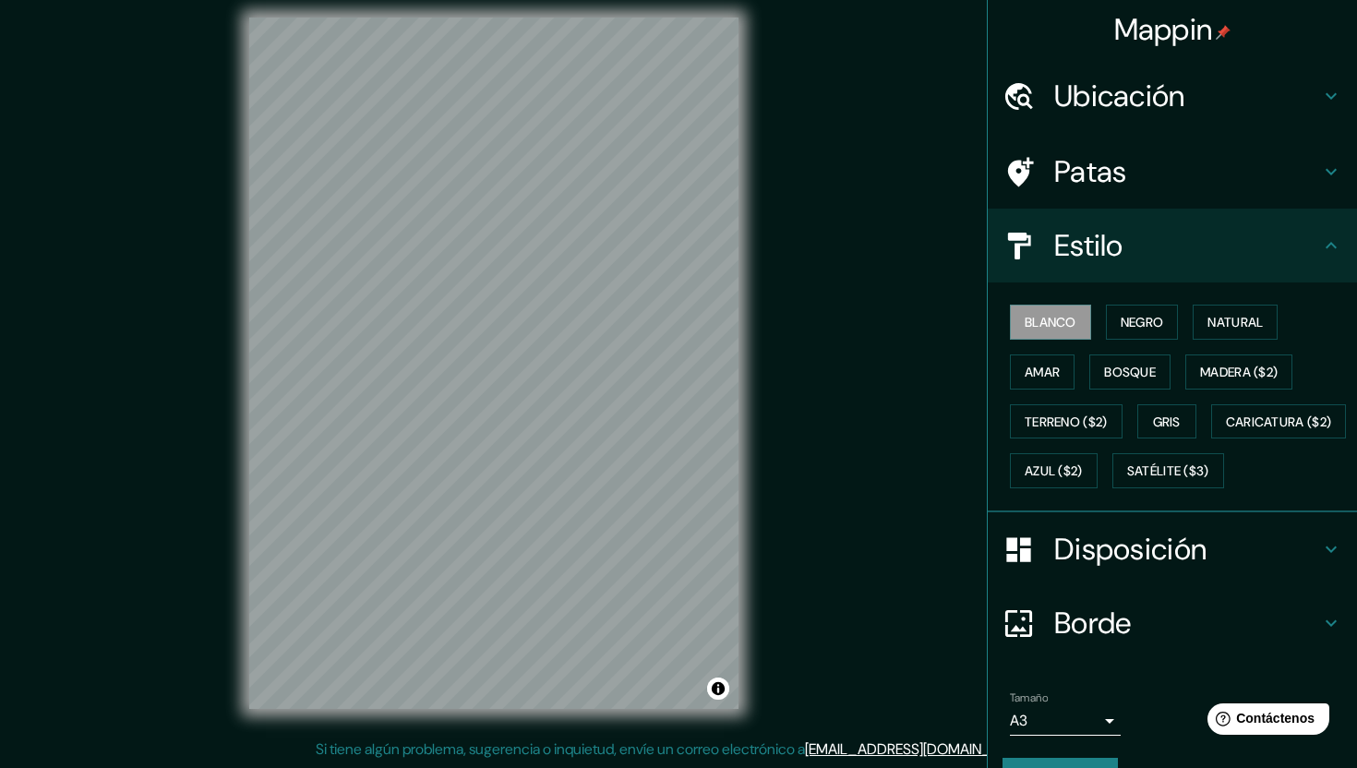
click at [1115, 569] on font "Disposición" at bounding box center [1131, 549] width 152 height 39
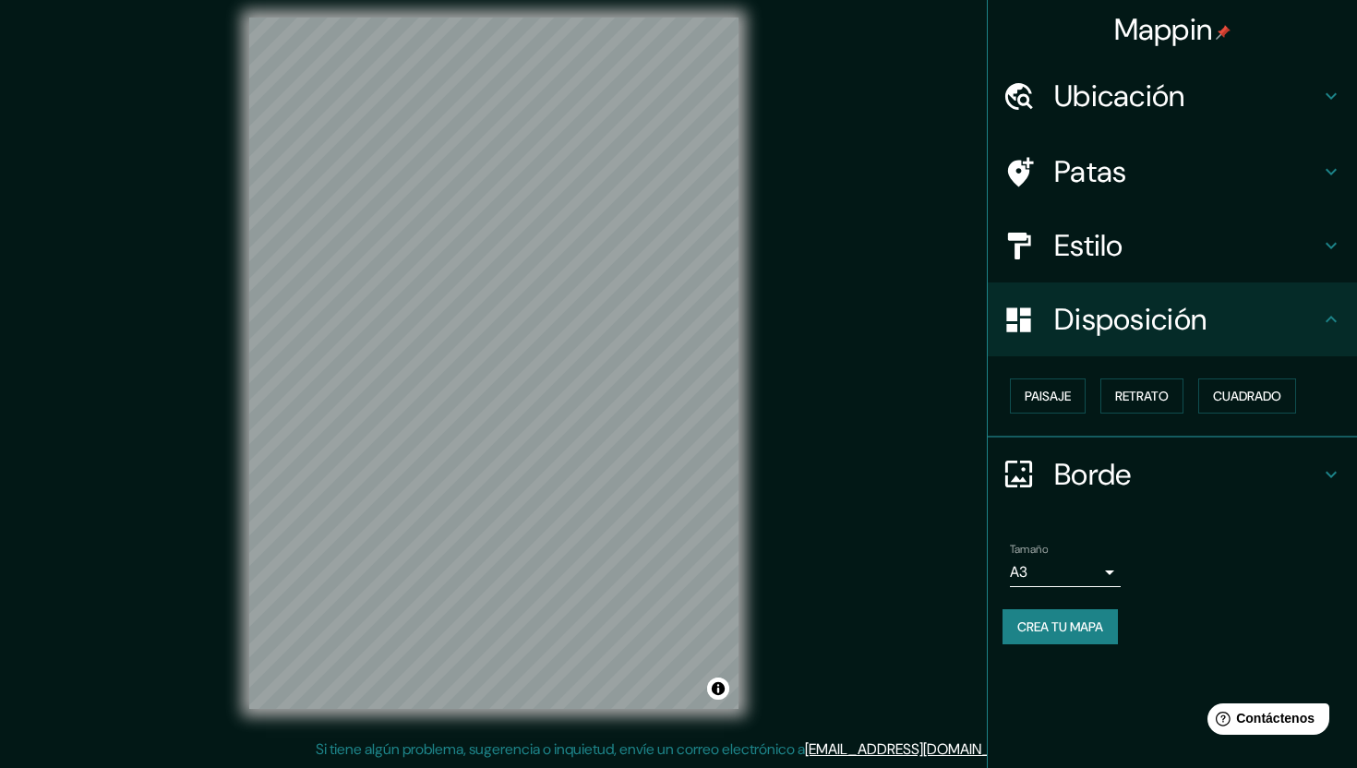
scroll to position [0, 0]
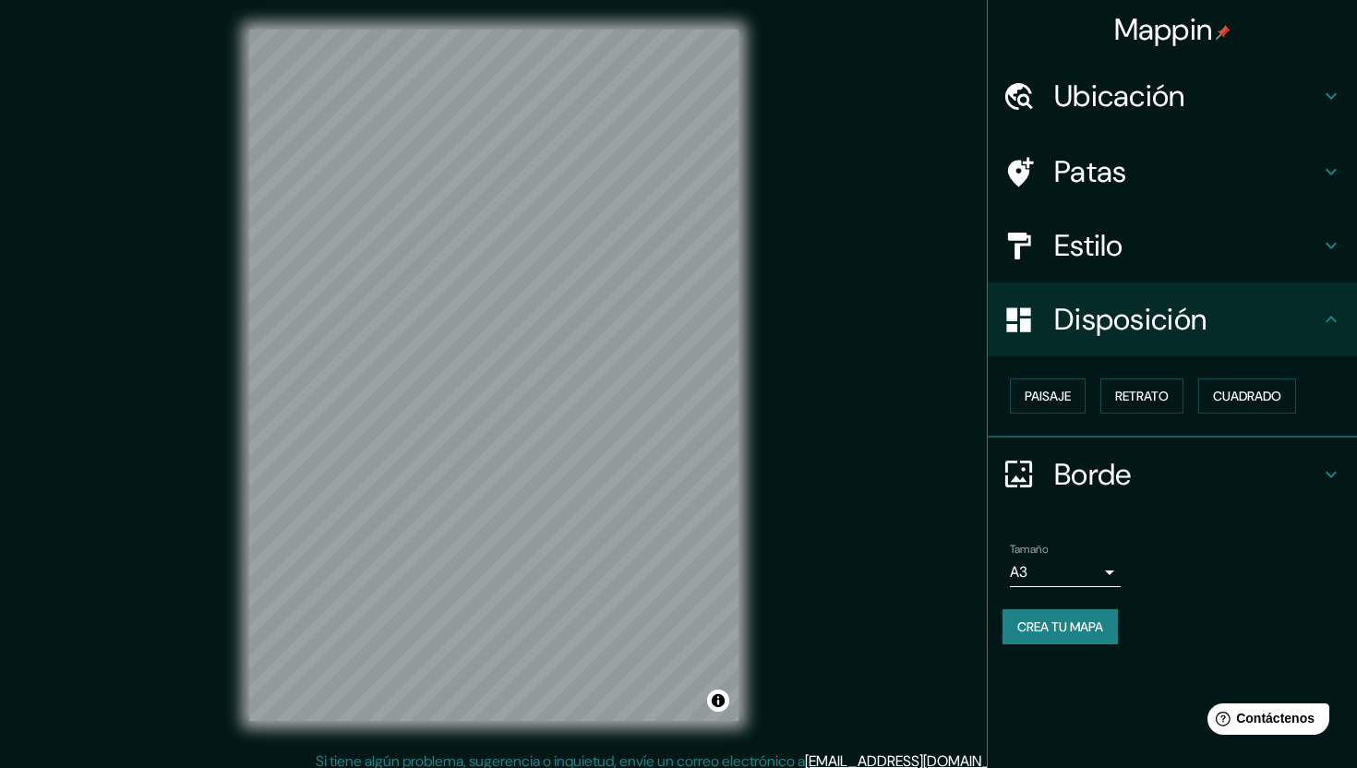
click at [926, 252] on div "Mappin Ubicación [DATE][GEOGRAPHIC_DATA][PERSON_NAME], [GEOGRAPHIC_DATA], [GEOG…" at bounding box center [678, 390] width 1357 height 780
